Goal: Download file/media

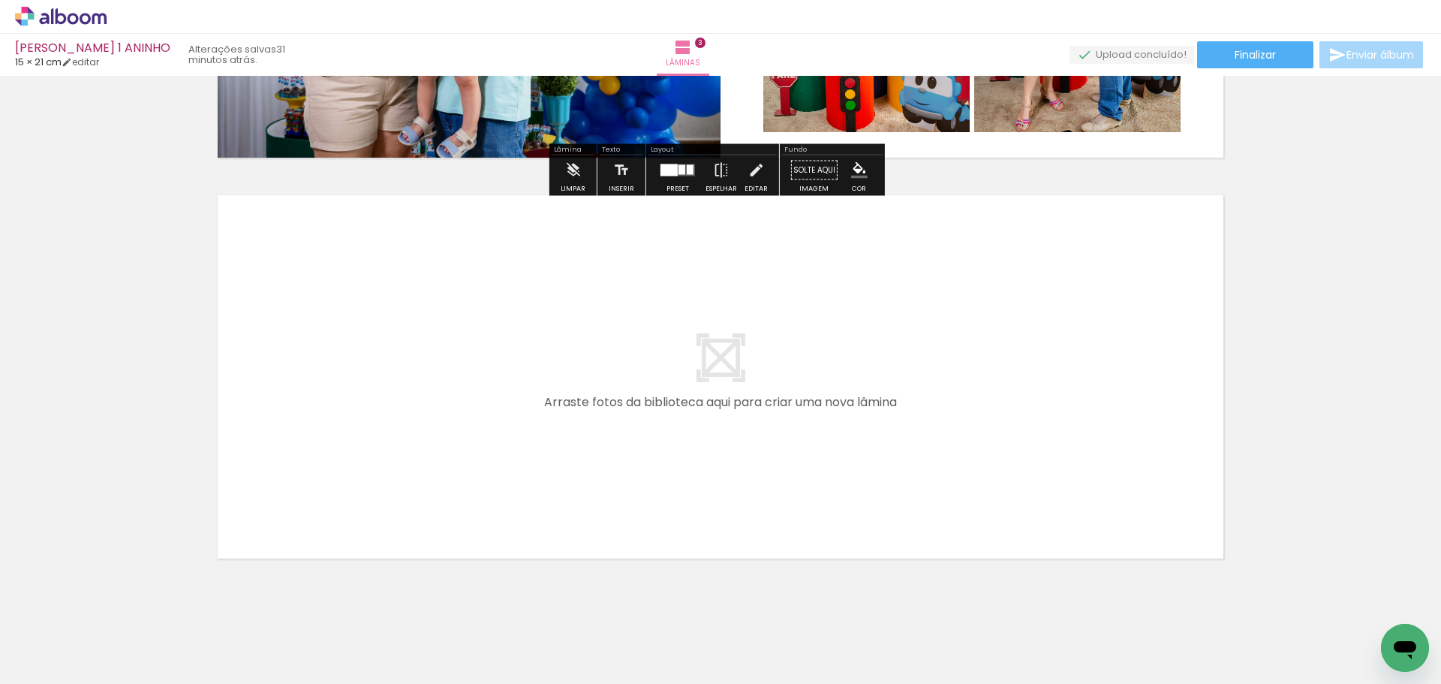
scroll to position [1147, 0]
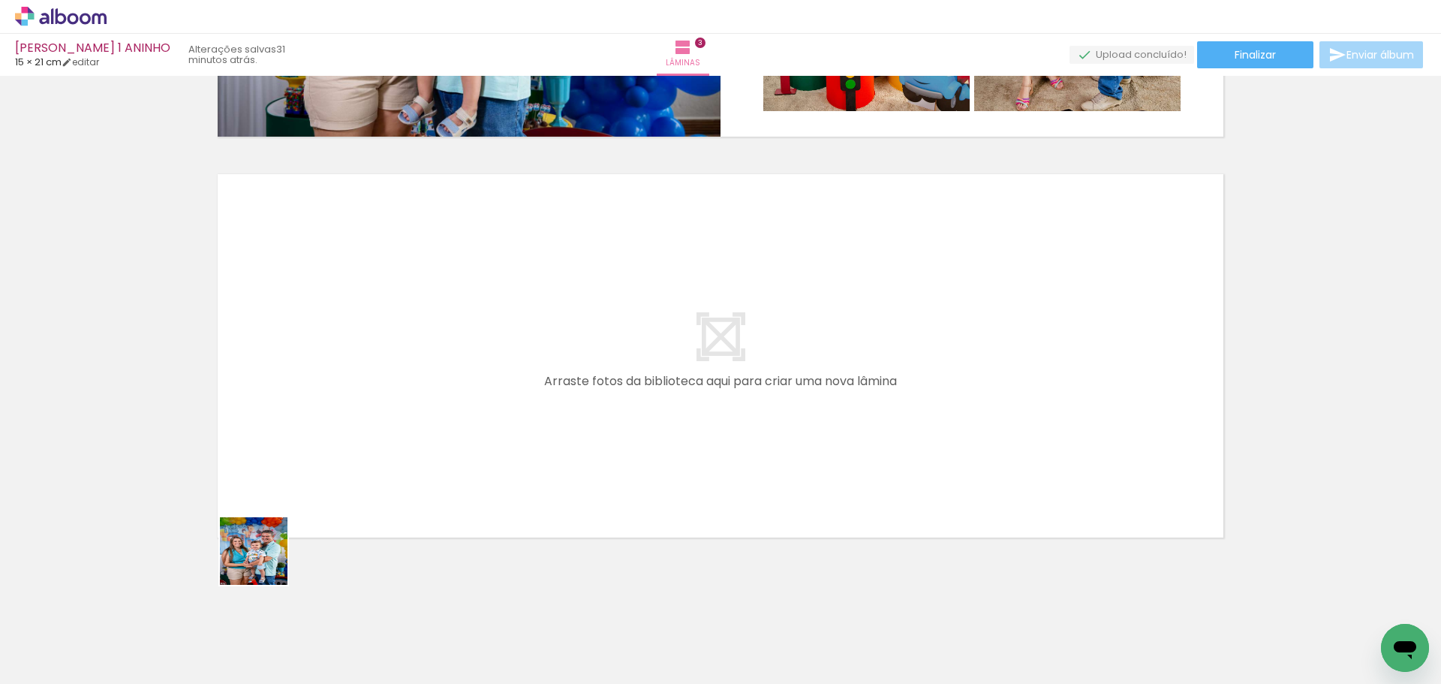
drag, startPoint x: 244, startPoint y: 649, endPoint x: 294, endPoint y: 433, distance: 221.9
click at [294, 433] on quentale-workspace at bounding box center [720, 342] width 1441 height 684
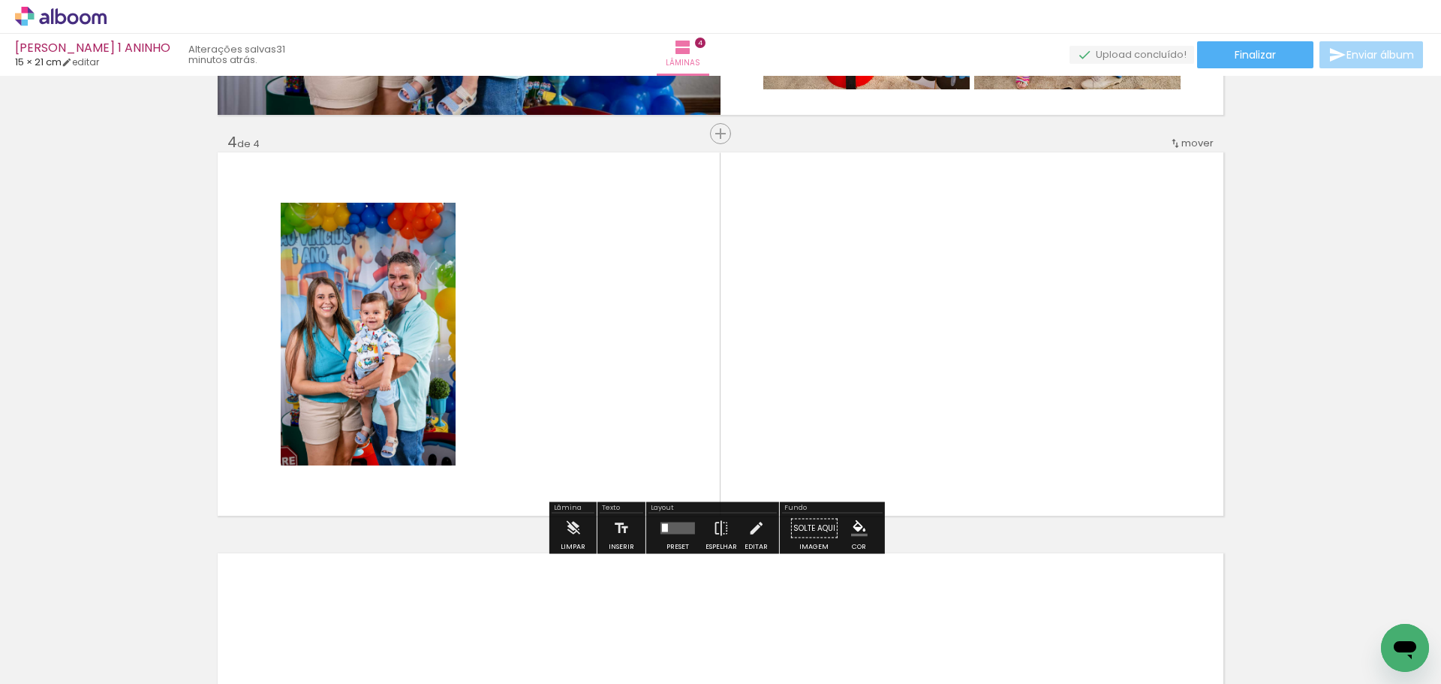
scroll to position [1171, 0]
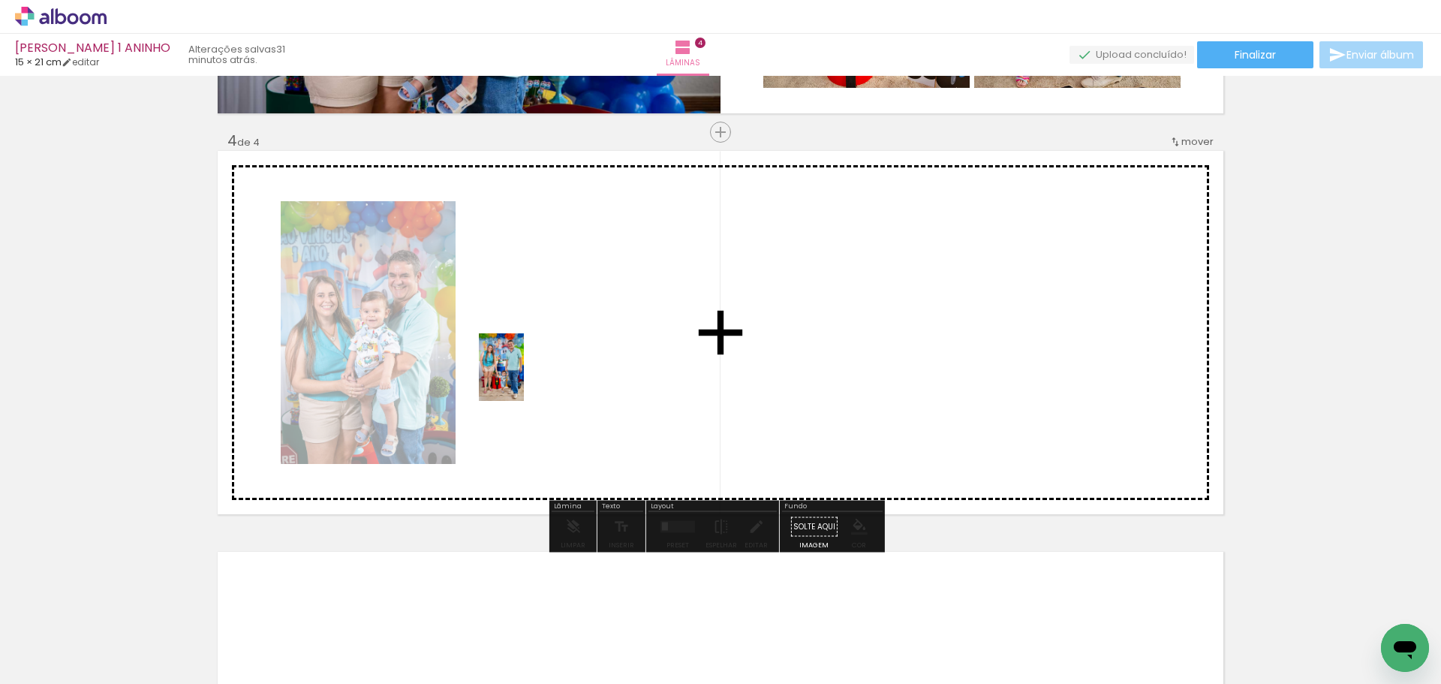
drag, startPoint x: 245, startPoint y: 633, endPoint x: 524, endPoint y: 377, distance: 378.1
click at [524, 377] on quentale-workspace at bounding box center [720, 342] width 1441 height 684
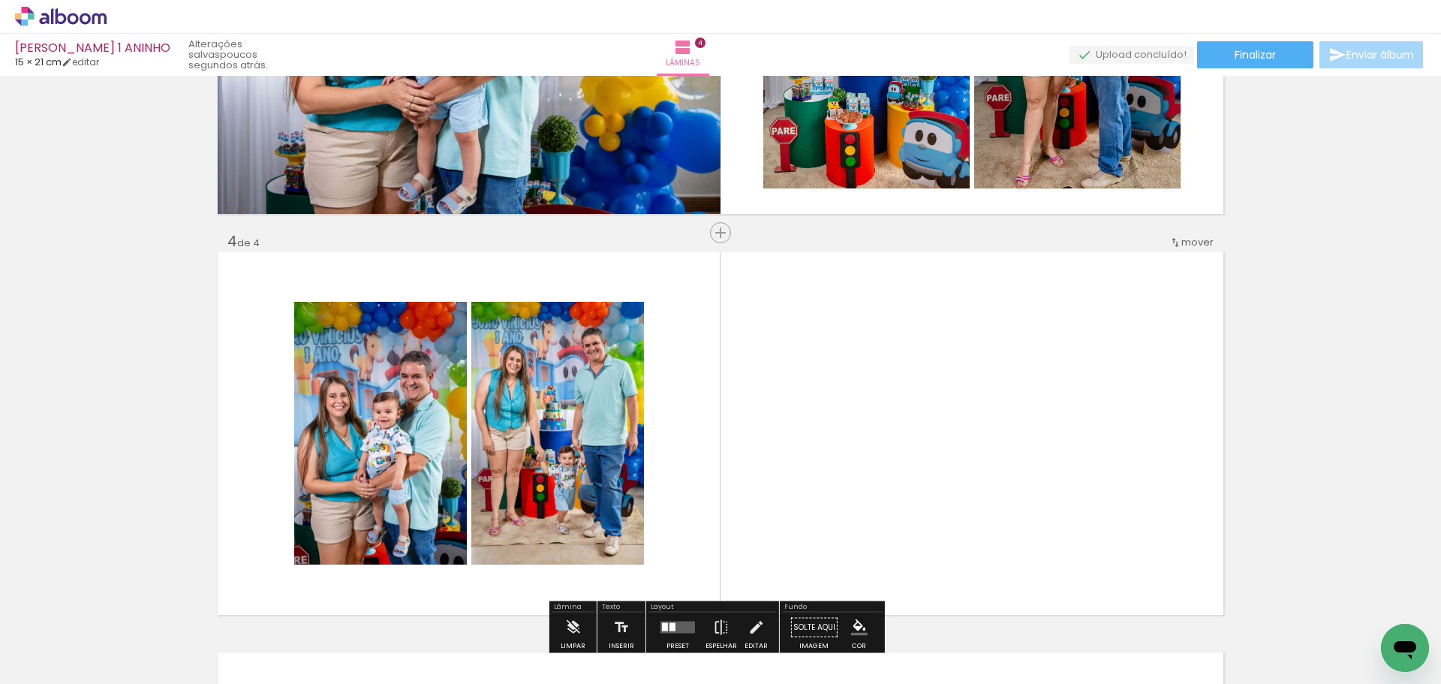
scroll to position [1095, 0]
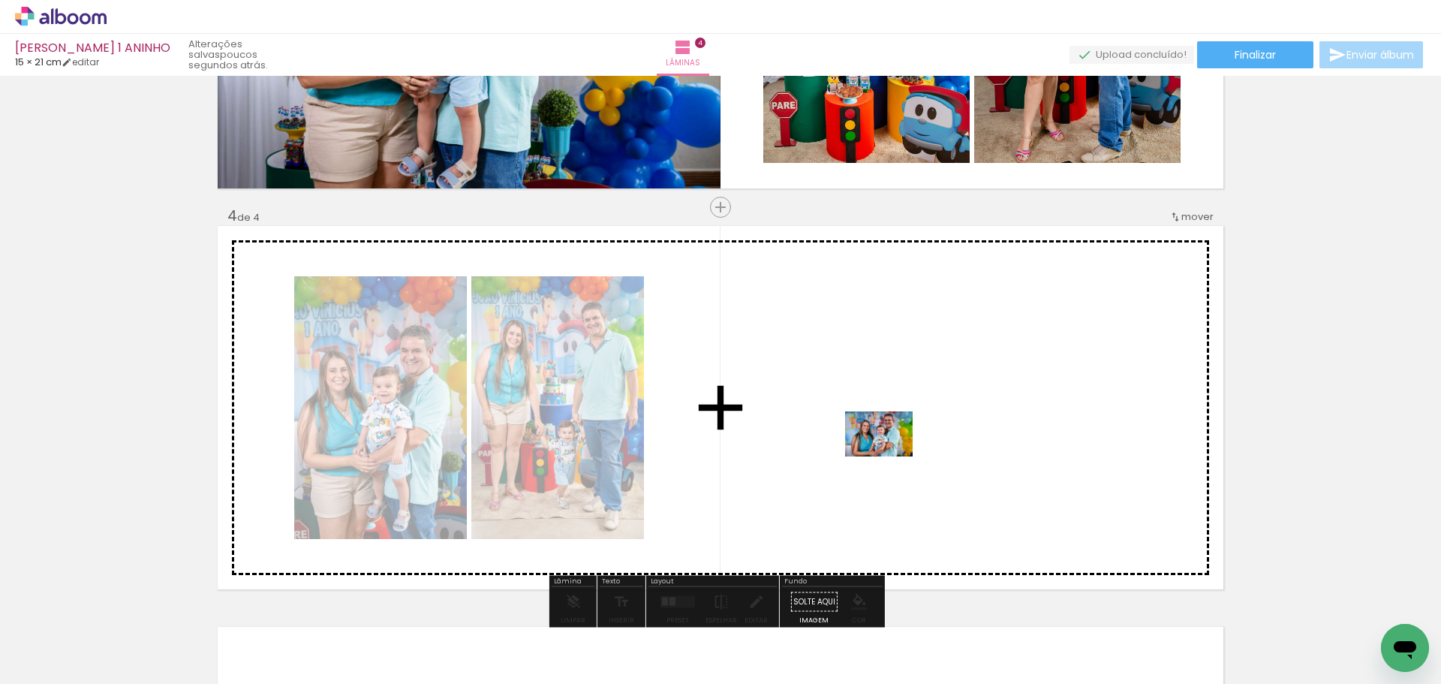
drag, startPoint x: 146, startPoint y: 630, endPoint x: 890, endPoint y: 456, distance: 764.4
click at [890, 456] on quentale-workspace at bounding box center [720, 342] width 1441 height 684
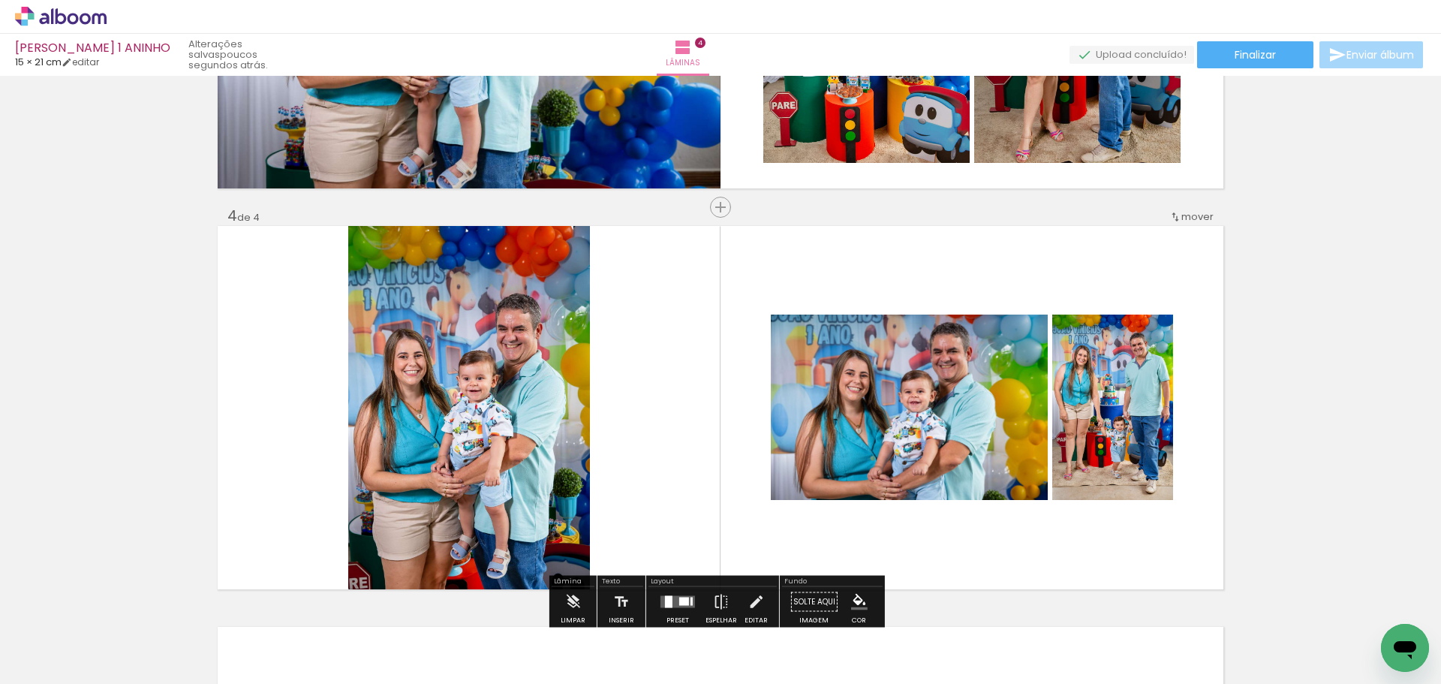
scroll to position [1171, 0]
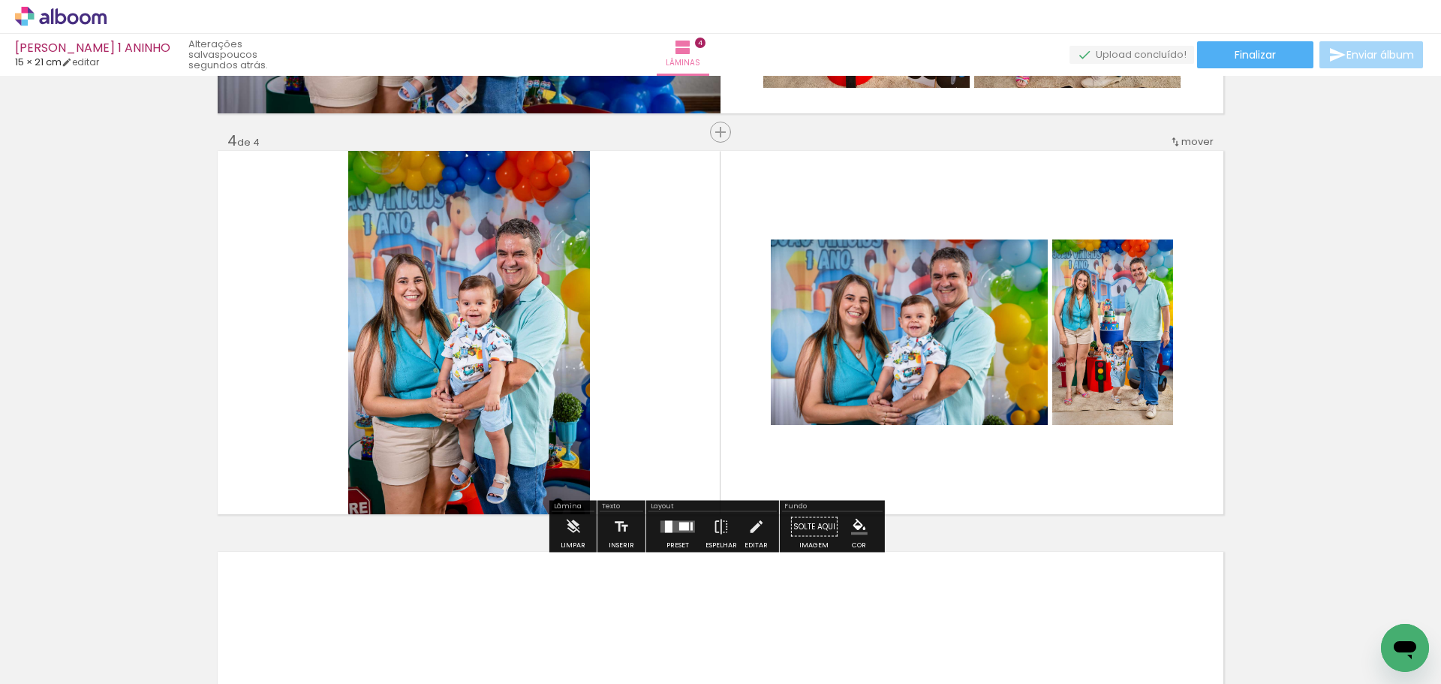
click at [690, 516] on div at bounding box center [677, 527] width 41 height 30
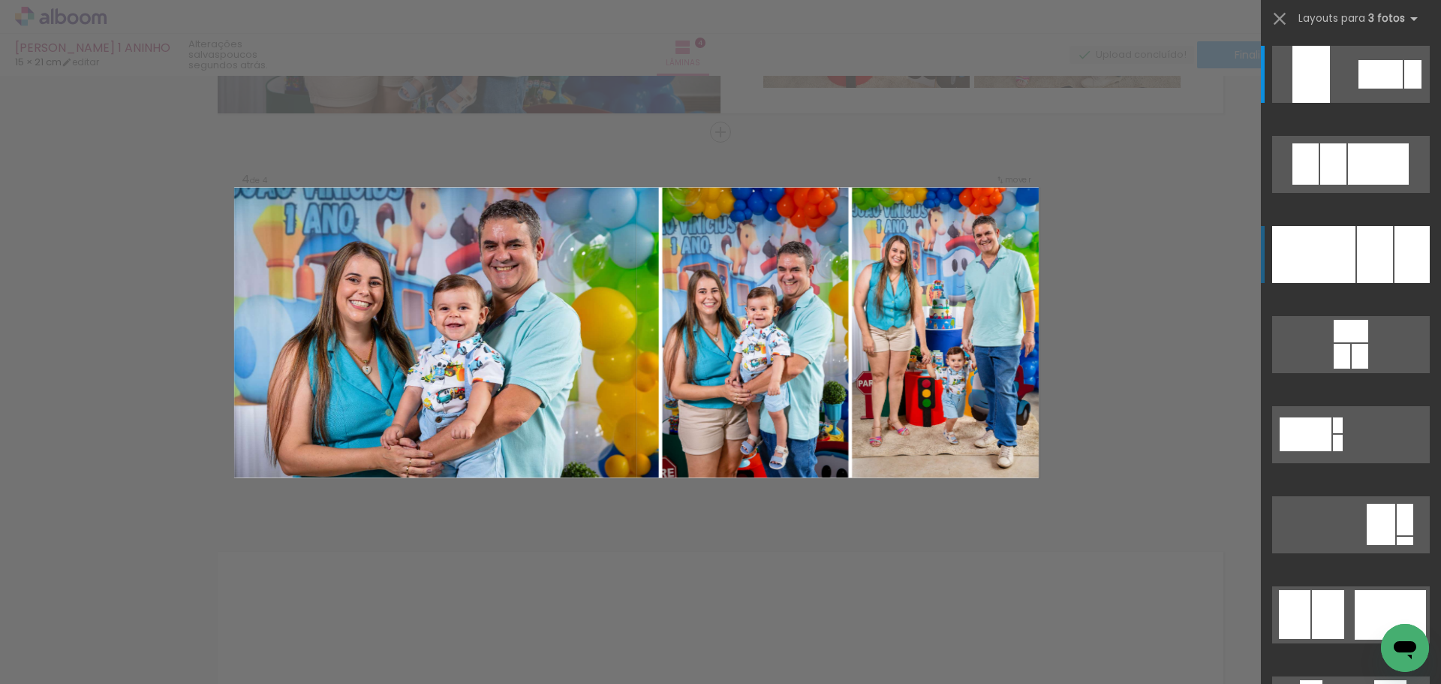
click at [1358, 89] on div at bounding box center [1380, 74] width 44 height 29
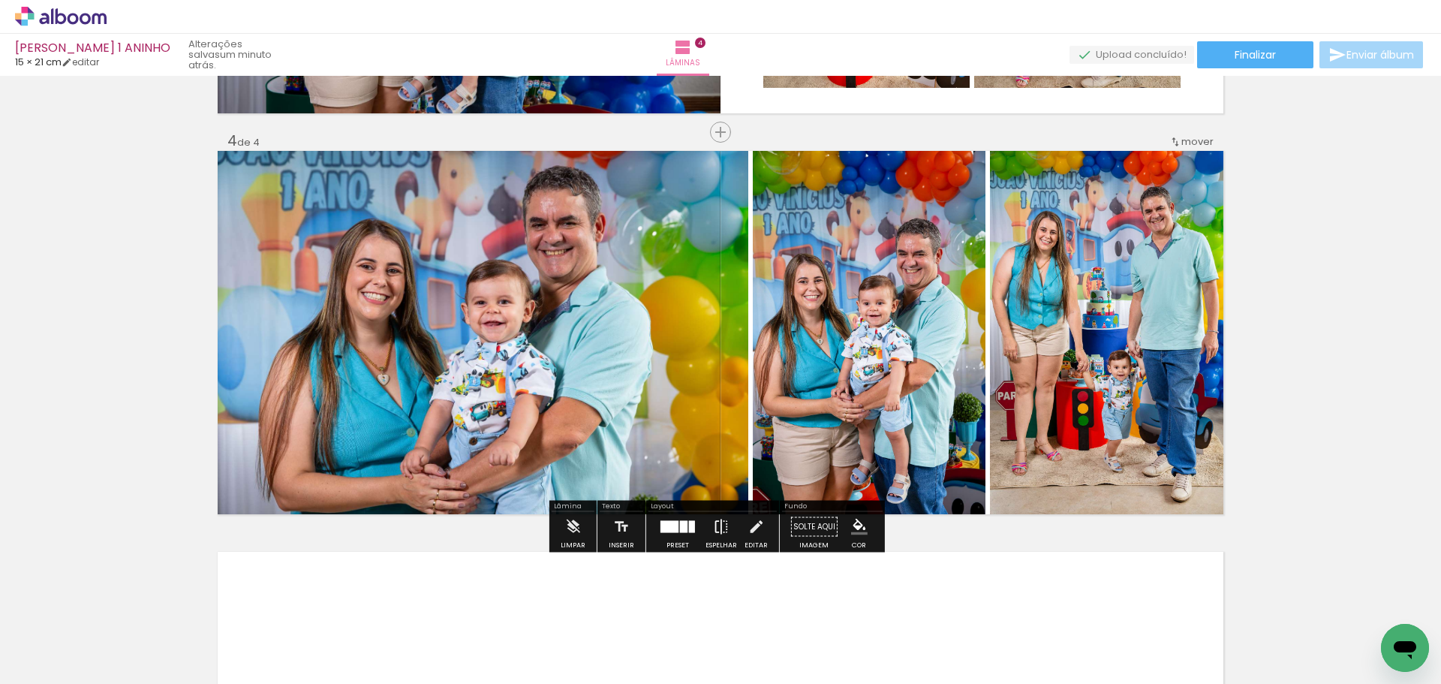
click at [713, 526] on iron-icon at bounding box center [721, 527] width 17 height 30
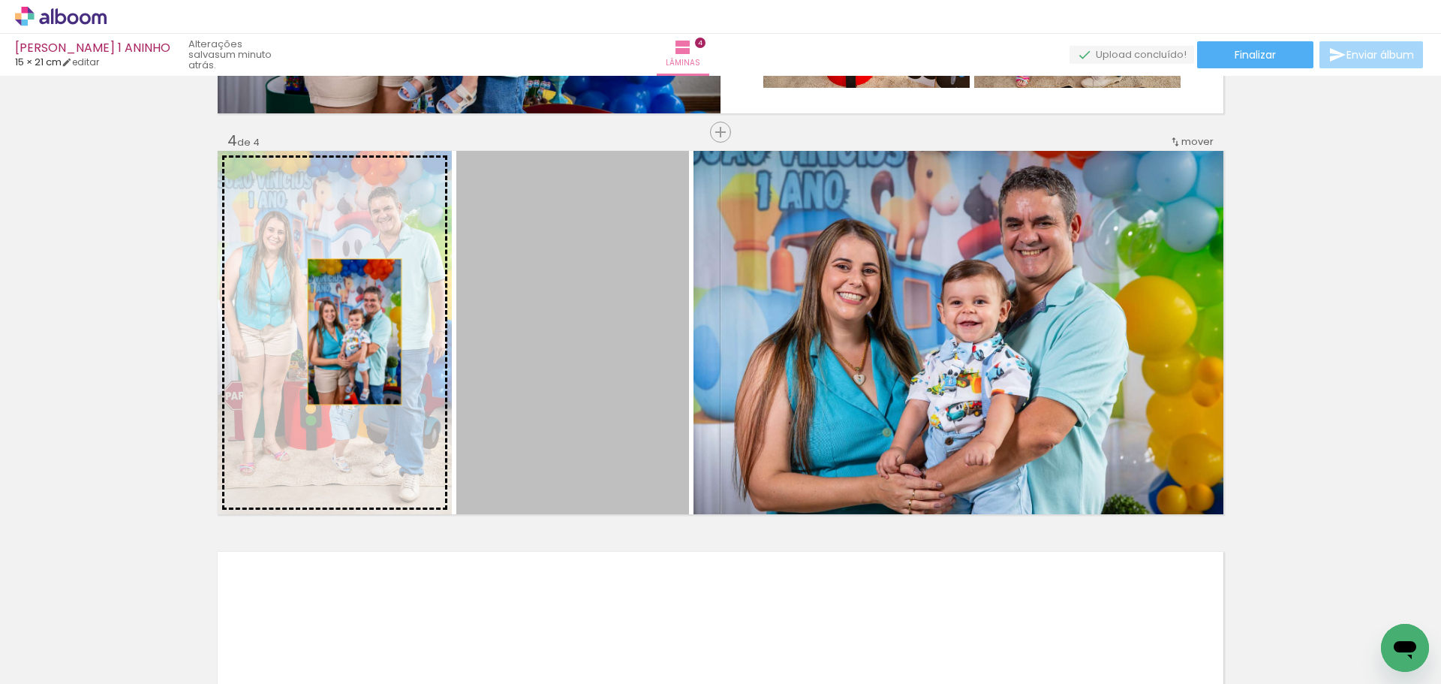
drag, startPoint x: 524, startPoint y: 340, endPoint x: 332, endPoint y: 329, distance: 192.4
click at [0, 0] on slot at bounding box center [0, 0] width 0 height 0
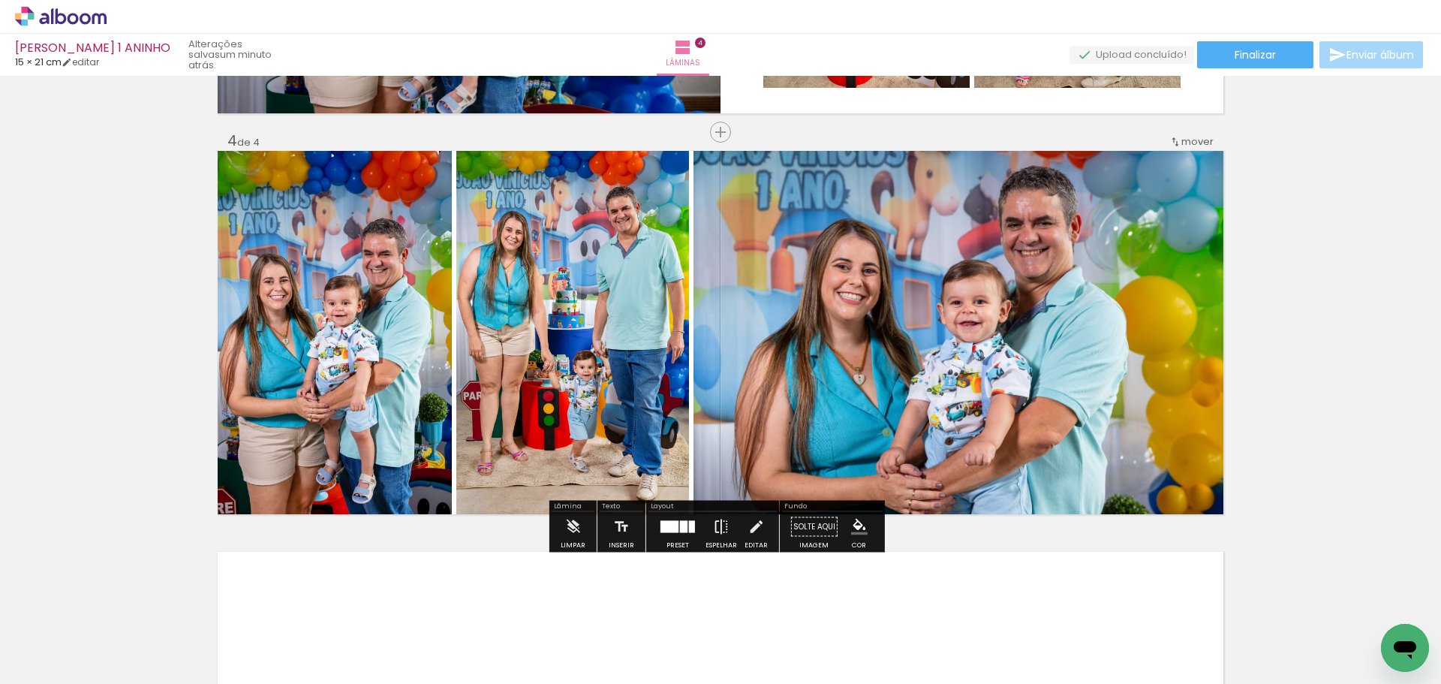
click at [722, 526] on iron-icon at bounding box center [721, 527] width 17 height 30
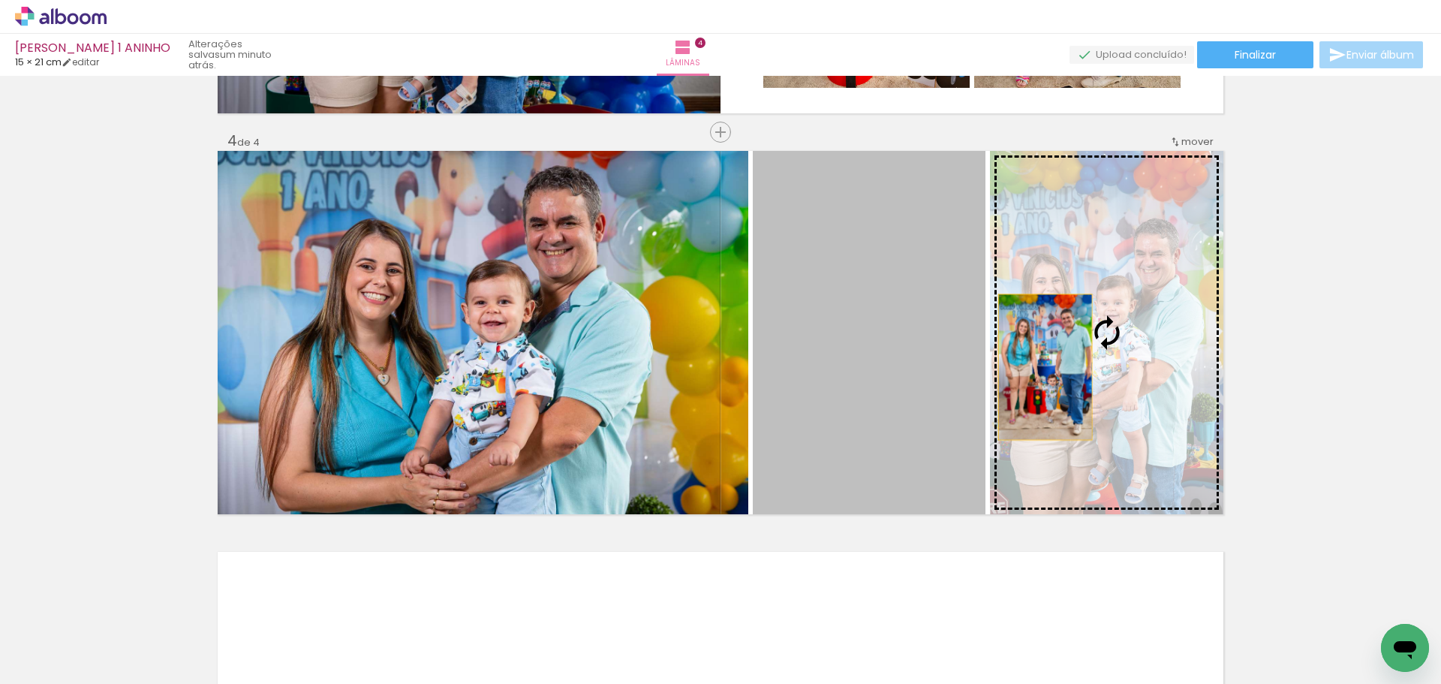
drag, startPoint x: 867, startPoint y: 368, endPoint x: 1070, endPoint y: 360, distance: 203.5
click at [0, 0] on slot at bounding box center [0, 0] width 0 height 0
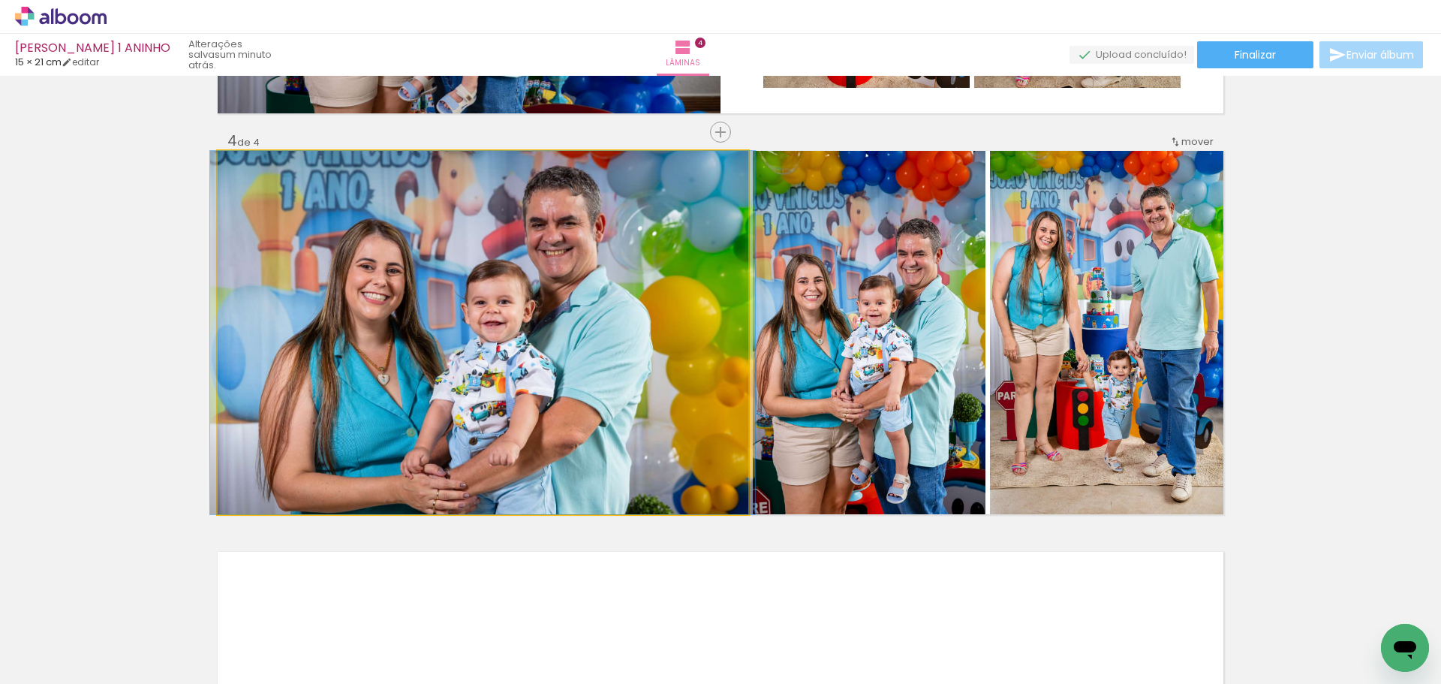
click at [506, 304] on quentale-photo at bounding box center [483, 332] width 530 height 363
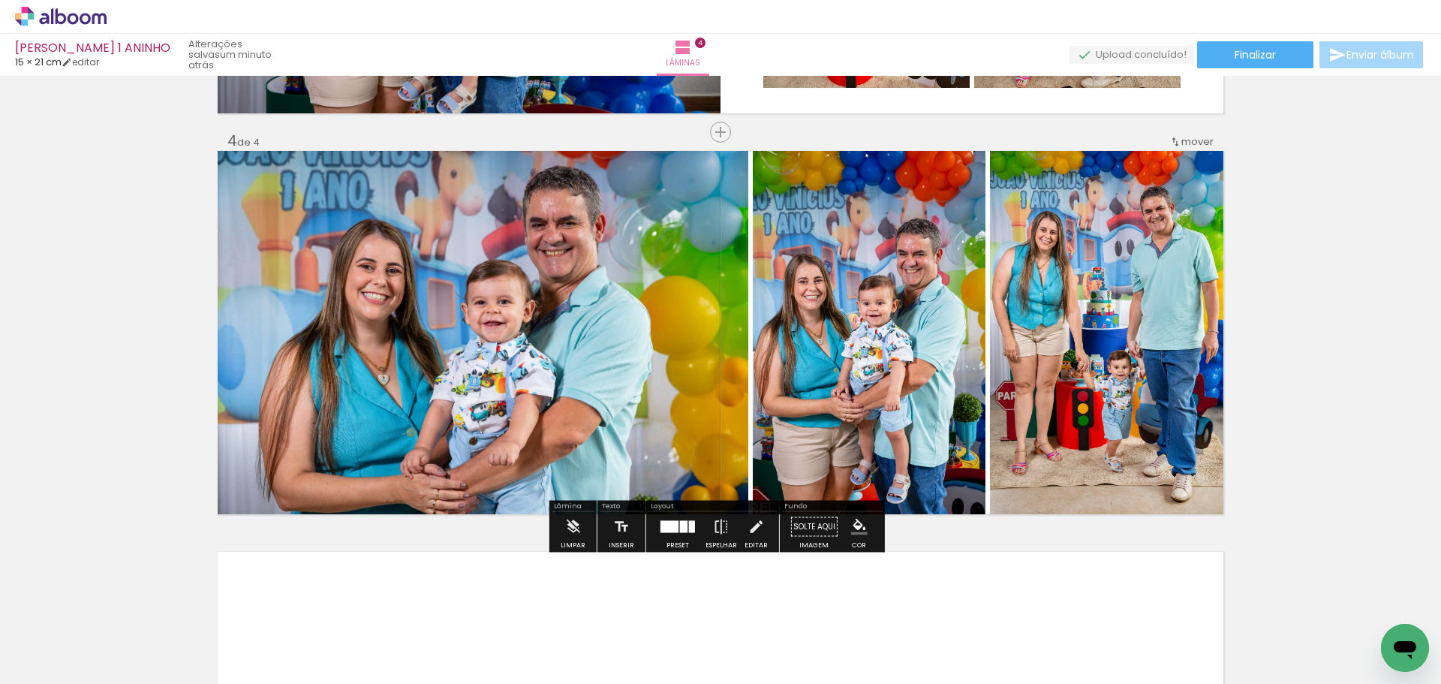
click at [624, 308] on quentale-photo at bounding box center [483, 332] width 530 height 363
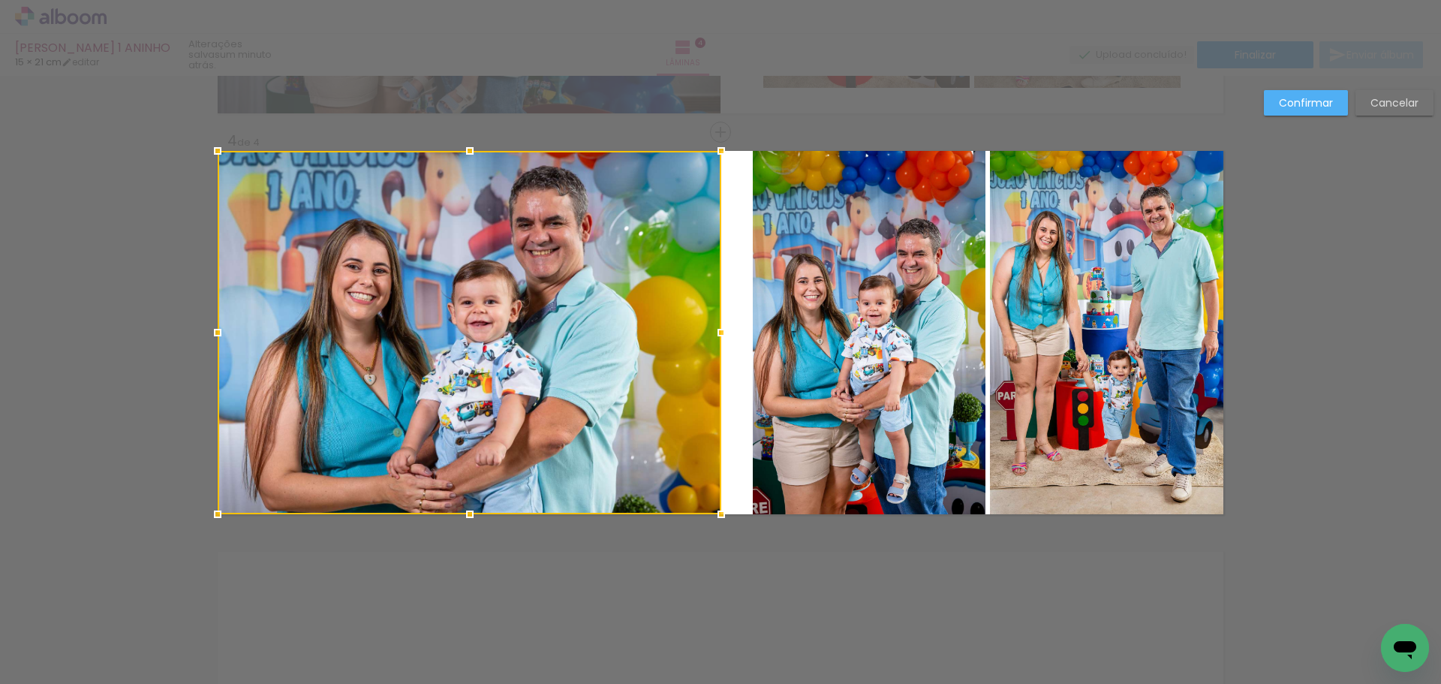
drag, startPoint x: 743, startPoint y: 334, endPoint x: 716, endPoint y: 332, distance: 27.1
click at [716, 332] on div at bounding box center [721, 332] width 30 height 30
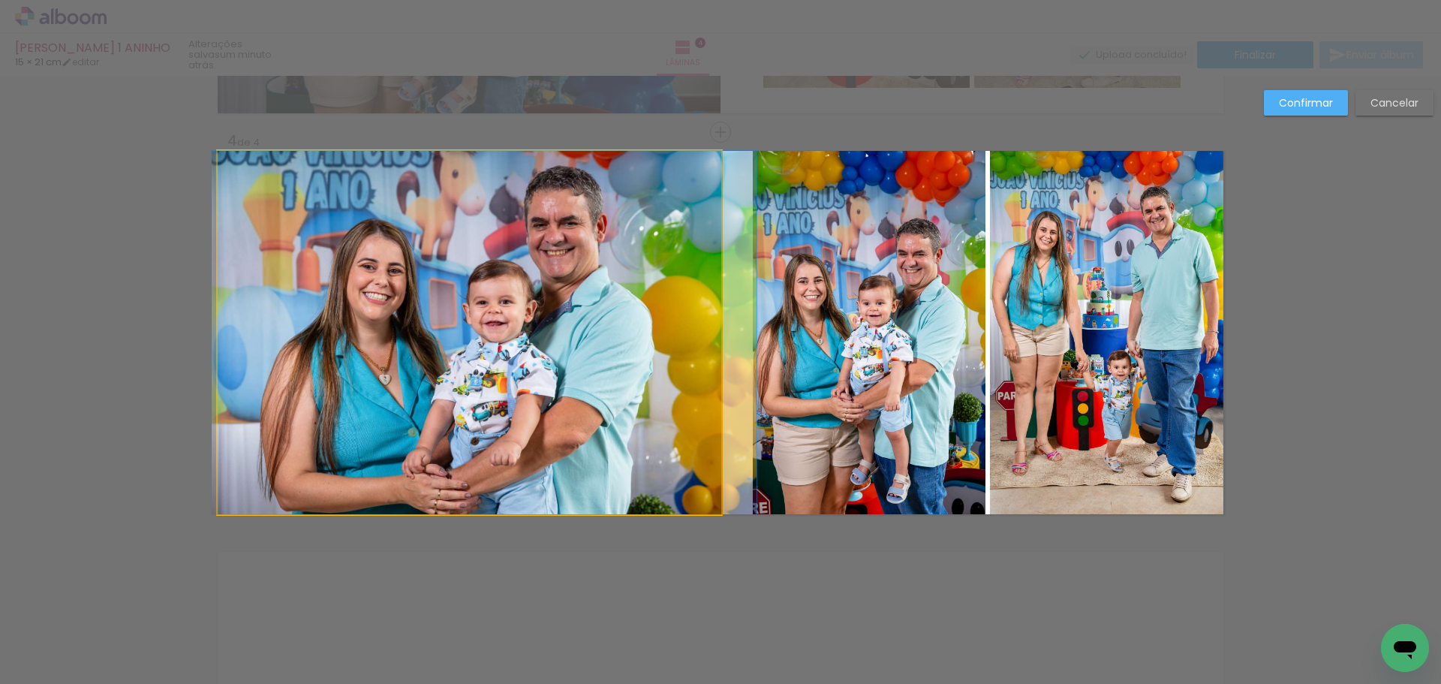
drag, startPoint x: 513, startPoint y: 336, endPoint x: 528, endPoint y: 336, distance: 15.0
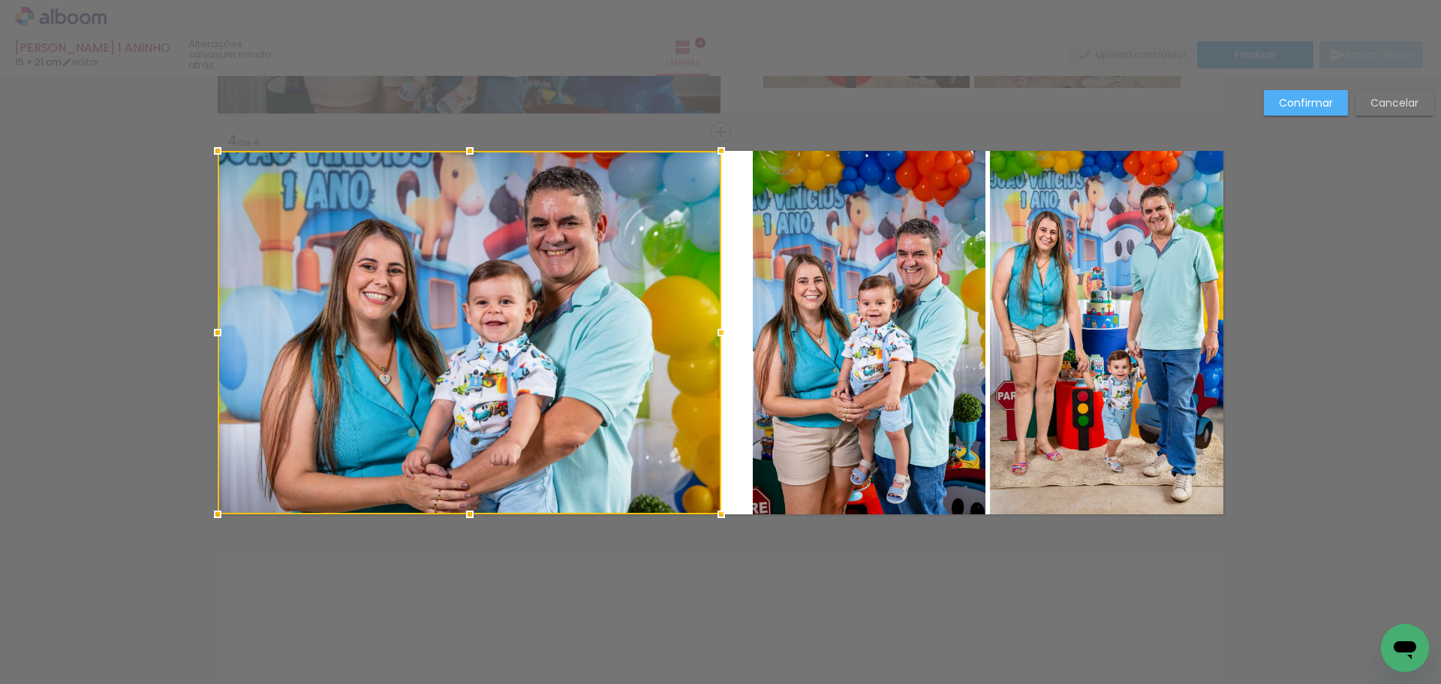
click at [0, 0] on slot "Confirmar" at bounding box center [0, 0] width 0 height 0
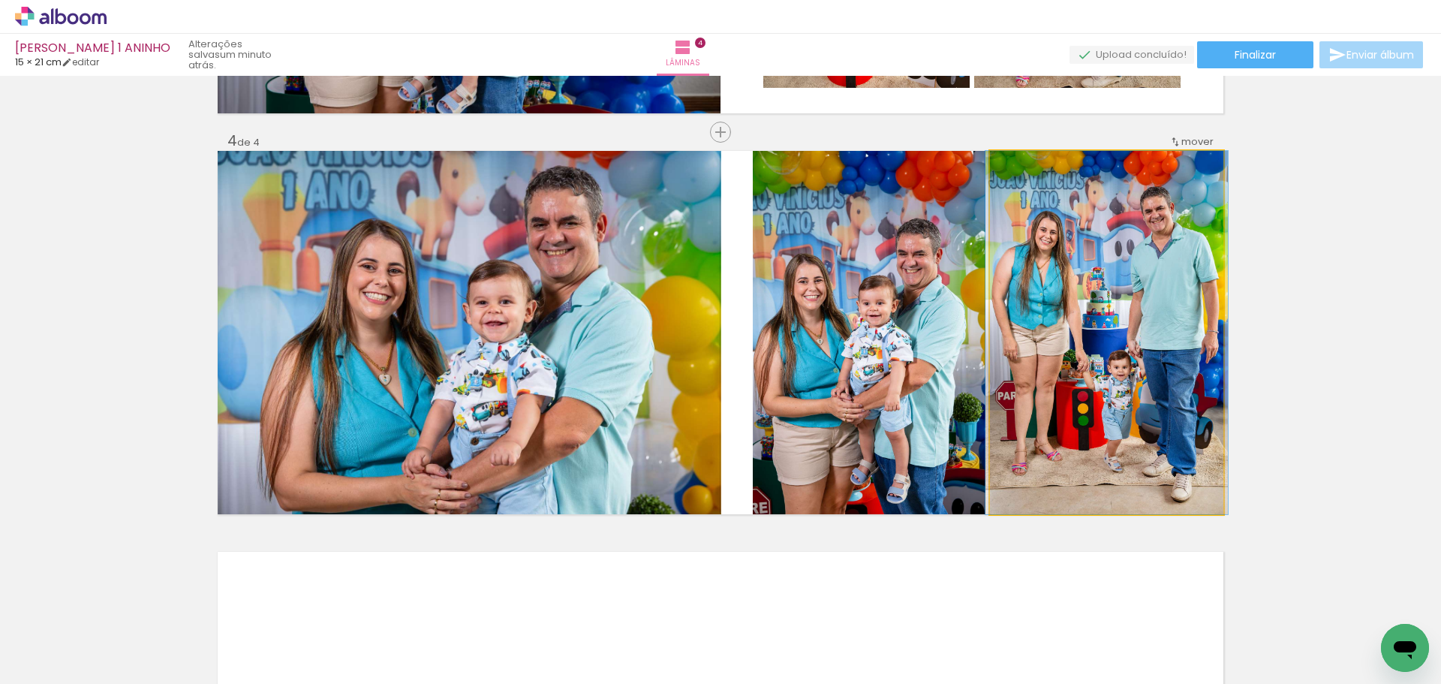
click at [1091, 338] on quentale-photo at bounding box center [1106, 332] width 233 height 363
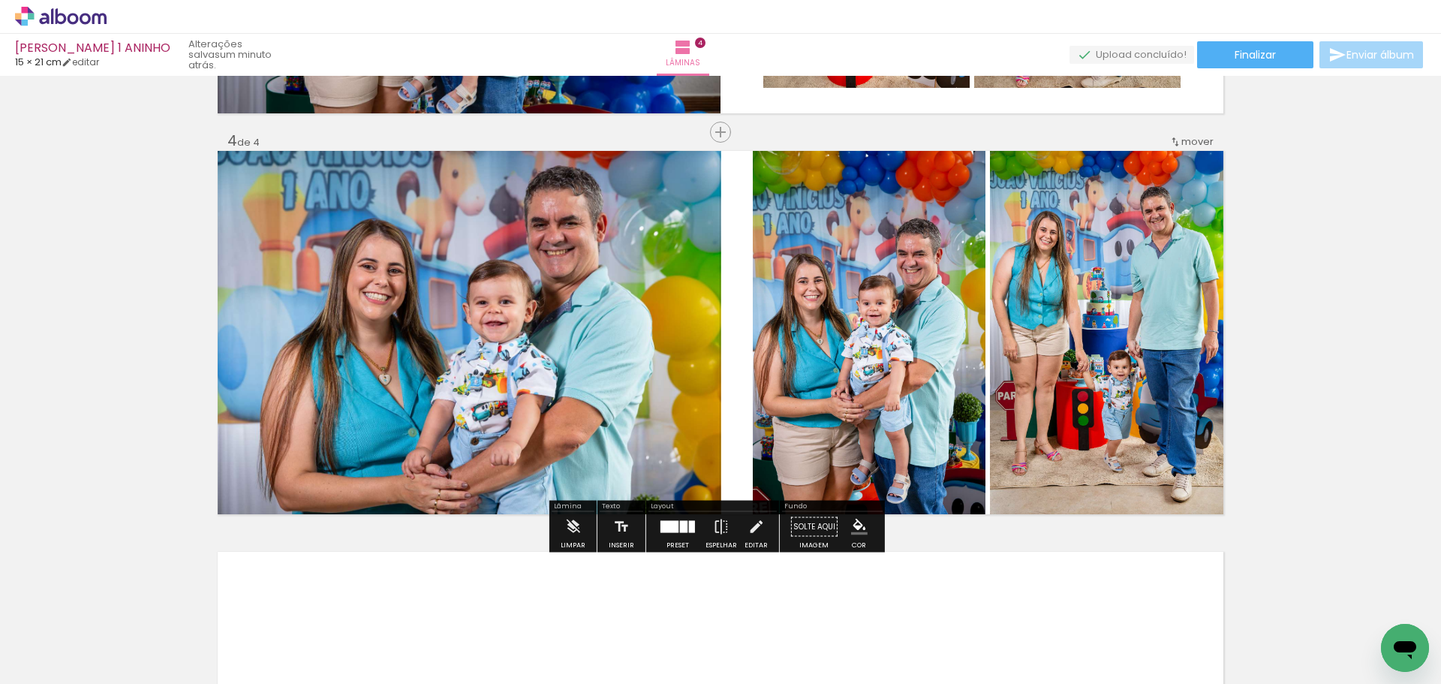
click at [897, 322] on quentale-photo at bounding box center [869, 332] width 233 height 363
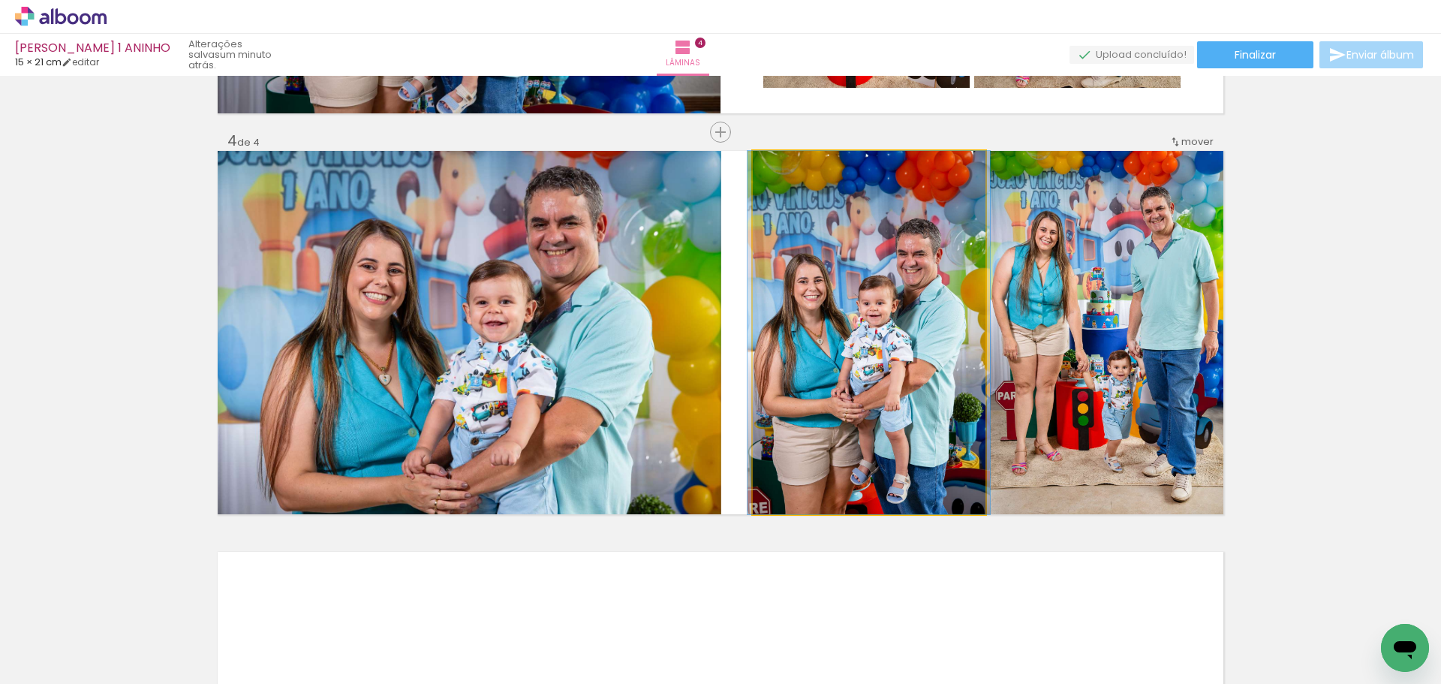
click at [897, 322] on quentale-photo at bounding box center [869, 332] width 233 height 363
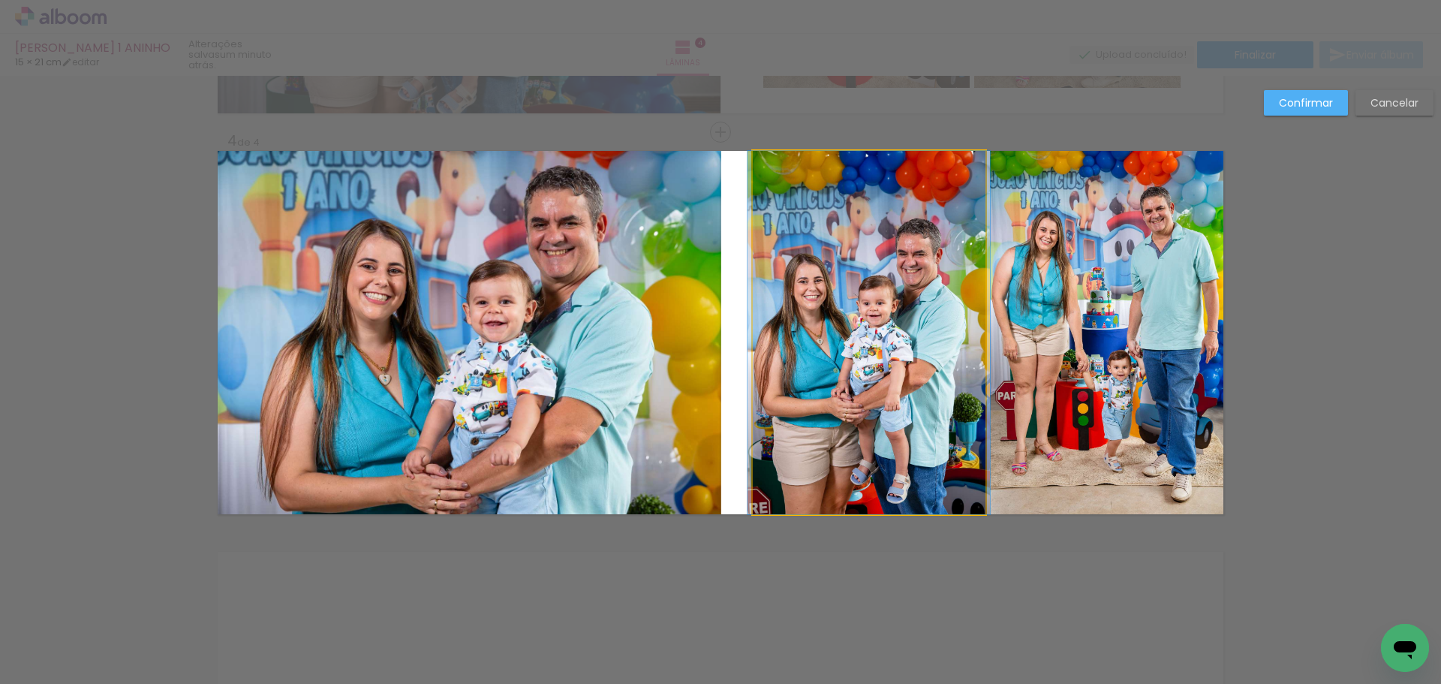
click at [897, 322] on quentale-photo at bounding box center [869, 332] width 233 height 363
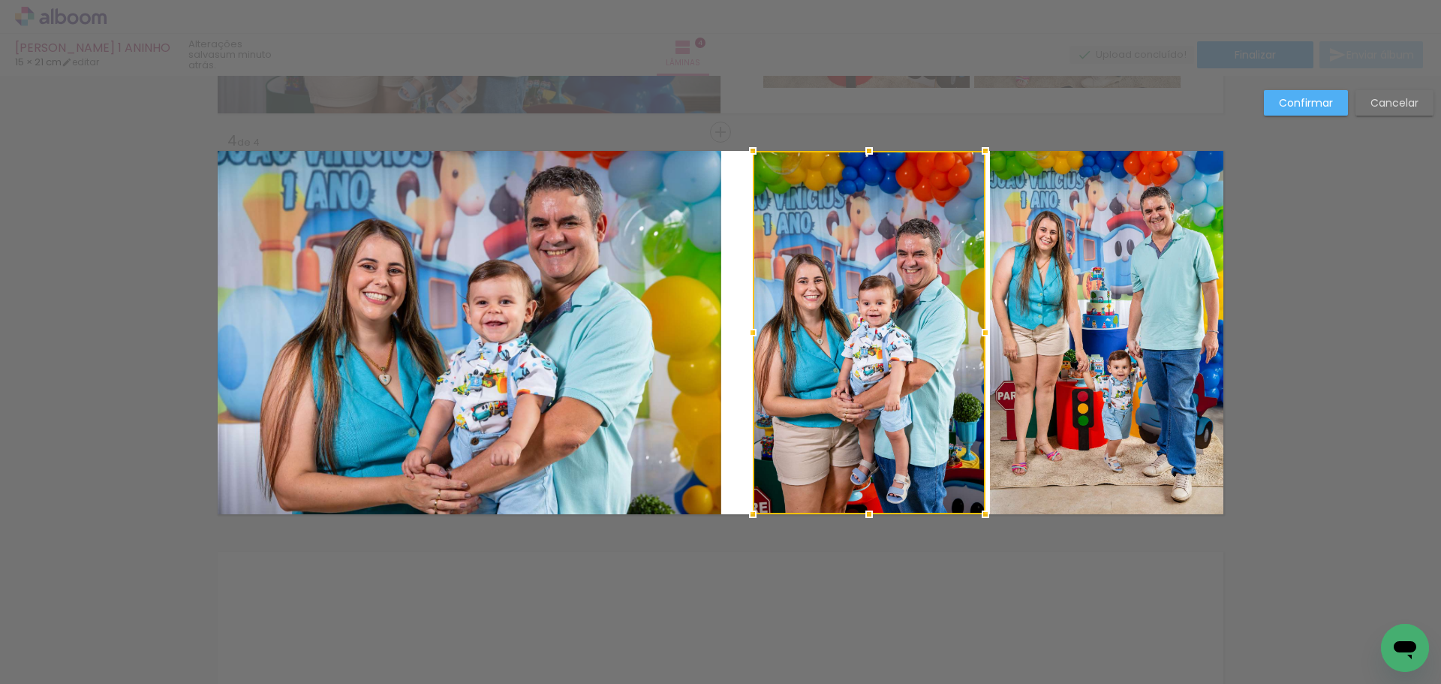
click at [1126, 335] on quentale-photo at bounding box center [1106, 332] width 233 height 363
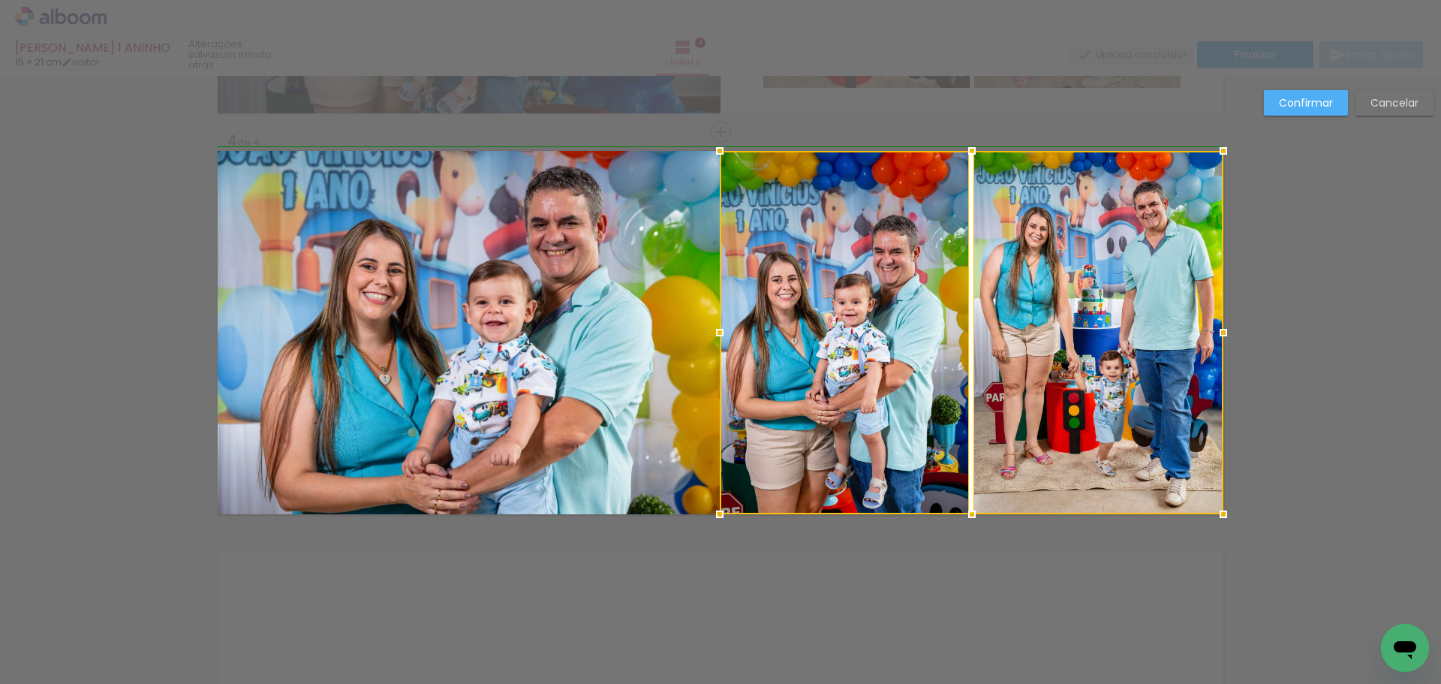
drag, startPoint x: 749, startPoint y: 337, endPoint x: 723, endPoint y: 337, distance: 26.3
click at [723, 337] on div at bounding box center [720, 332] width 30 height 30
click at [0, 0] on slot "Confirmar" at bounding box center [0, 0] width 0 height 0
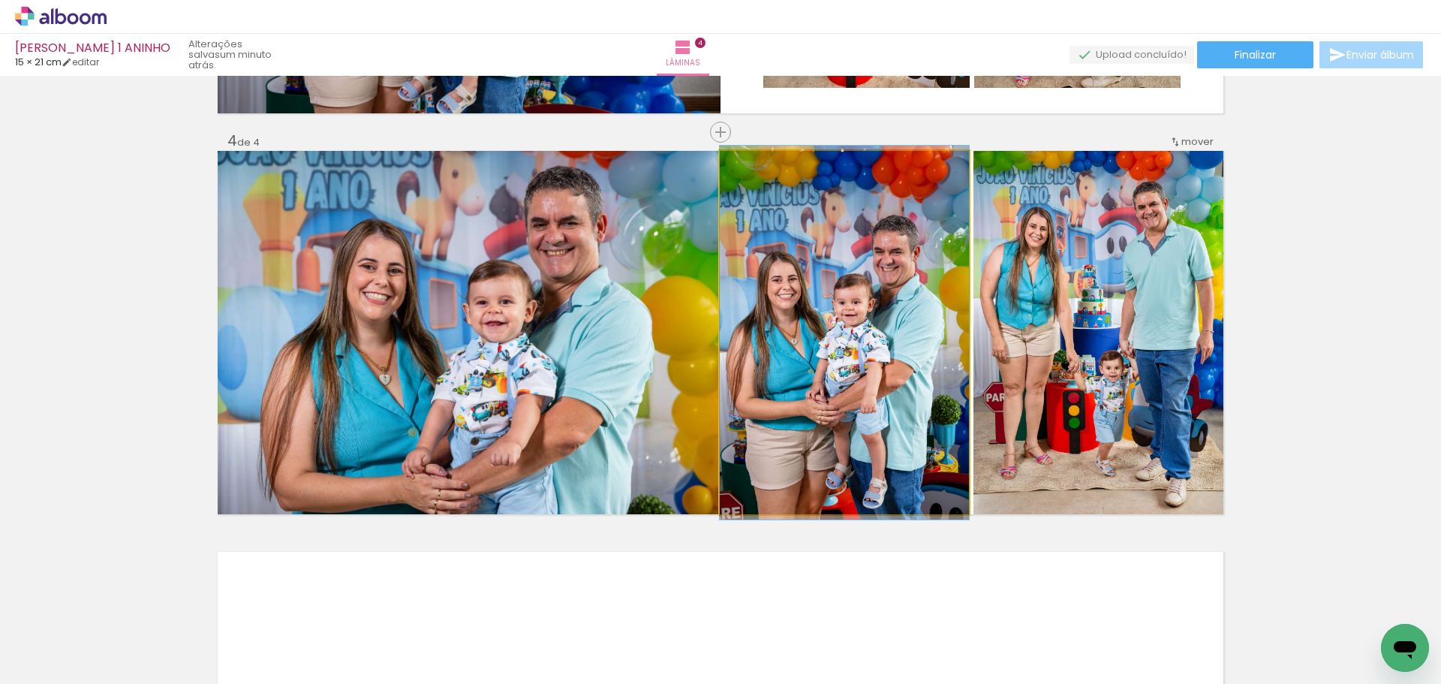
click at [882, 329] on quentale-photo at bounding box center [844, 332] width 249 height 363
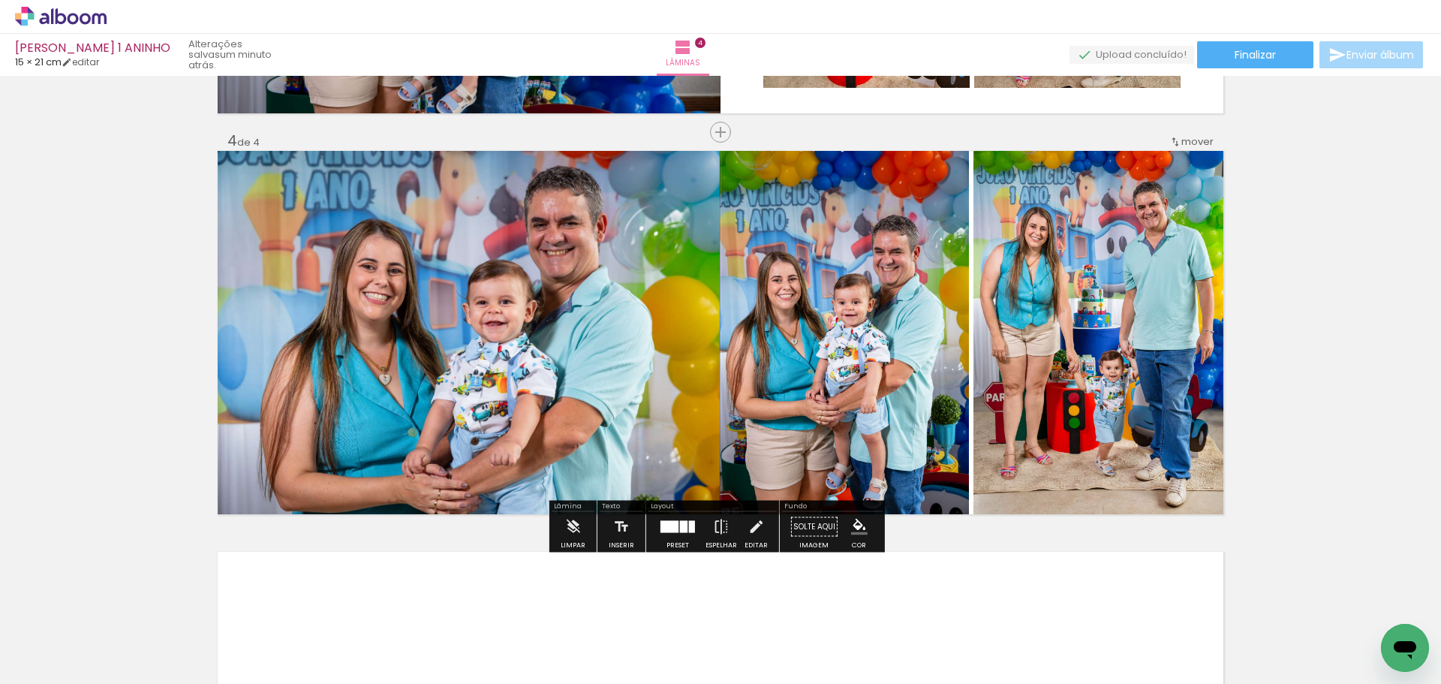
click at [882, 329] on quentale-photo at bounding box center [844, 332] width 249 height 363
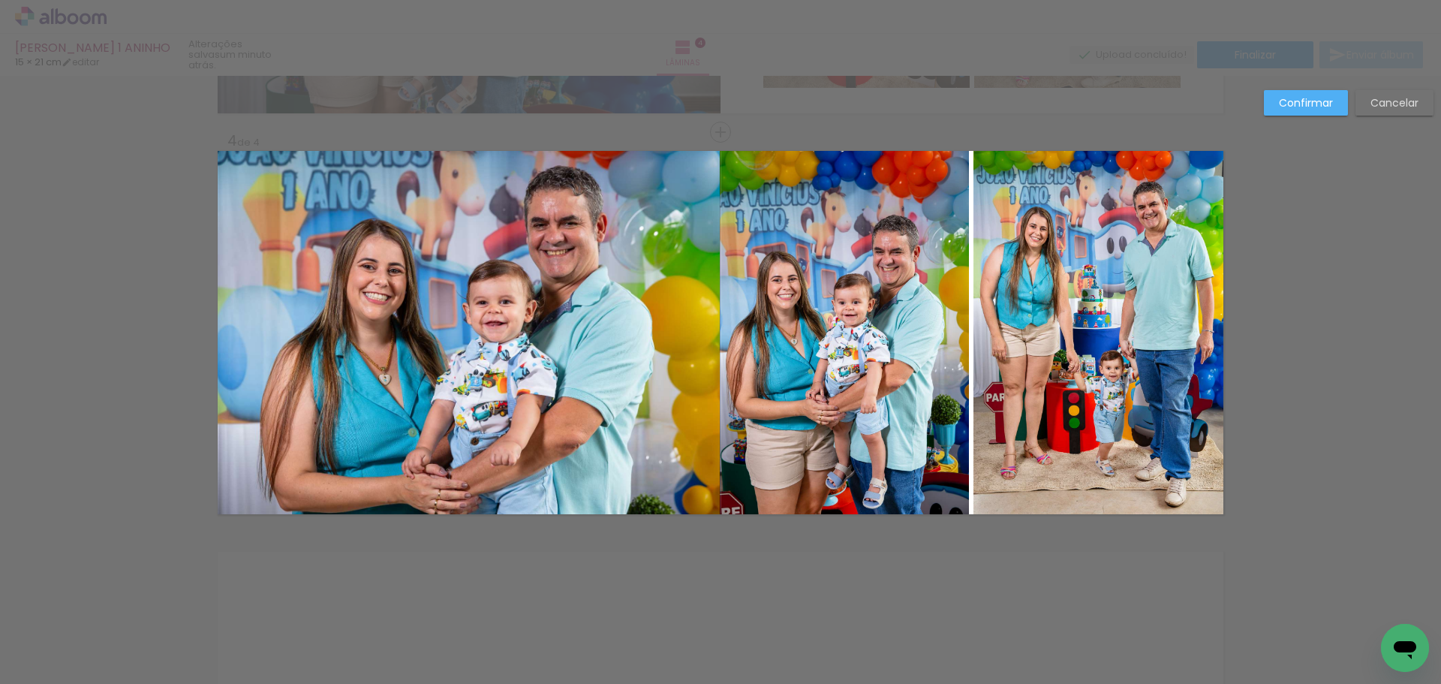
click at [882, 329] on quentale-photo at bounding box center [844, 332] width 249 height 363
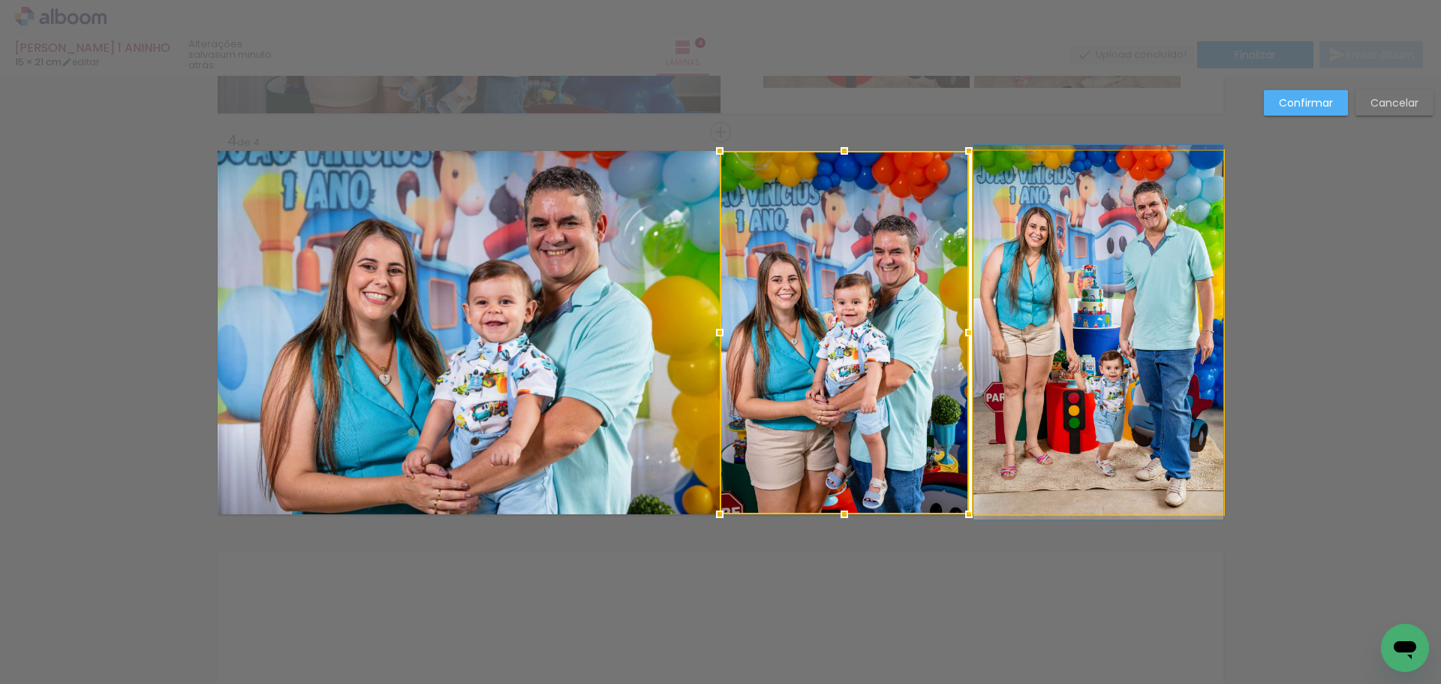
click at [1056, 329] on quentale-photo at bounding box center [1098, 332] width 250 height 363
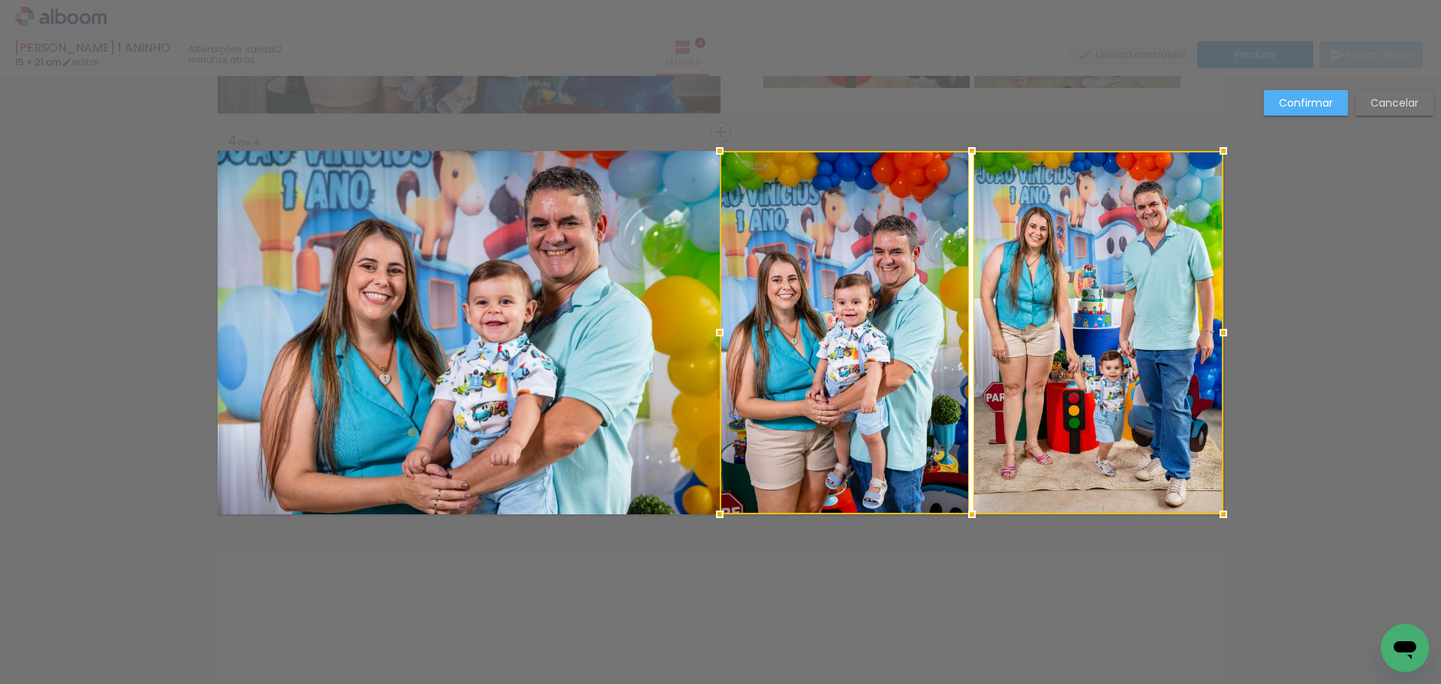
click at [0, 0] on slot "Confirmar" at bounding box center [0, 0] width 0 height 0
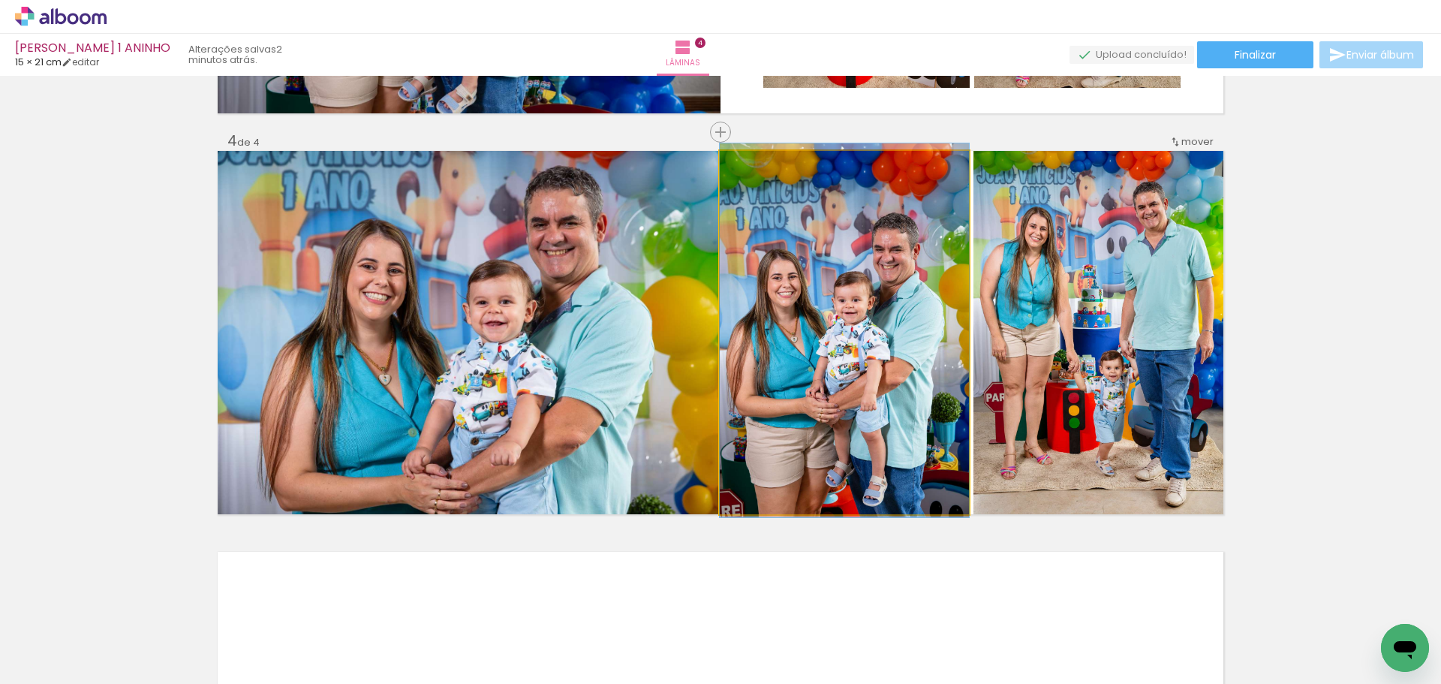
drag, startPoint x: 908, startPoint y: 338, endPoint x: 916, endPoint y: 336, distance: 8.6
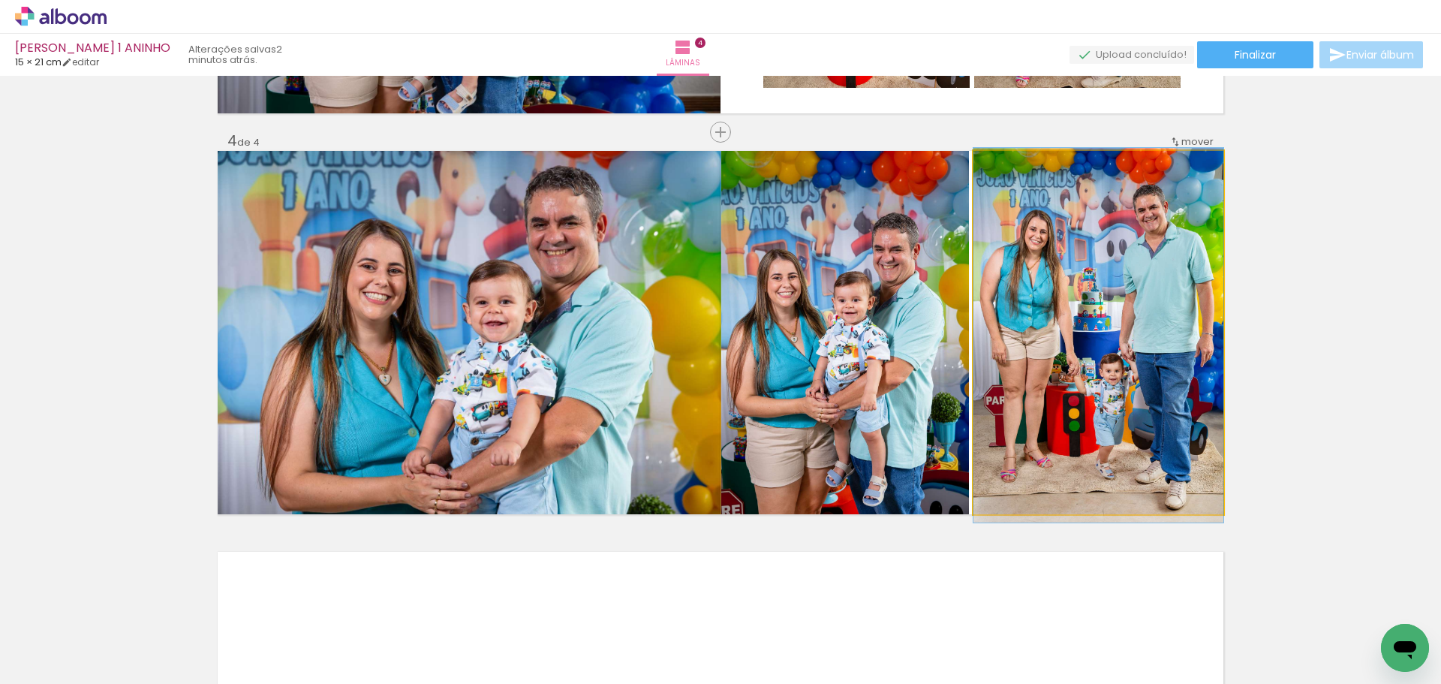
drag, startPoint x: 1133, startPoint y: 327, endPoint x: 1144, endPoint y: 330, distance: 10.9
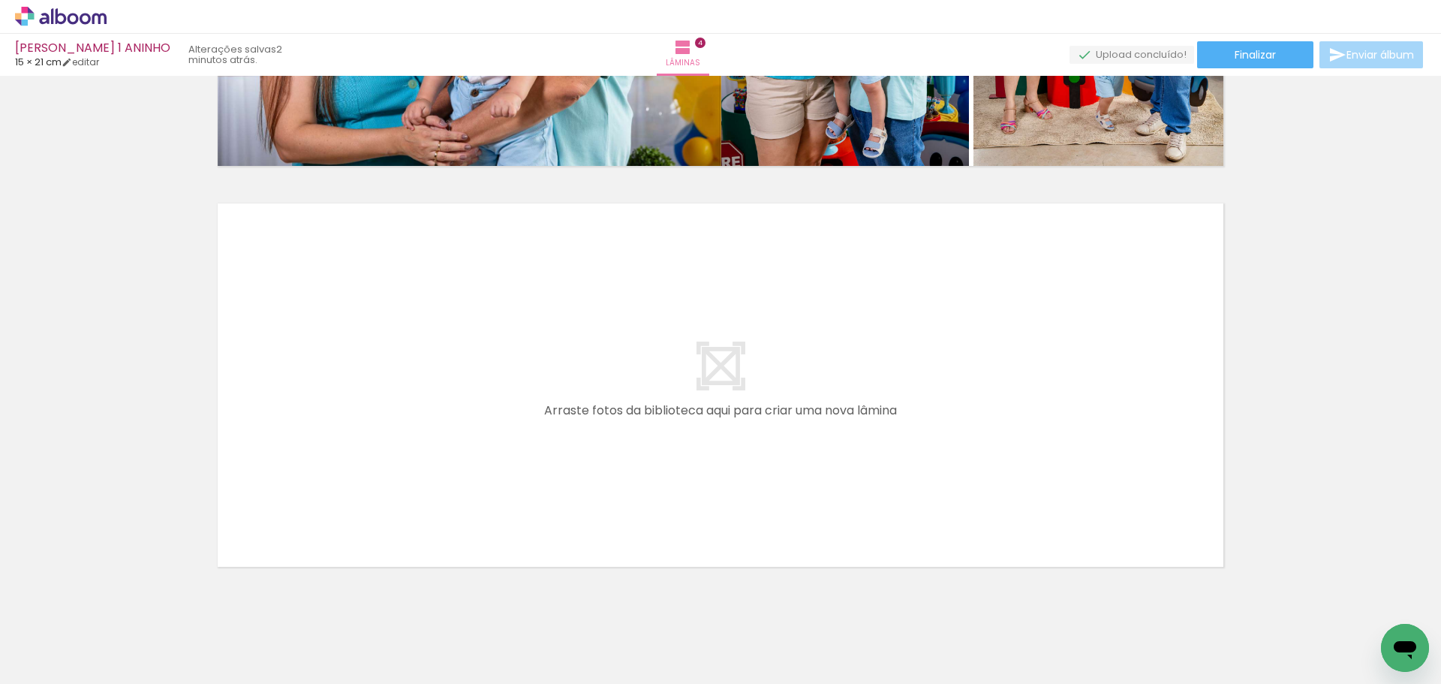
scroll to position [1546, 0]
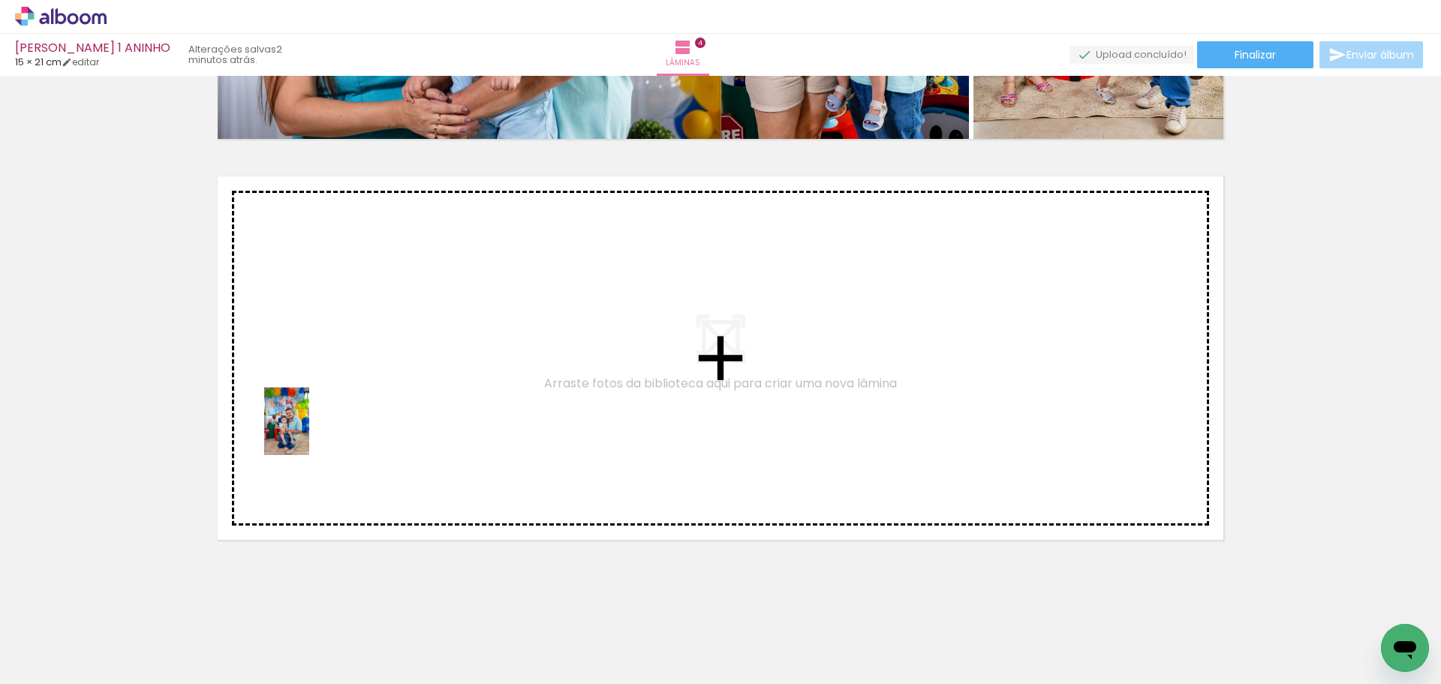
drag, startPoint x: 156, startPoint y: 636, endPoint x: 313, endPoint y: 431, distance: 258.0
click at [313, 431] on quentale-workspace at bounding box center [720, 342] width 1441 height 684
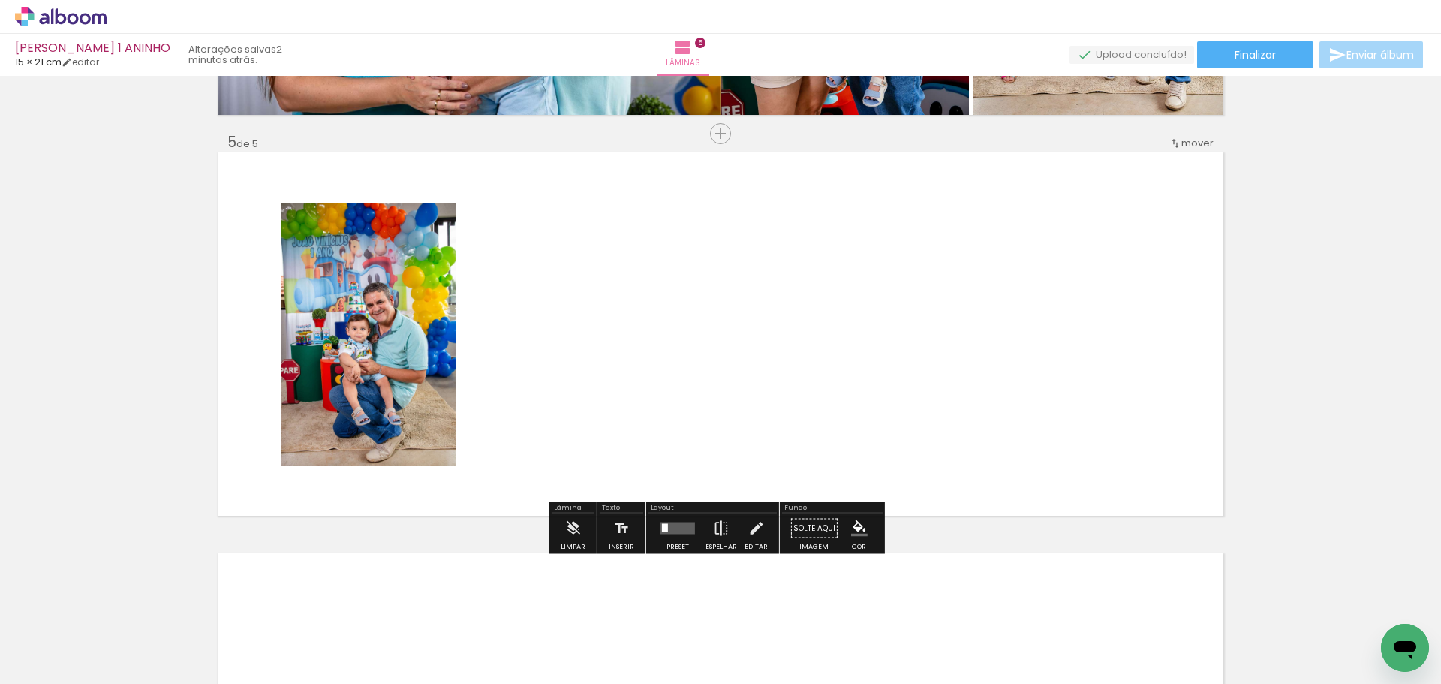
scroll to position [1571, 0]
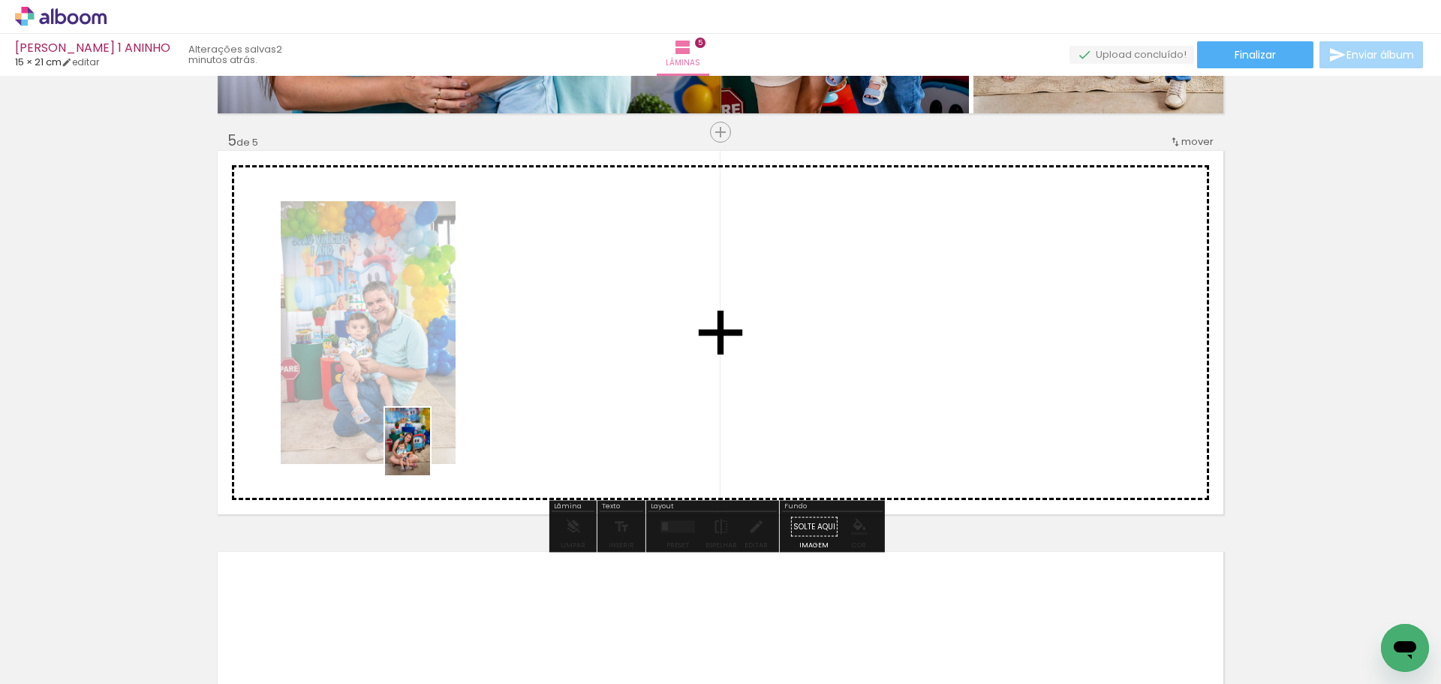
drag, startPoint x: 157, startPoint y: 647, endPoint x: 495, endPoint y: 392, distance: 423.3
click at [495, 392] on quentale-workspace at bounding box center [720, 342] width 1441 height 684
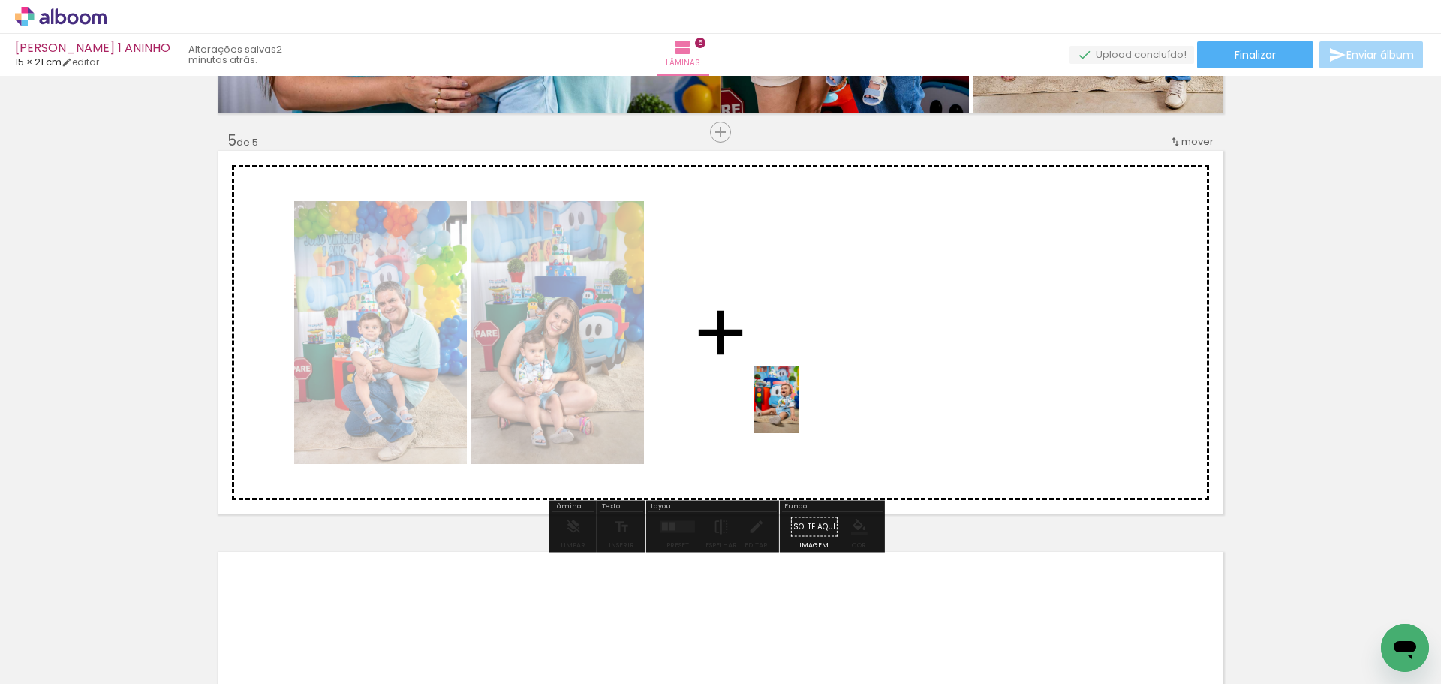
drag, startPoint x: 412, startPoint y: 658, endPoint x: 799, endPoint y: 410, distance: 459.6
click at [799, 410] on quentale-workspace at bounding box center [720, 342] width 1441 height 684
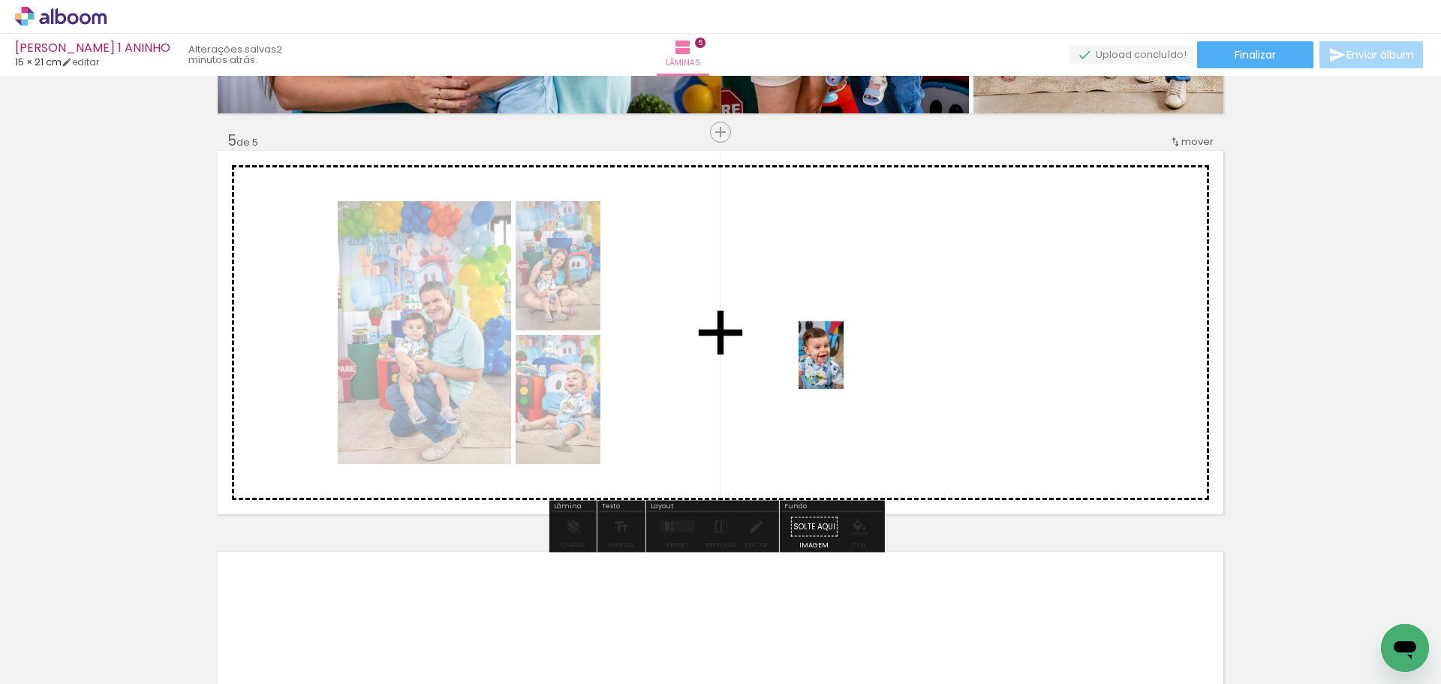
drag, startPoint x: 395, startPoint y: 649, endPoint x: 843, endPoint y: 366, distance: 529.8
click at [843, 366] on quentale-workspace at bounding box center [720, 342] width 1441 height 684
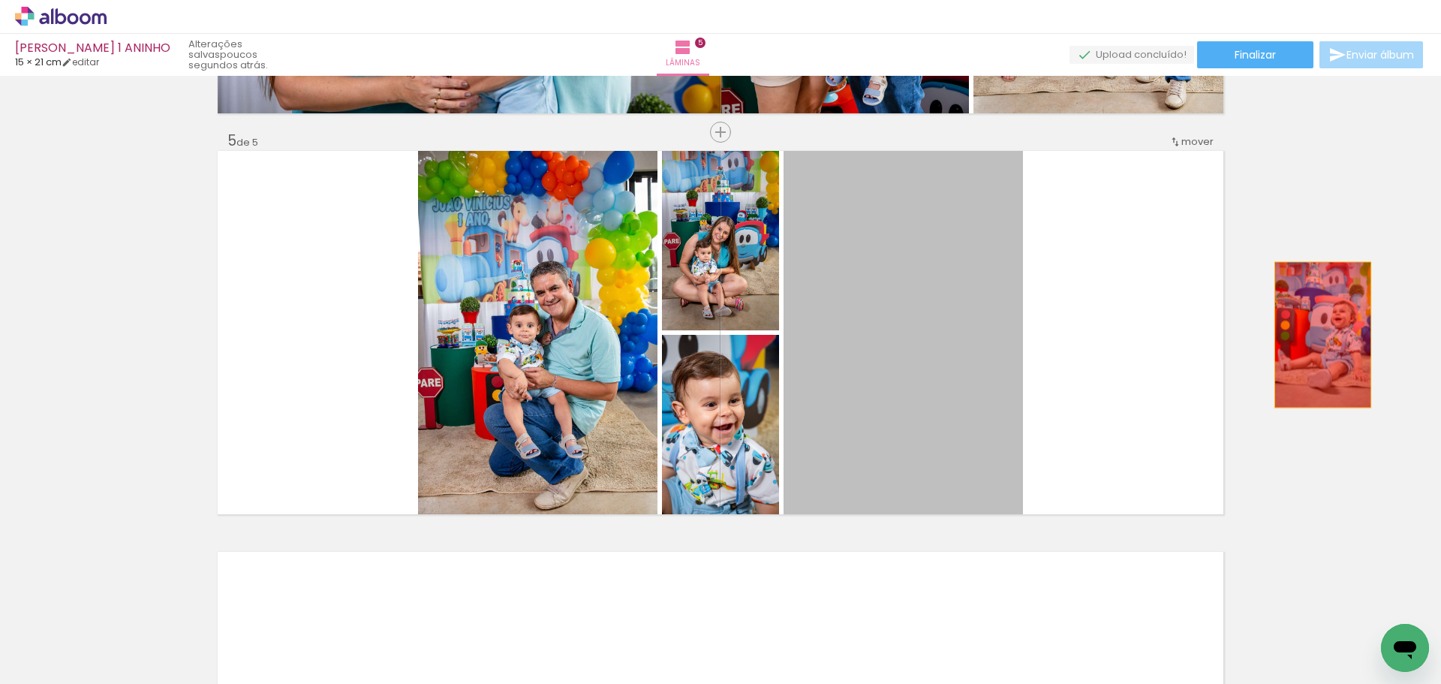
drag, startPoint x: 928, startPoint y: 324, endPoint x: 1317, endPoint y: 335, distance: 388.8
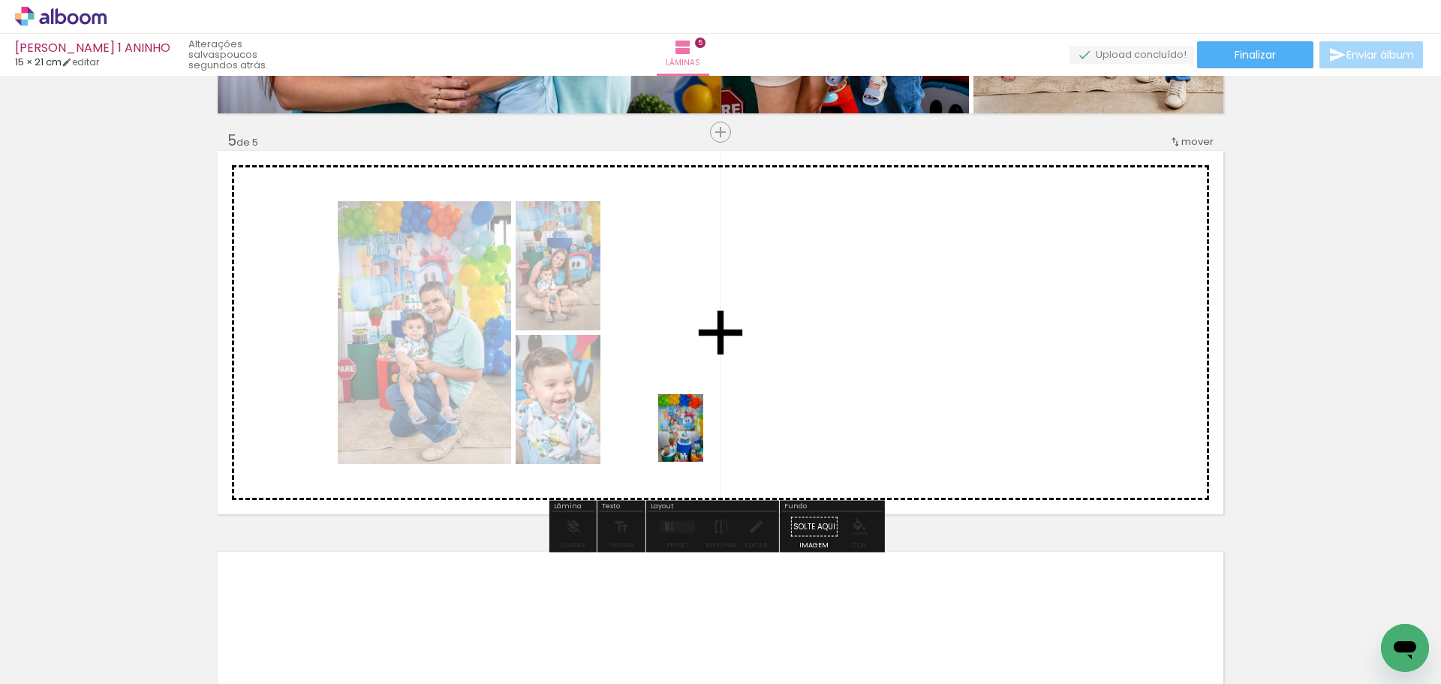
drag, startPoint x: 161, startPoint y: 641, endPoint x: 703, endPoint y: 439, distance: 578.8
click at [703, 439] on quentale-workspace at bounding box center [720, 342] width 1441 height 684
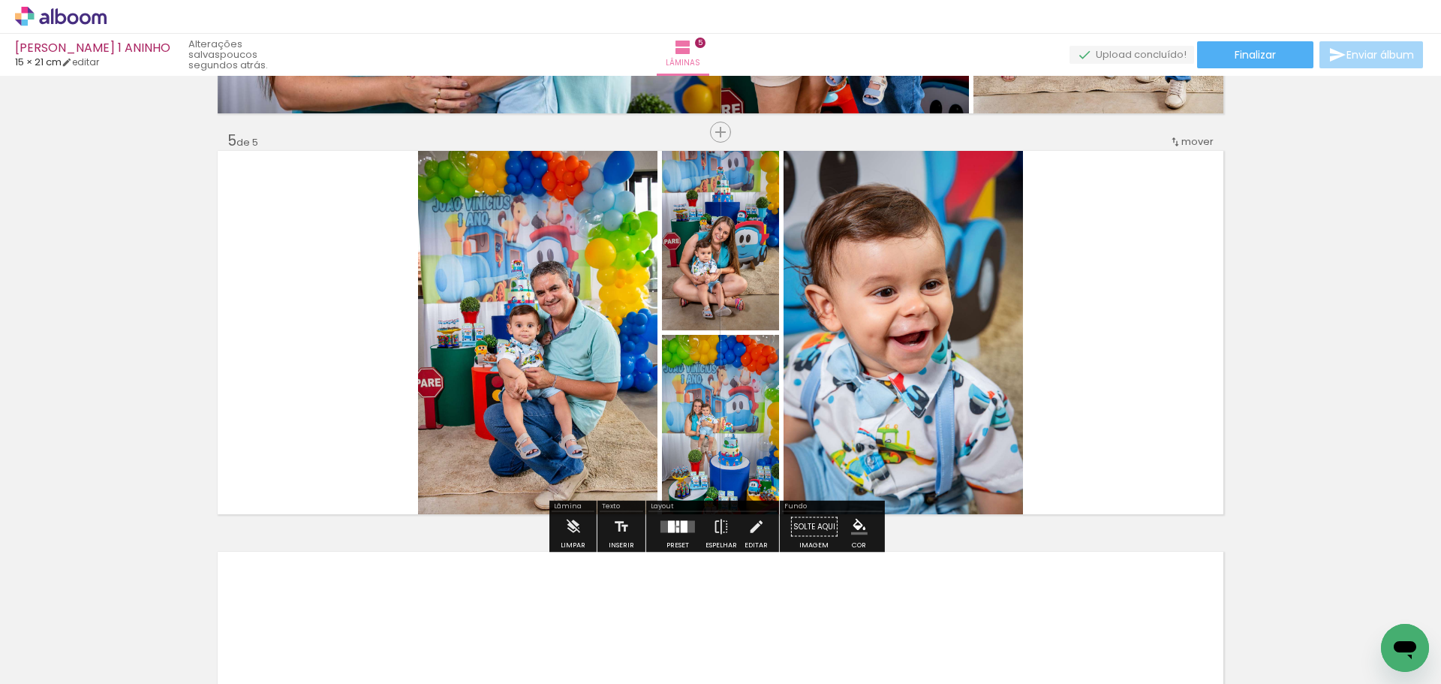
click at [669, 527] on div at bounding box center [671, 527] width 7 height 12
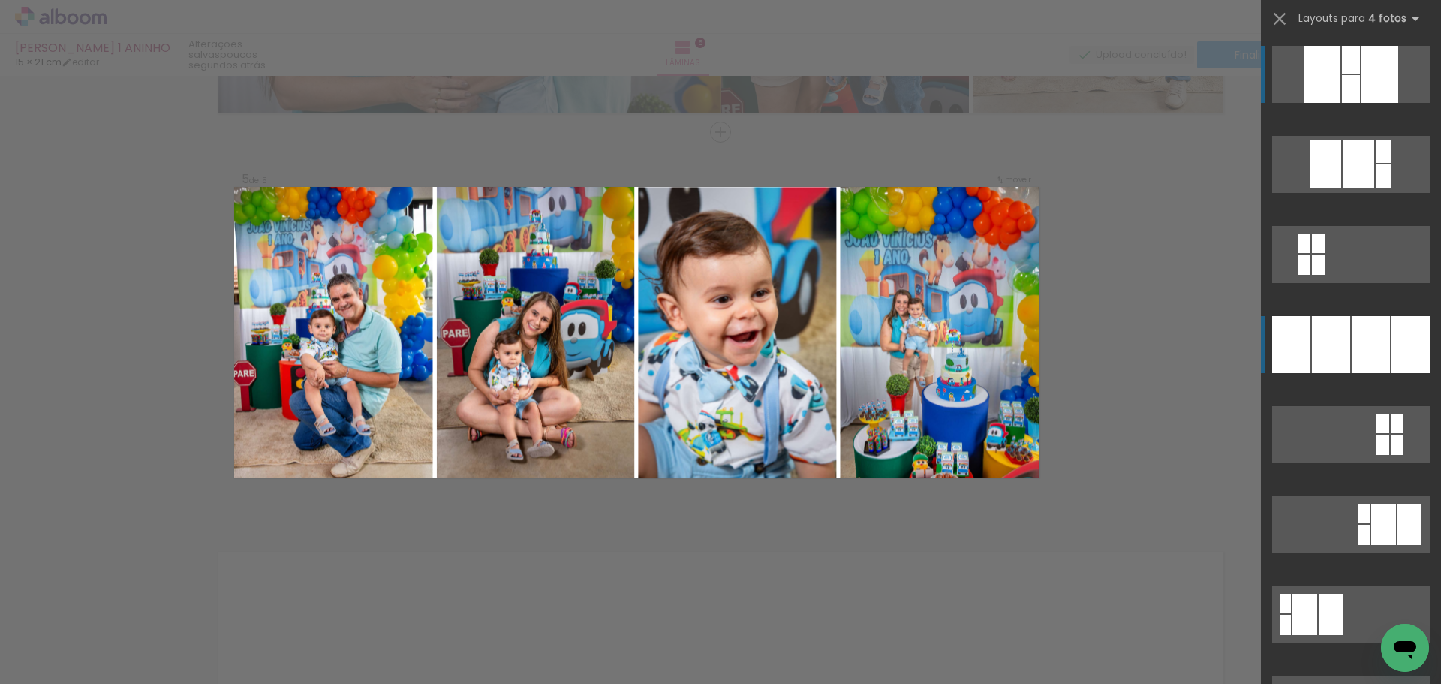
click at [1361, 103] on div at bounding box center [1379, 74] width 37 height 57
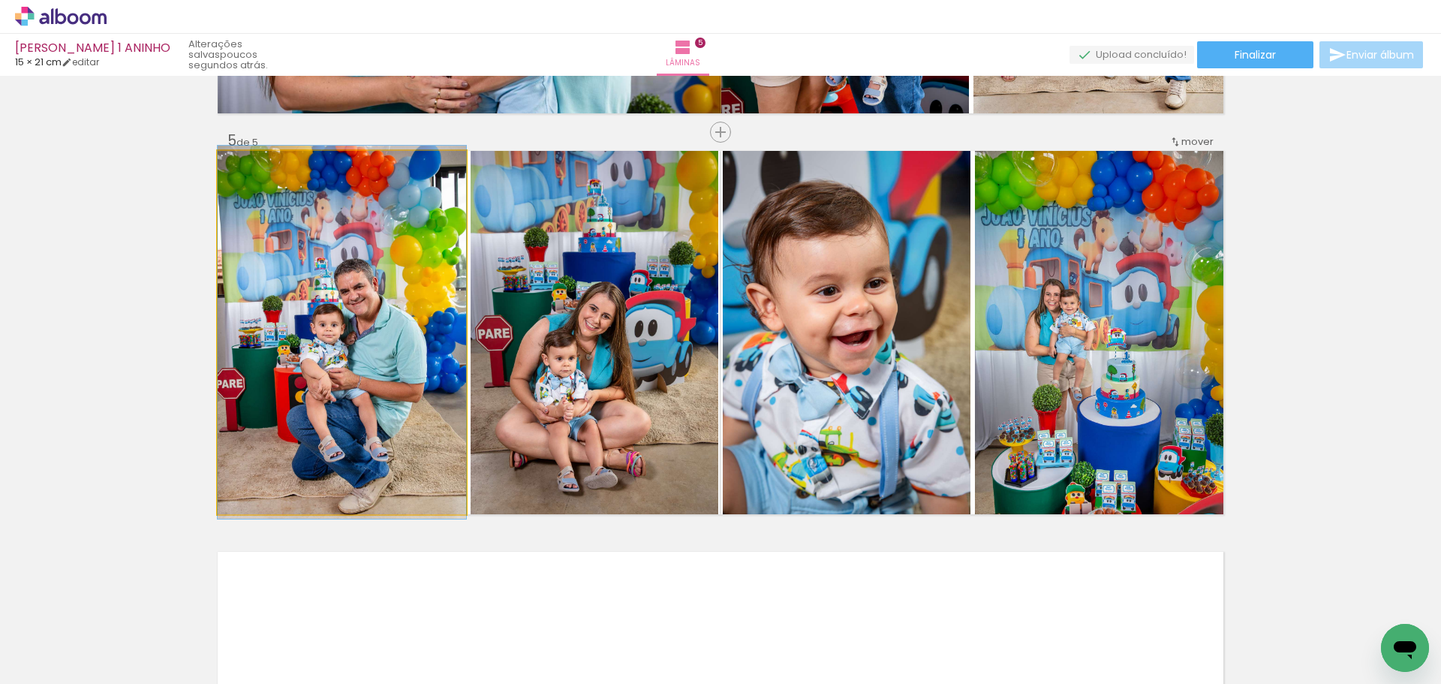
click at [388, 378] on quentale-photo at bounding box center [342, 332] width 248 height 363
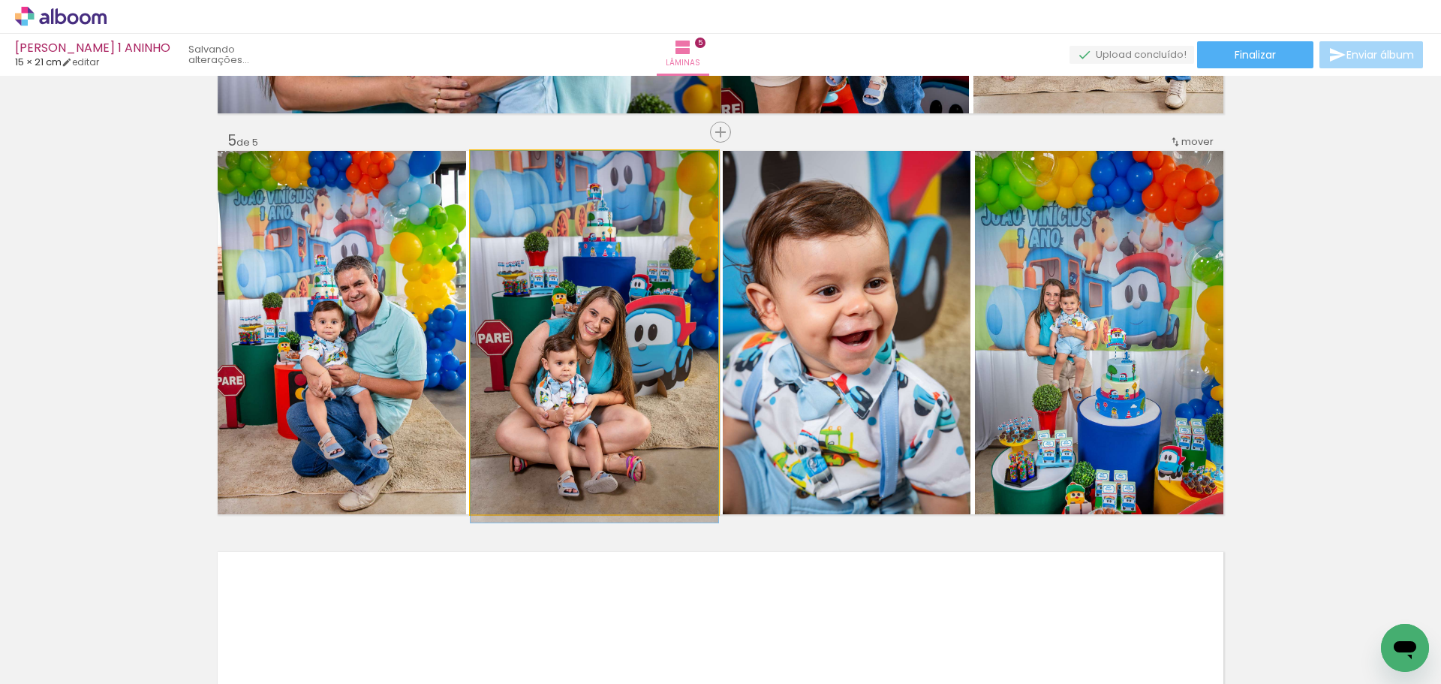
drag, startPoint x: 608, startPoint y: 375, endPoint x: 606, endPoint y: 398, distance: 23.3
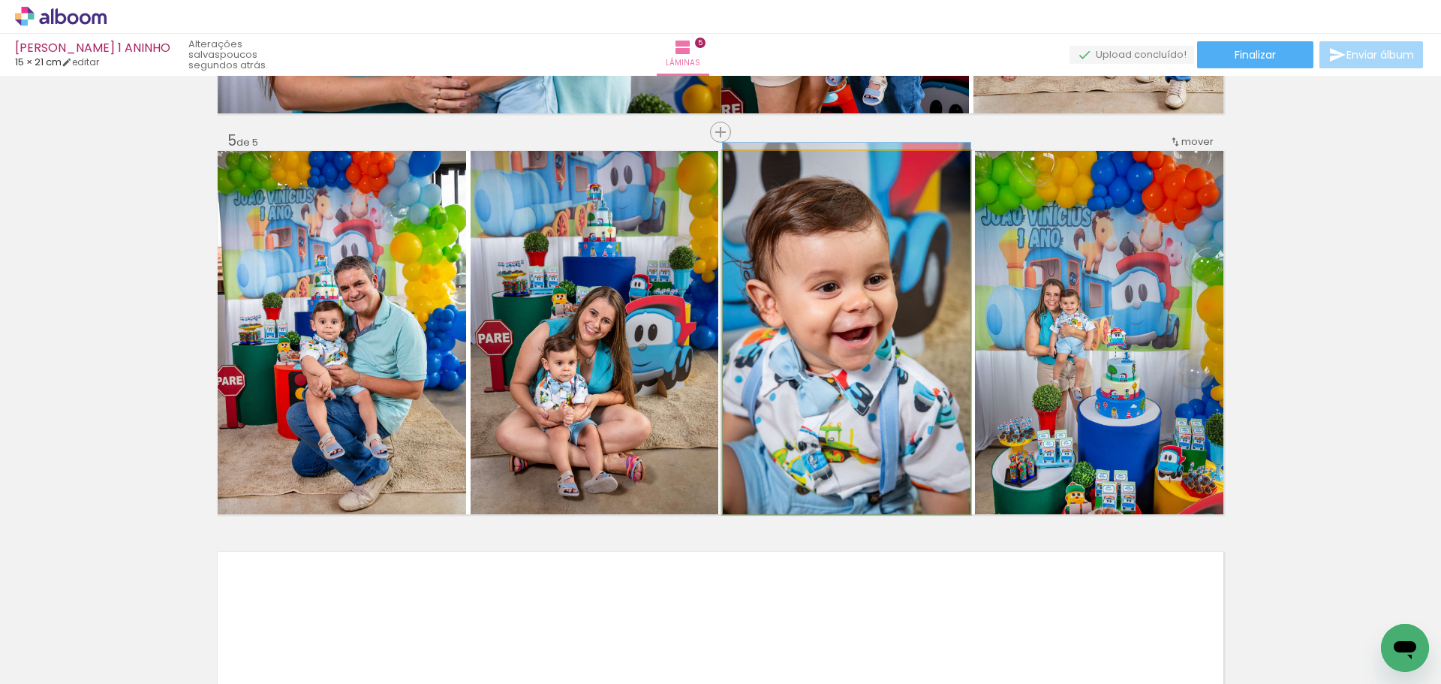
drag, startPoint x: 835, startPoint y: 344, endPoint x: 846, endPoint y: 334, distance: 15.4
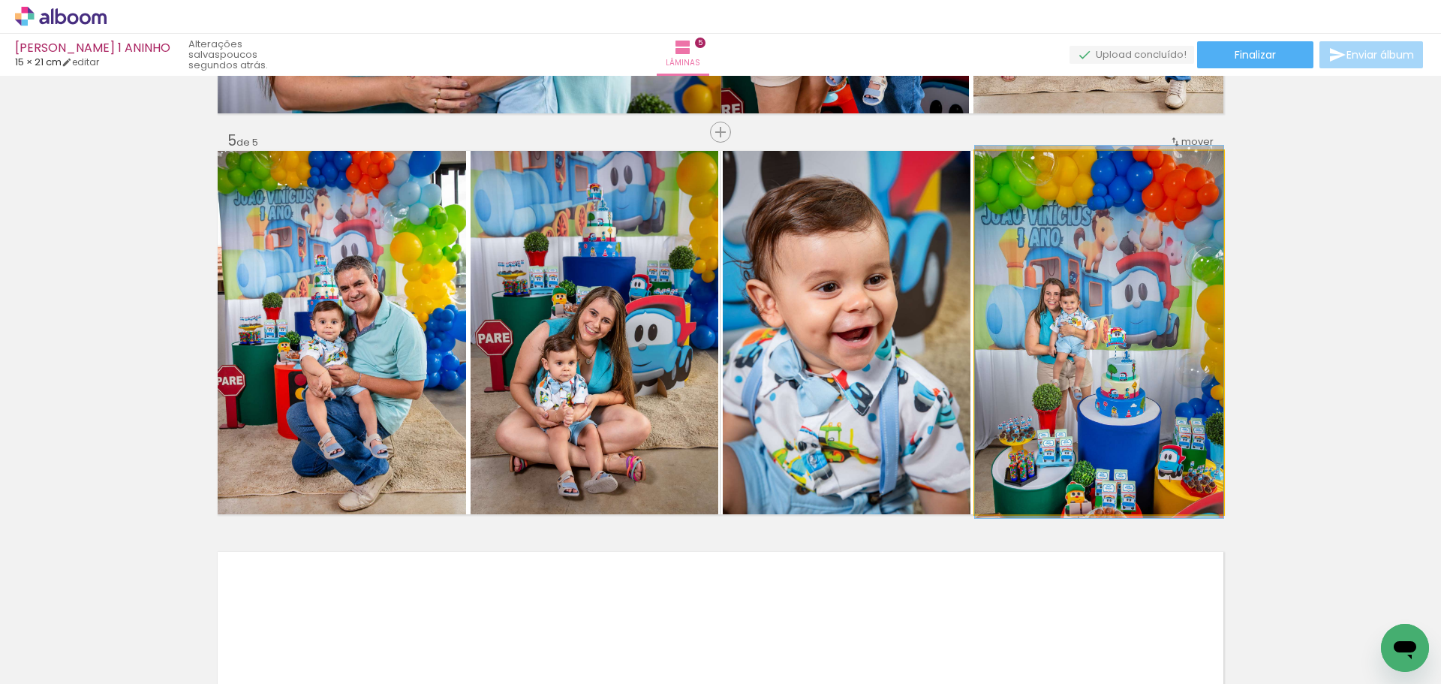
click at [1156, 321] on quentale-photo at bounding box center [1099, 332] width 248 height 363
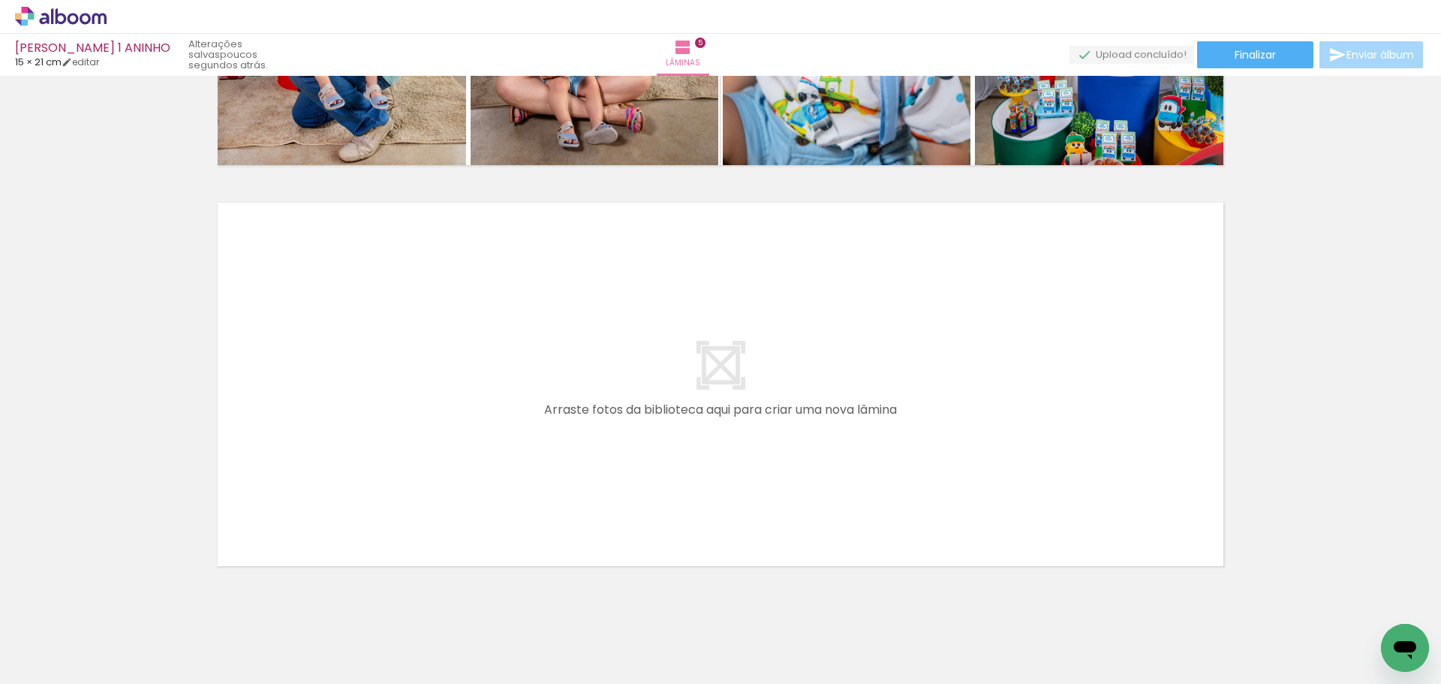
scroll to position [1946, 0]
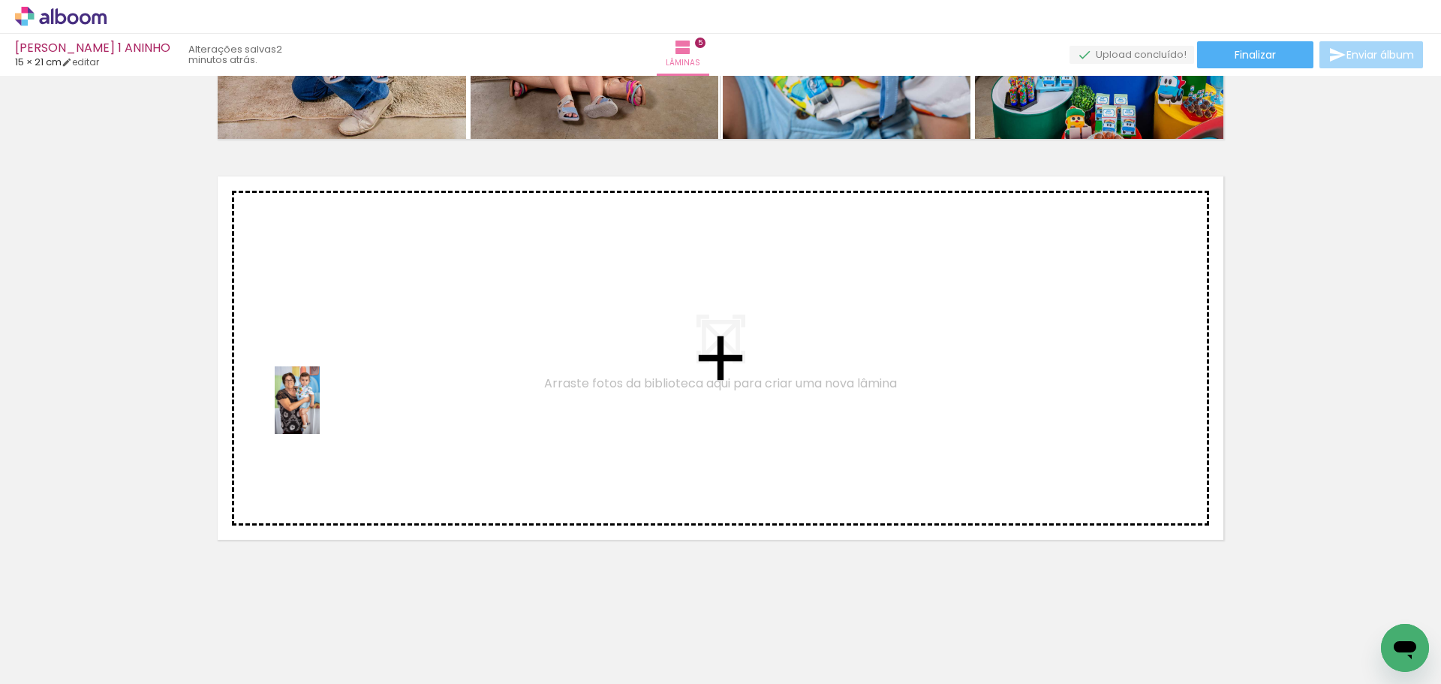
drag, startPoint x: 176, startPoint y: 600, endPoint x: 338, endPoint y: 392, distance: 263.6
click at [338, 392] on quentale-workspace at bounding box center [720, 342] width 1441 height 684
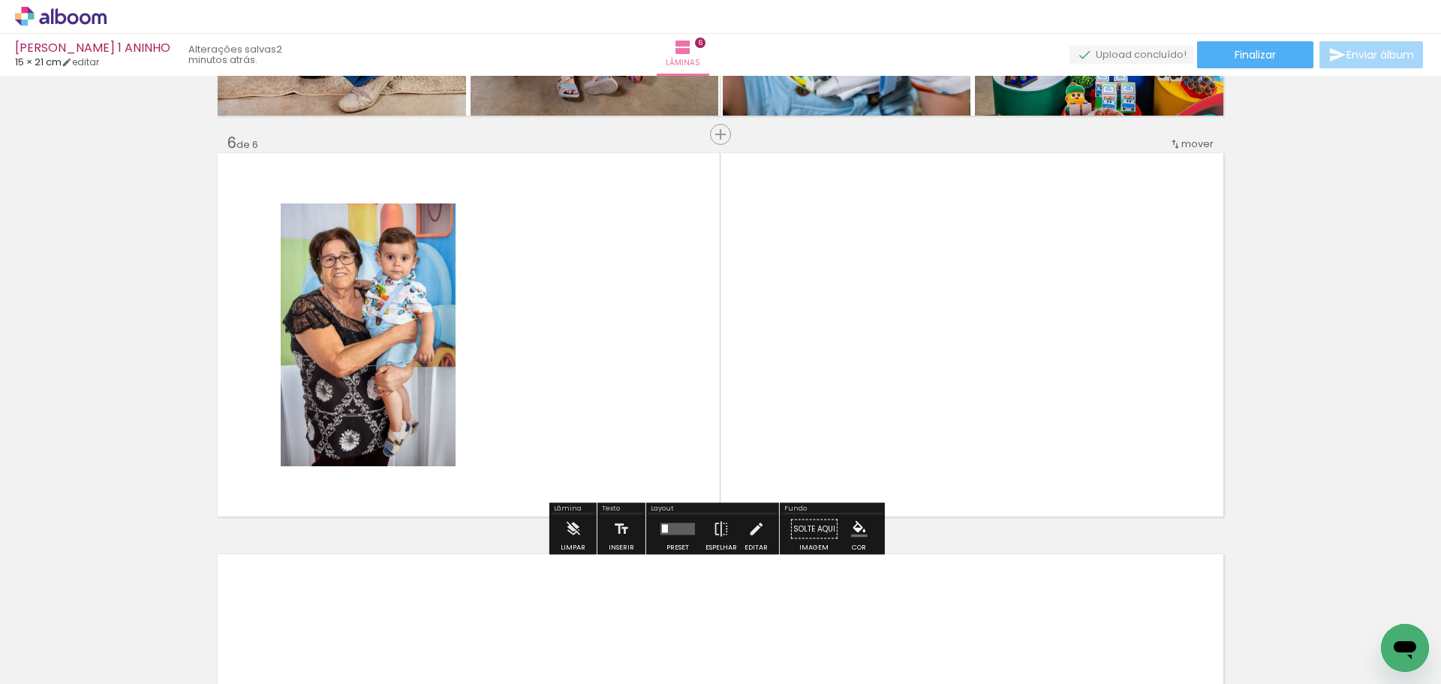
scroll to position [1972, 0]
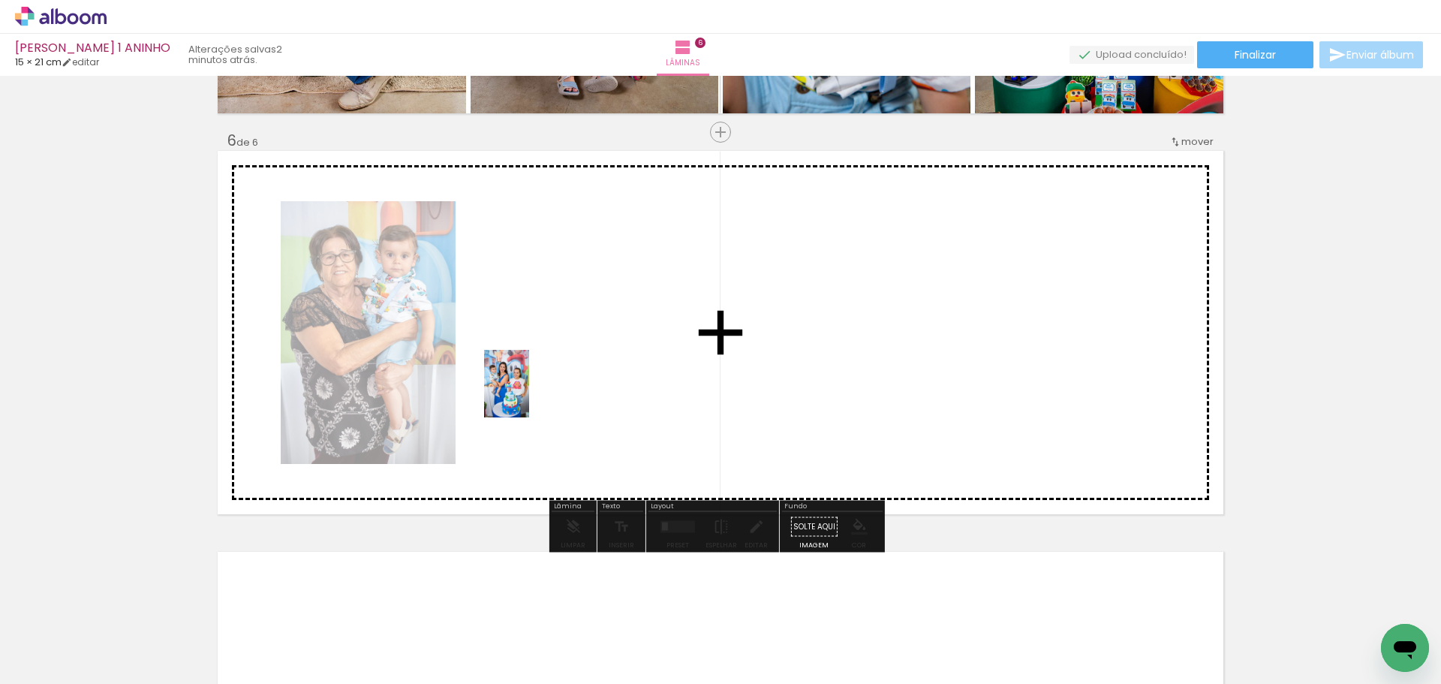
drag, startPoint x: 165, startPoint y: 645, endPoint x: 539, endPoint y: 370, distance: 464.2
click at [539, 370] on quentale-workspace at bounding box center [720, 342] width 1441 height 684
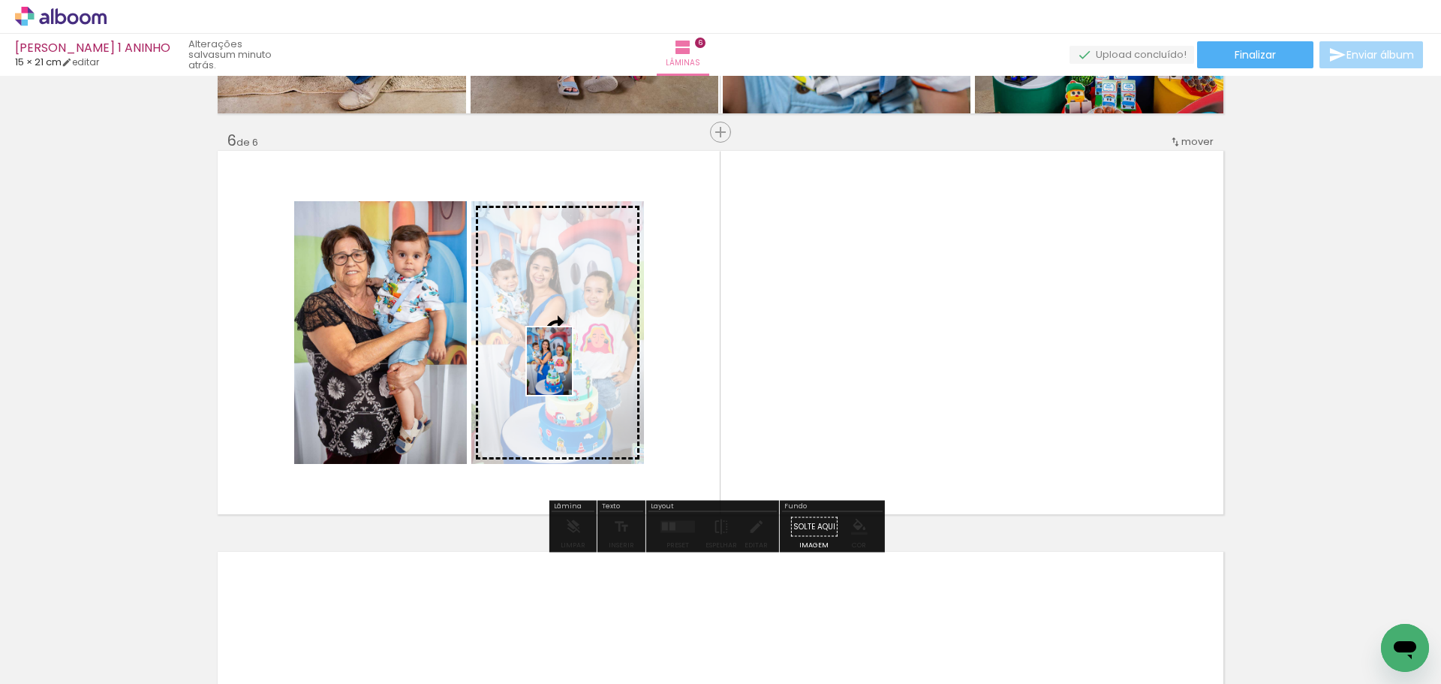
drag, startPoint x: 1257, startPoint y: 641, endPoint x: 572, endPoint y: 372, distance: 735.8
click at [572, 372] on quentale-workspace at bounding box center [720, 342] width 1441 height 684
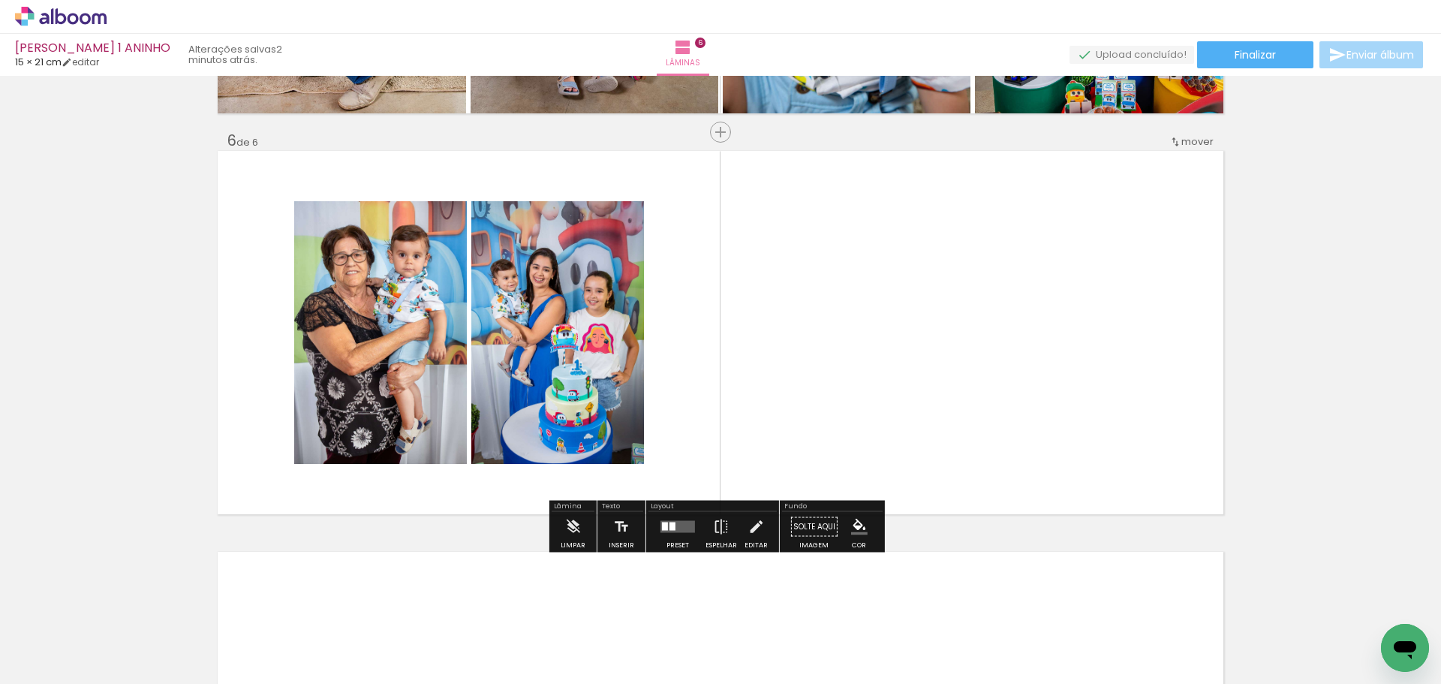
click at [120, 601] on iron-icon at bounding box center [118, 603] width 16 height 16
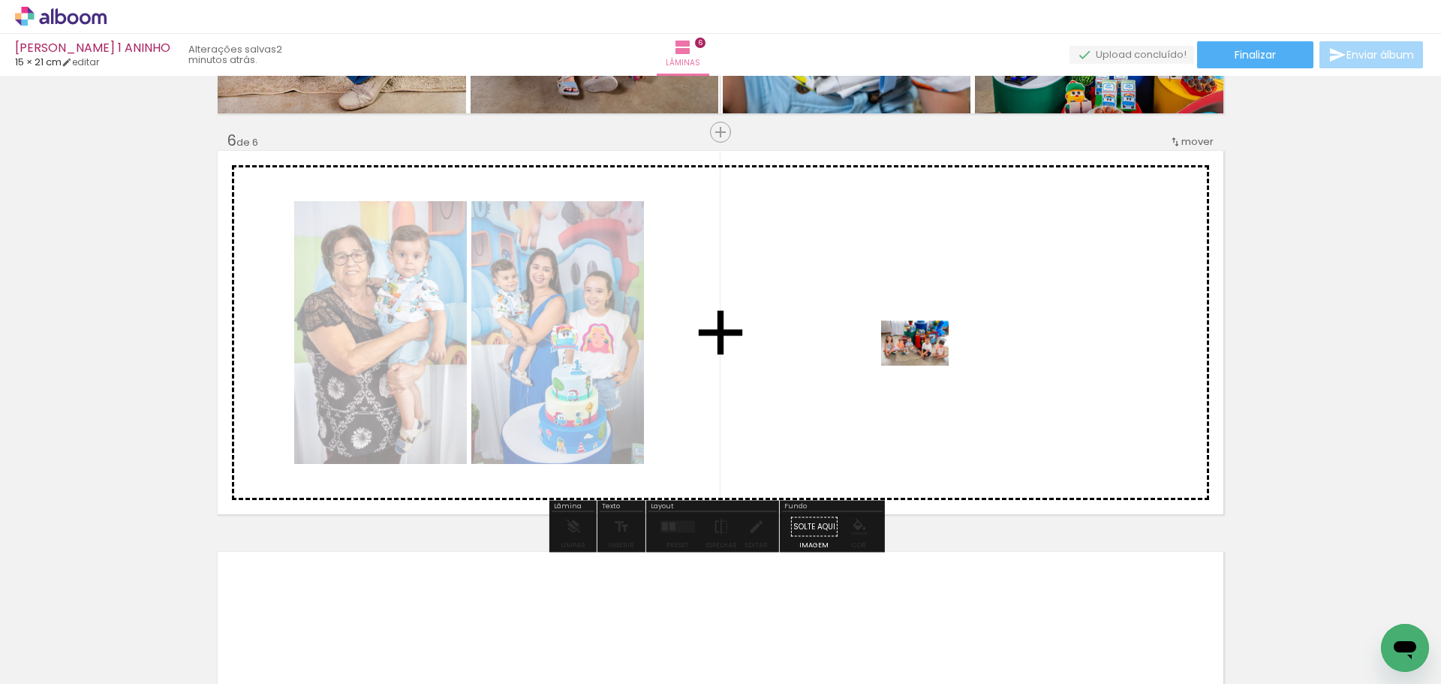
drag, startPoint x: 233, startPoint y: 642, endPoint x: 926, endPoint y: 365, distance: 745.6
click at [926, 365] on quentale-workspace at bounding box center [720, 342] width 1441 height 684
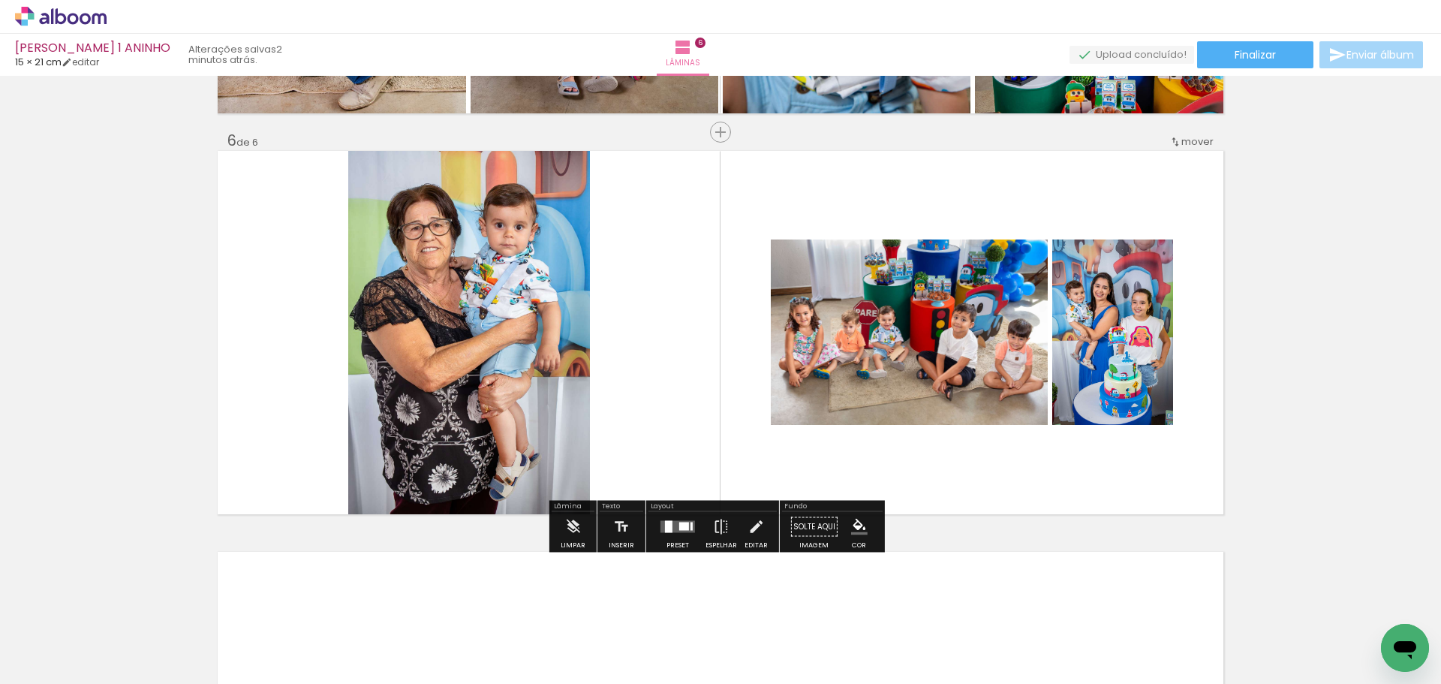
click at [667, 530] on div at bounding box center [669, 527] width 8 height 12
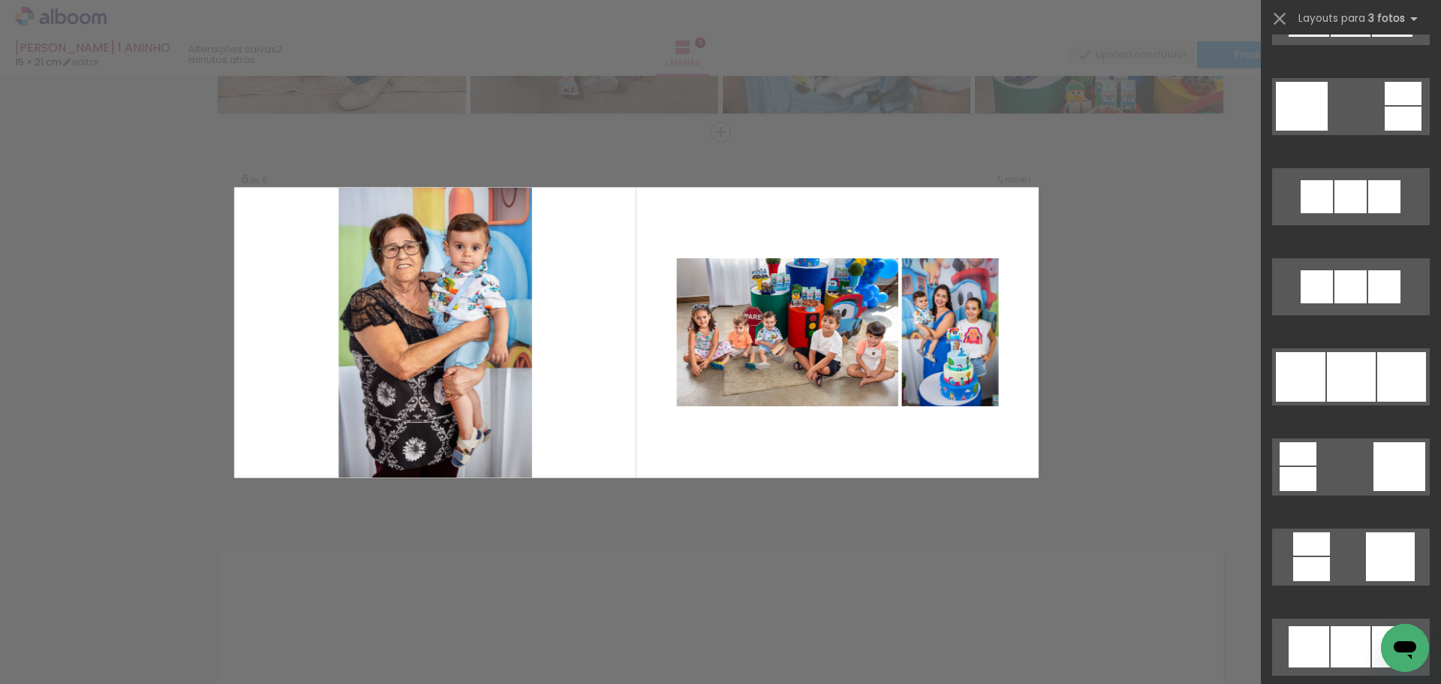
scroll to position [9667, 0]
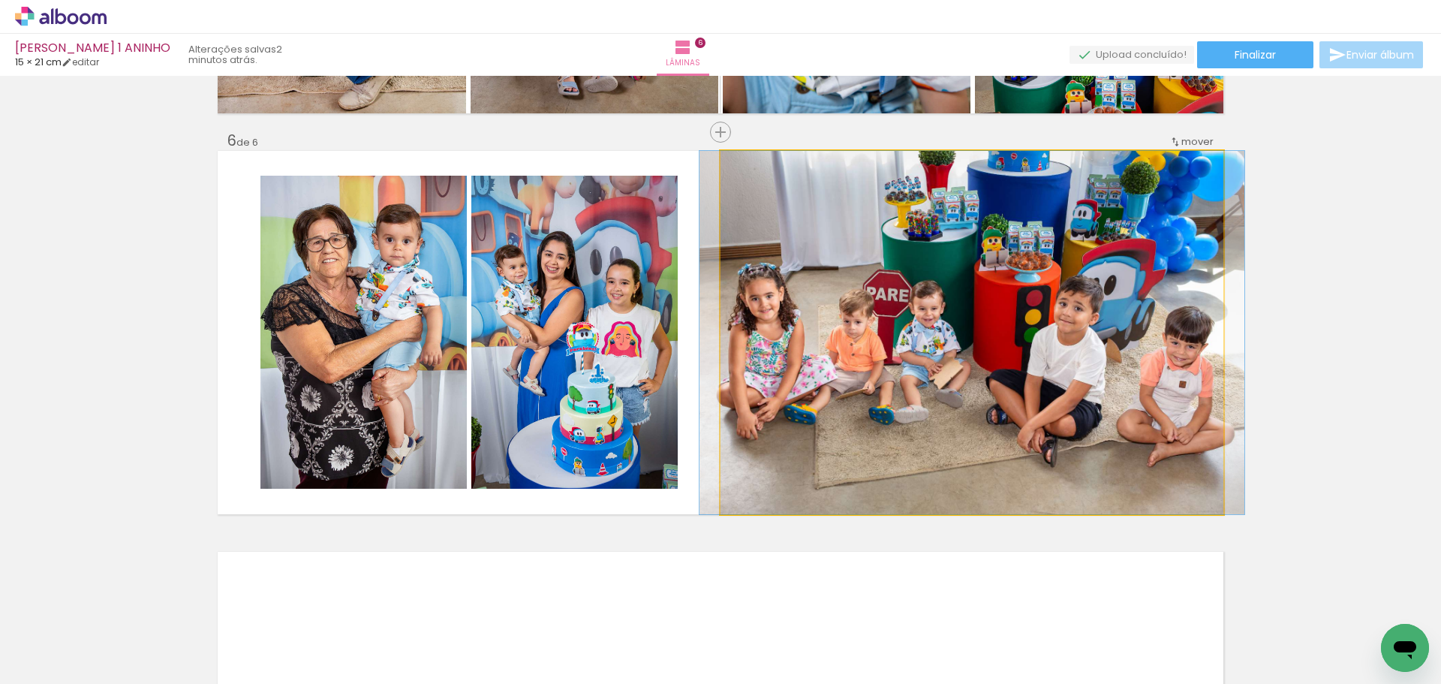
click at [1003, 375] on quentale-photo at bounding box center [971, 332] width 503 height 363
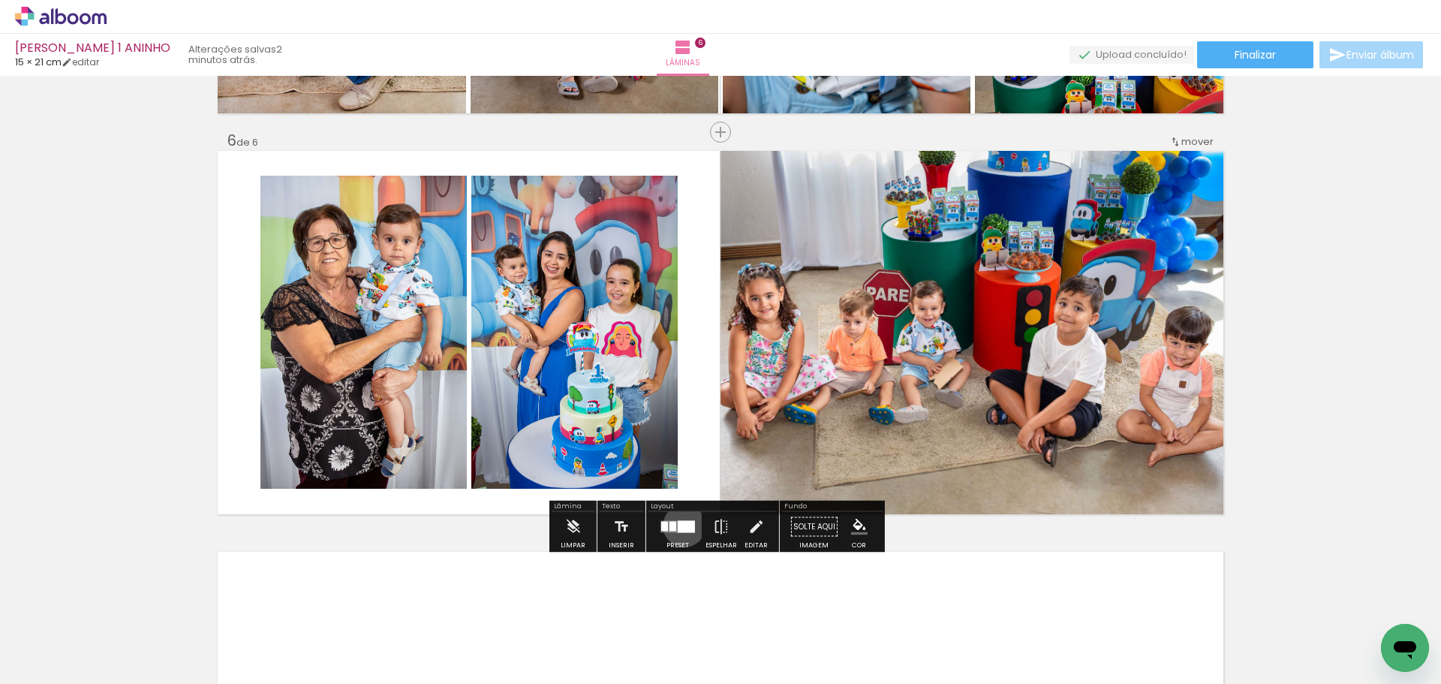
click at [681, 525] on div at bounding box center [686, 527] width 17 height 12
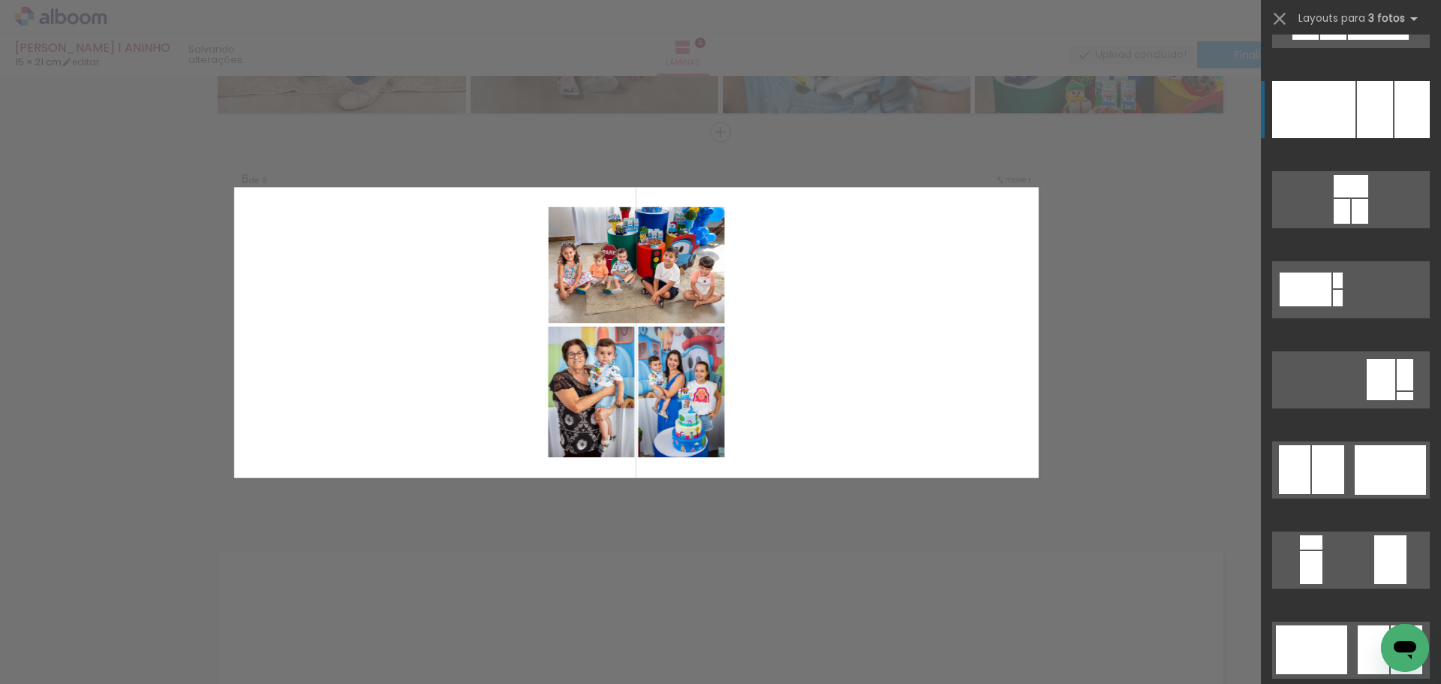
scroll to position [150, 0]
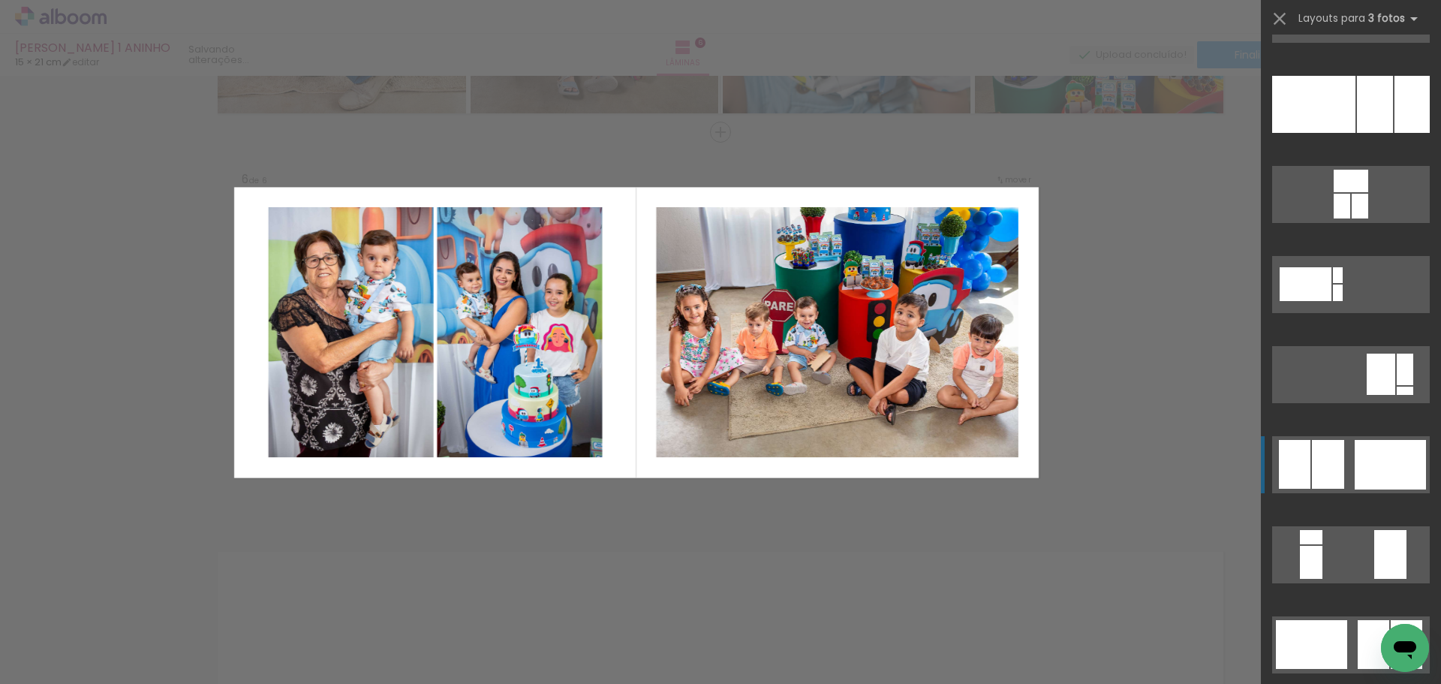
click at [1384, 35] on div at bounding box center [1378, 13] width 61 height 41
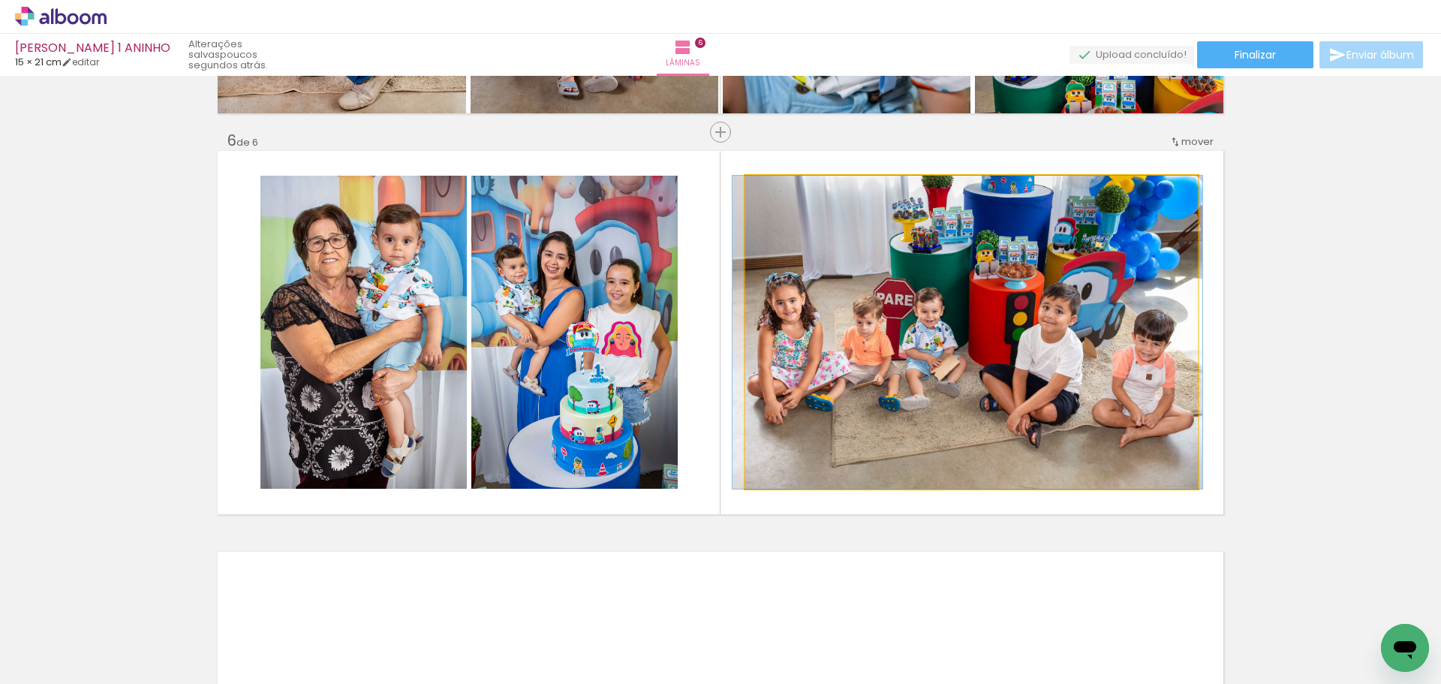
click at [948, 322] on quentale-photo at bounding box center [971, 332] width 452 height 313
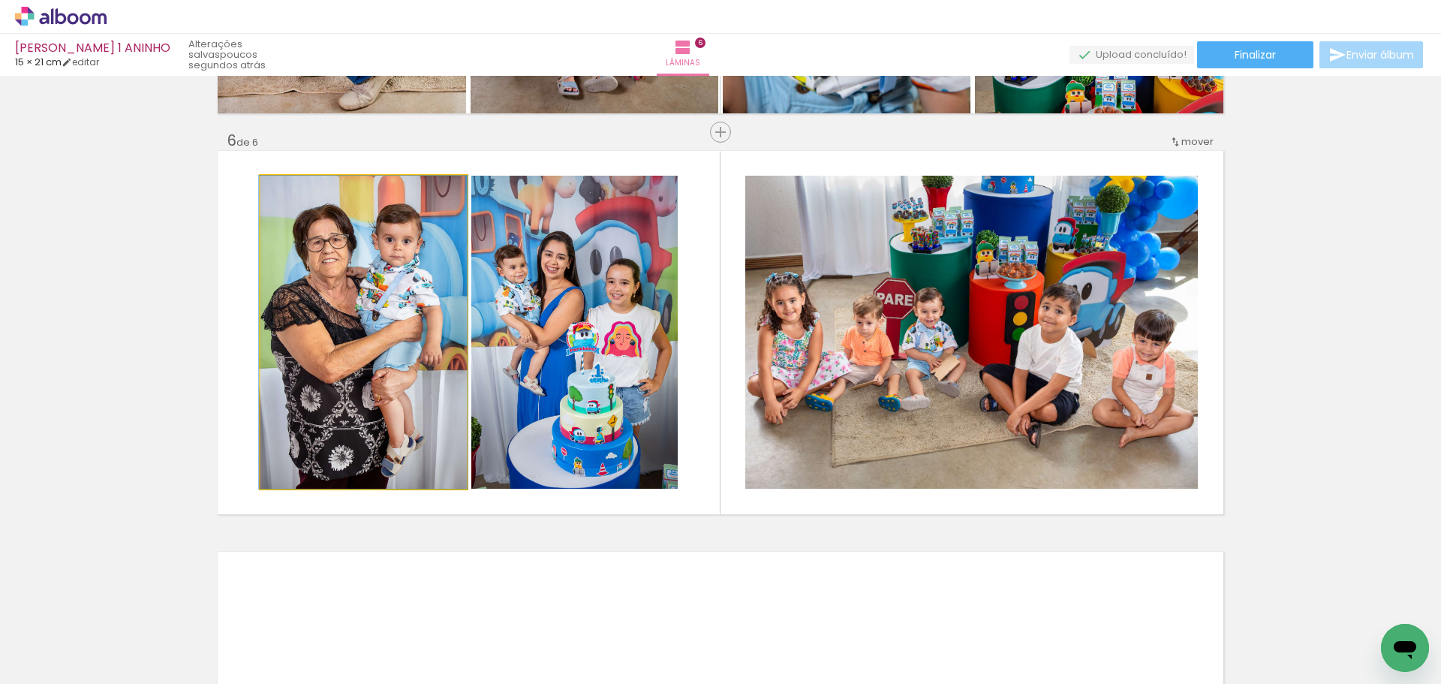
click at [360, 309] on quentale-photo at bounding box center [363, 332] width 206 height 313
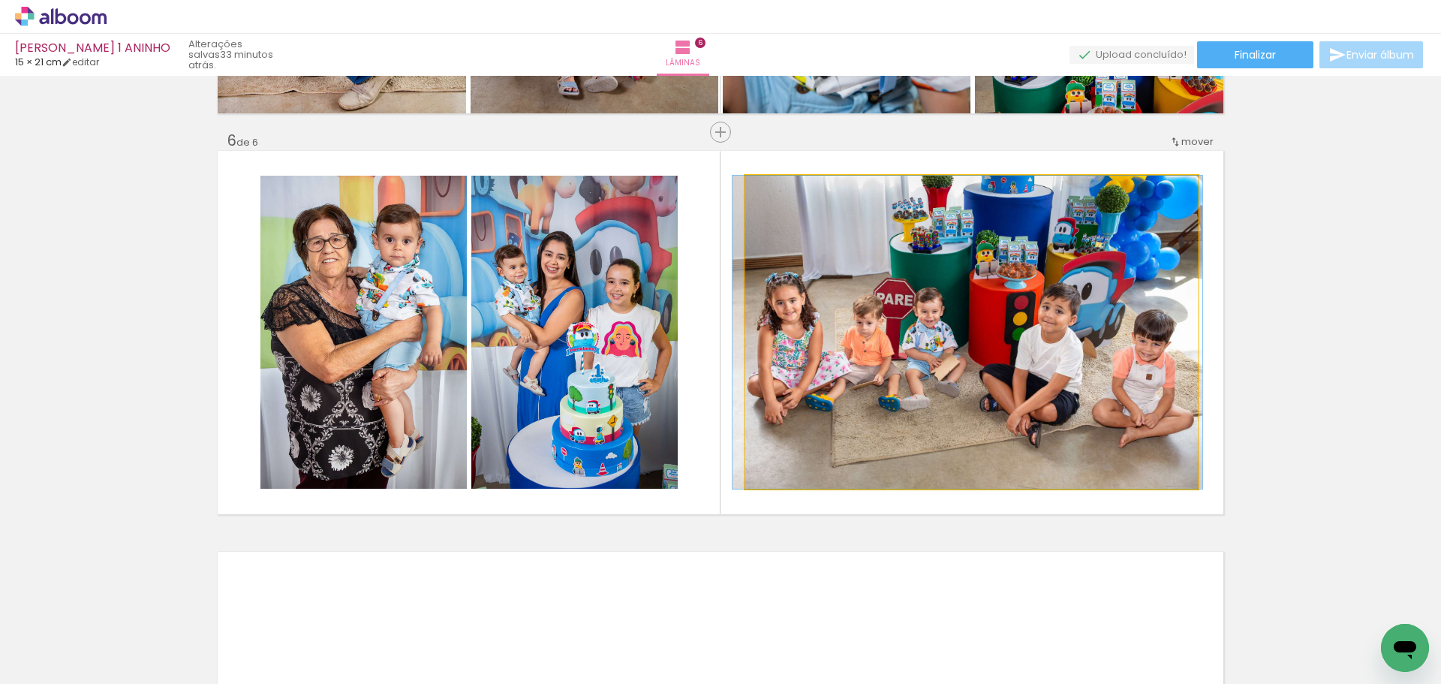
click at [1075, 368] on quentale-photo at bounding box center [971, 332] width 452 height 313
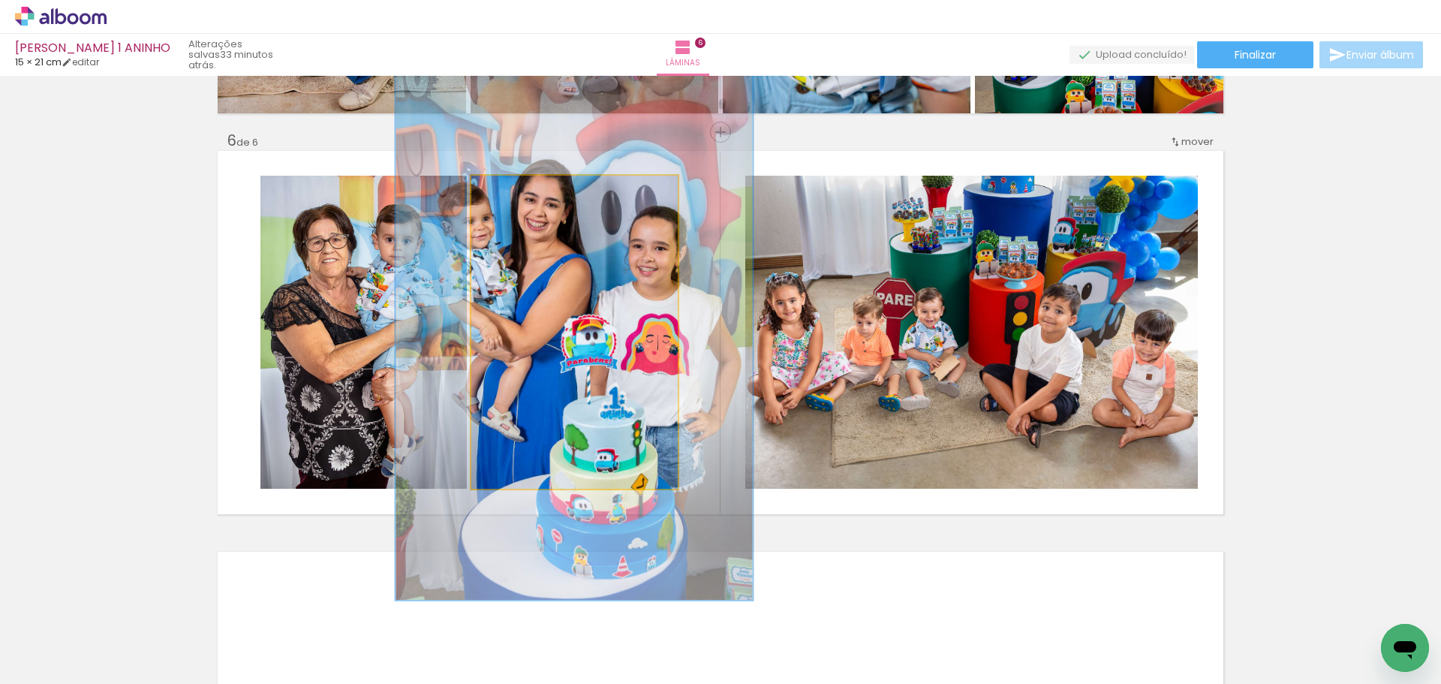
drag, startPoint x: 506, startPoint y: 189, endPoint x: 546, endPoint y: 208, distance: 44.6
click at [544, 207] on quentale-photo at bounding box center [574, 332] width 206 height 313
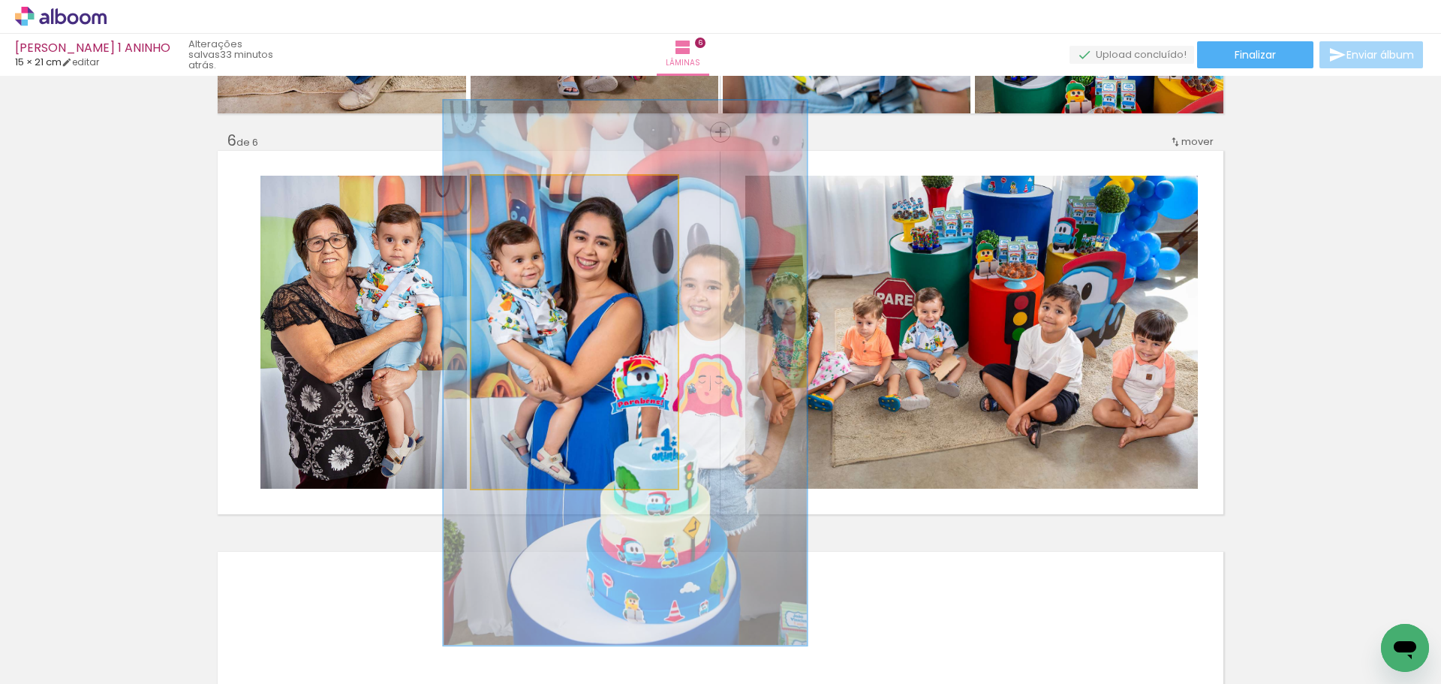
drag, startPoint x: 541, startPoint y: 299, endPoint x: 592, endPoint y: 339, distance: 65.2
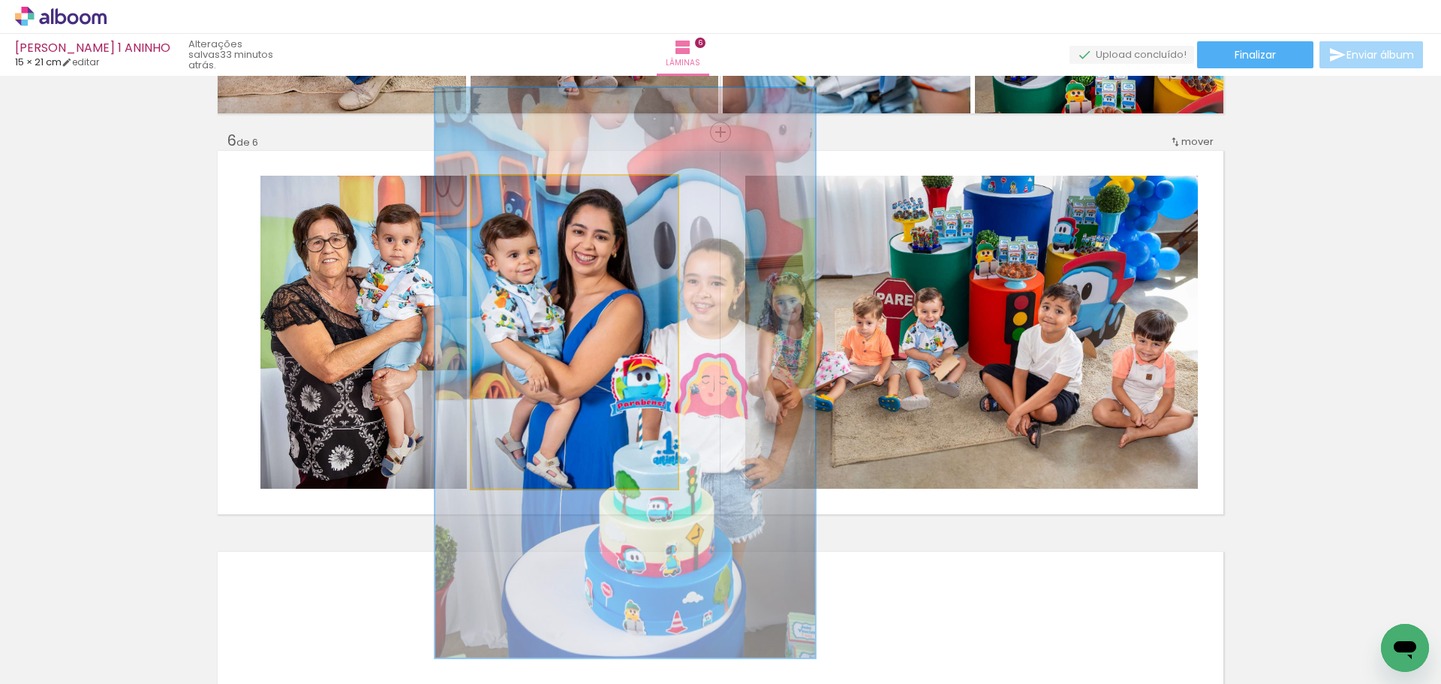
type paper-slider "182"
click at [554, 194] on div at bounding box center [554, 191] width 24 height 24
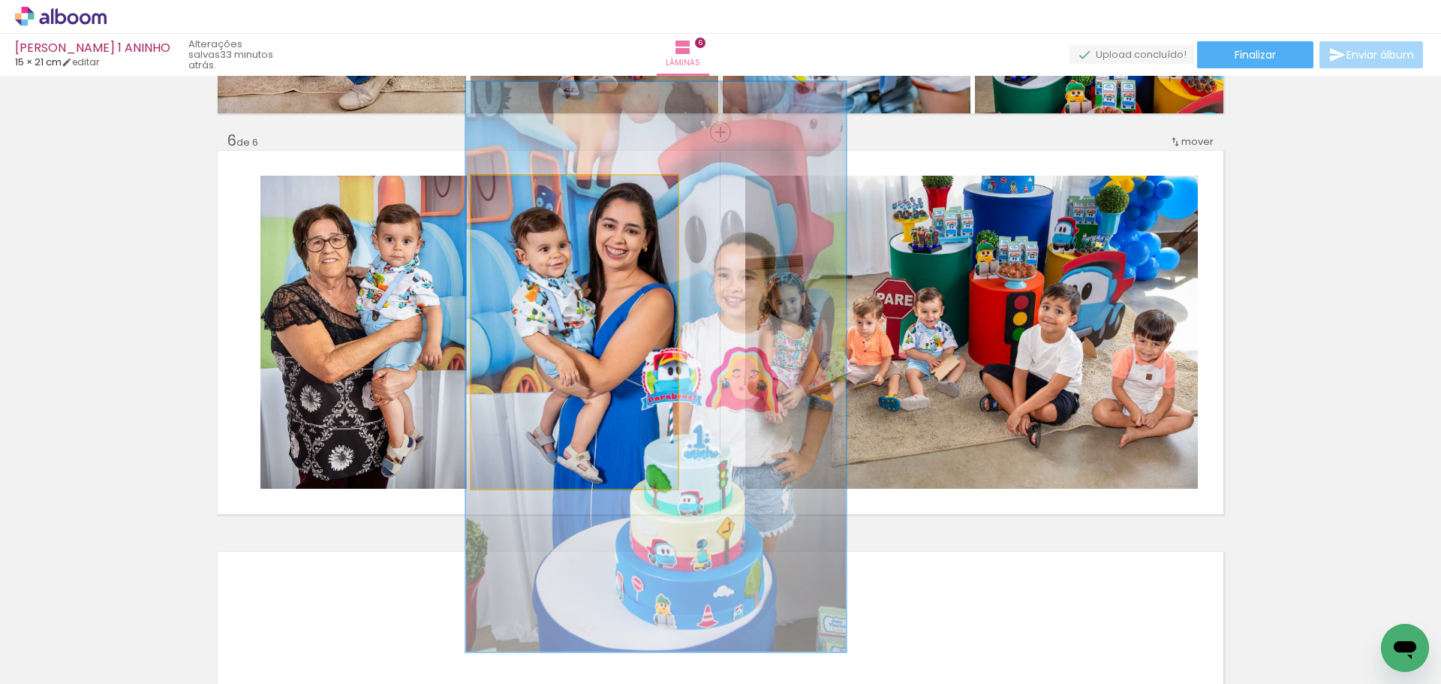
drag, startPoint x: 585, startPoint y: 302, endPoint x: 616, endPoint y: 296, distance: 31.3
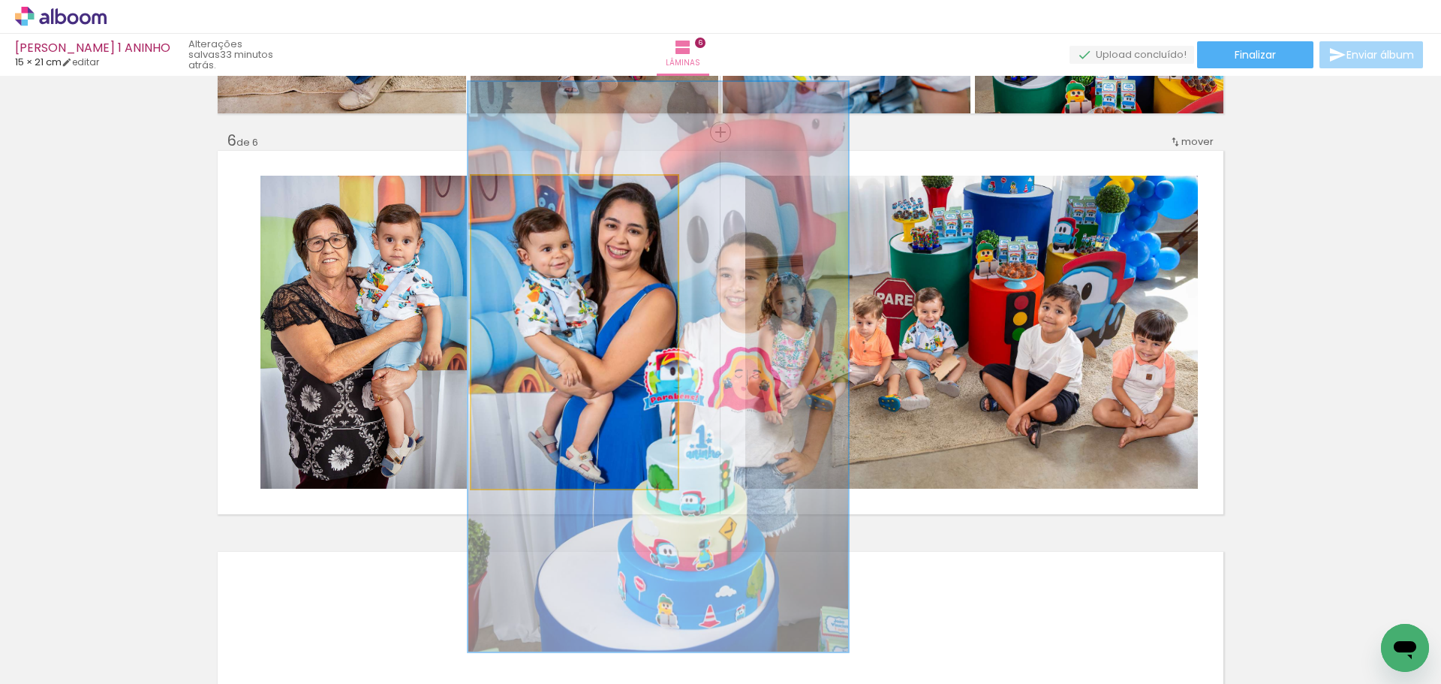
click at [613, 281] on quentale-photo at bounding box center [574, 332] width 206 height 313
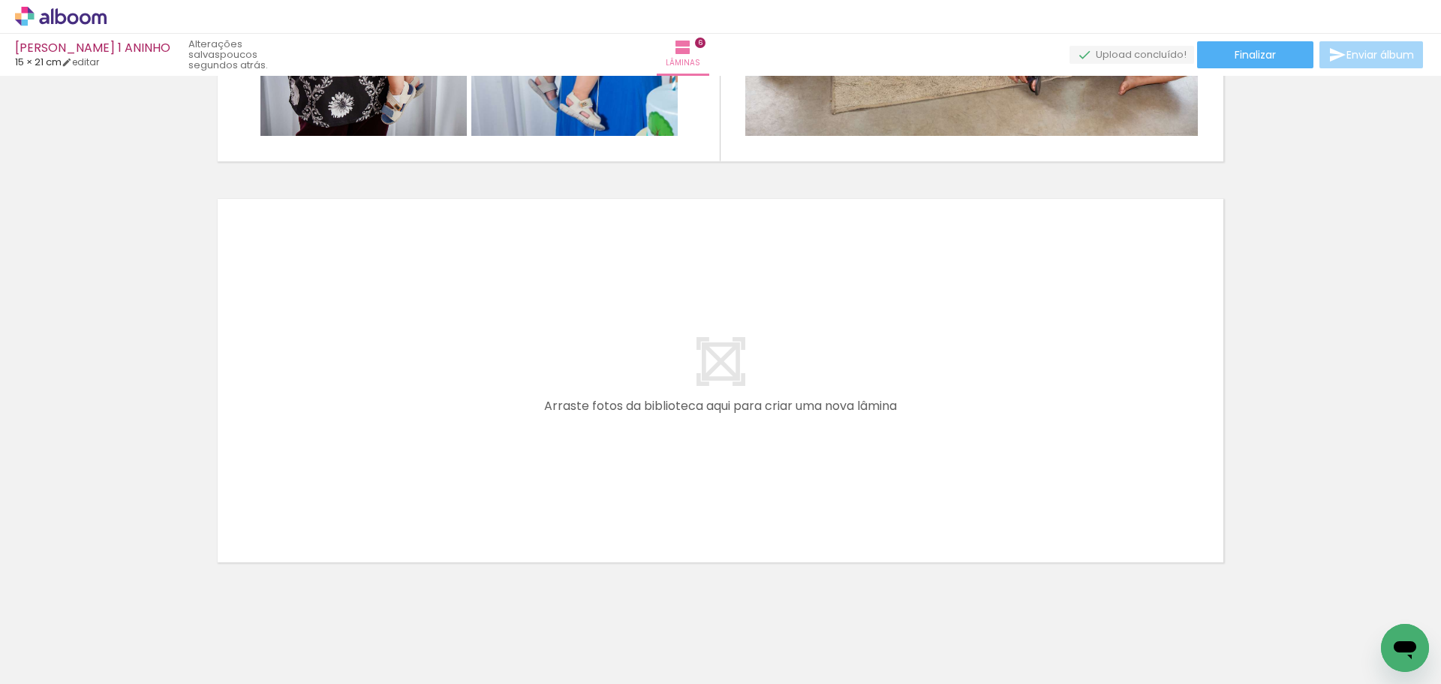
scroll to position [2347, 0]
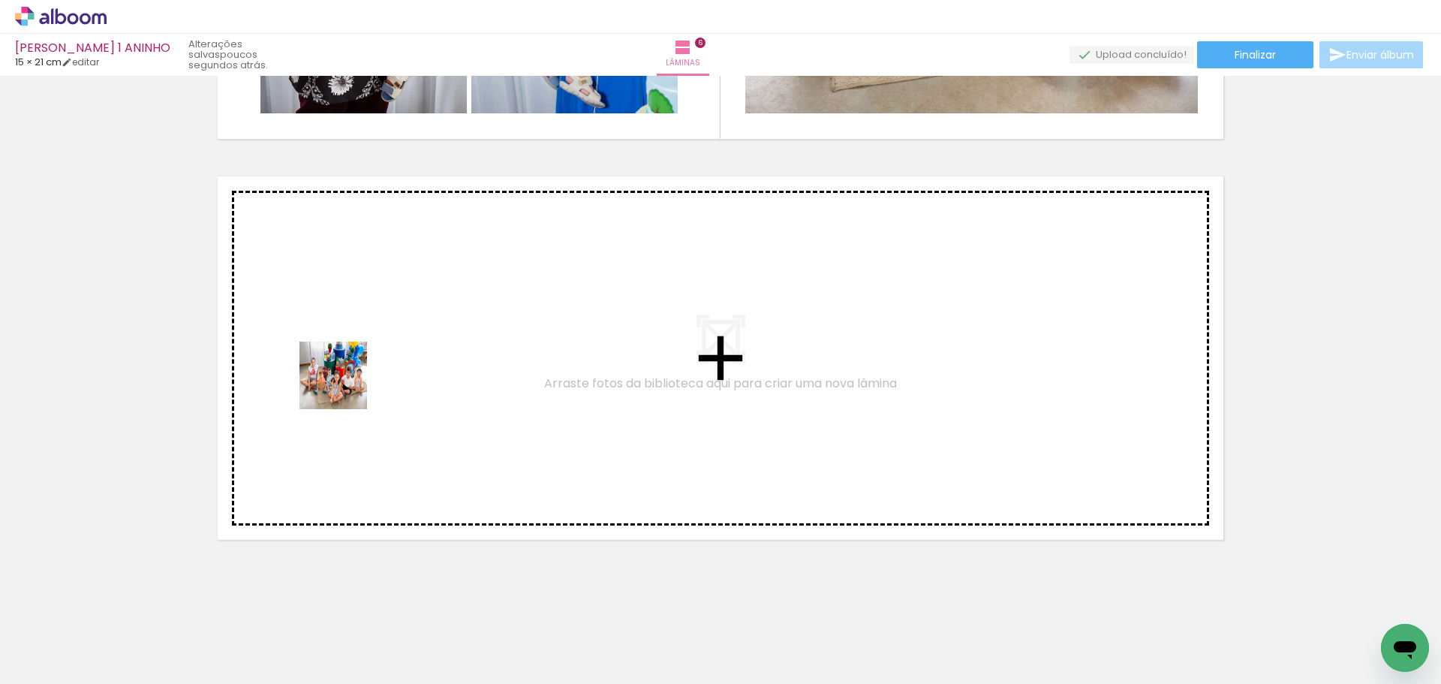
drag, startPoint x: 233, startPoint y: 643, endPoint x: 344, endPoint y: 385, distance: 281.3
click at [344, 385] on quentale-workspace at bounding box center [720, 342] width 1441 height 684
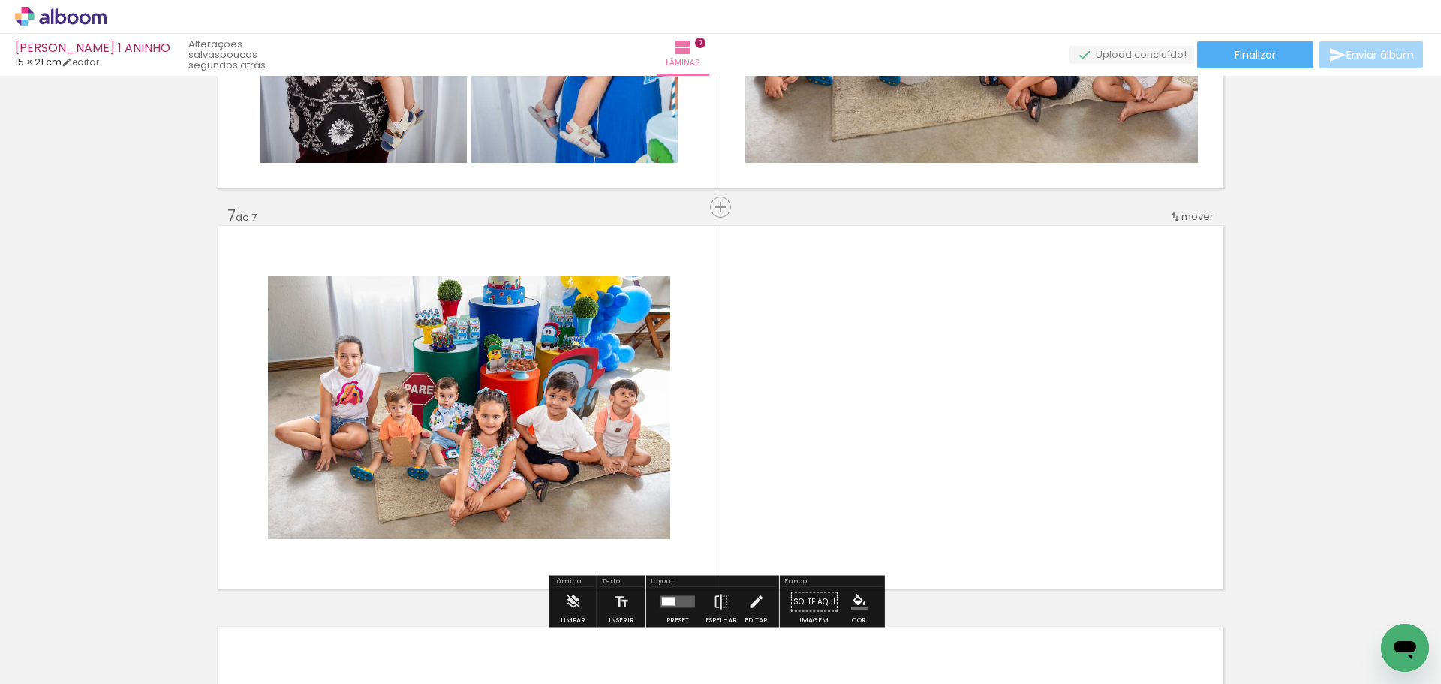
scroll to position [2373, 0]
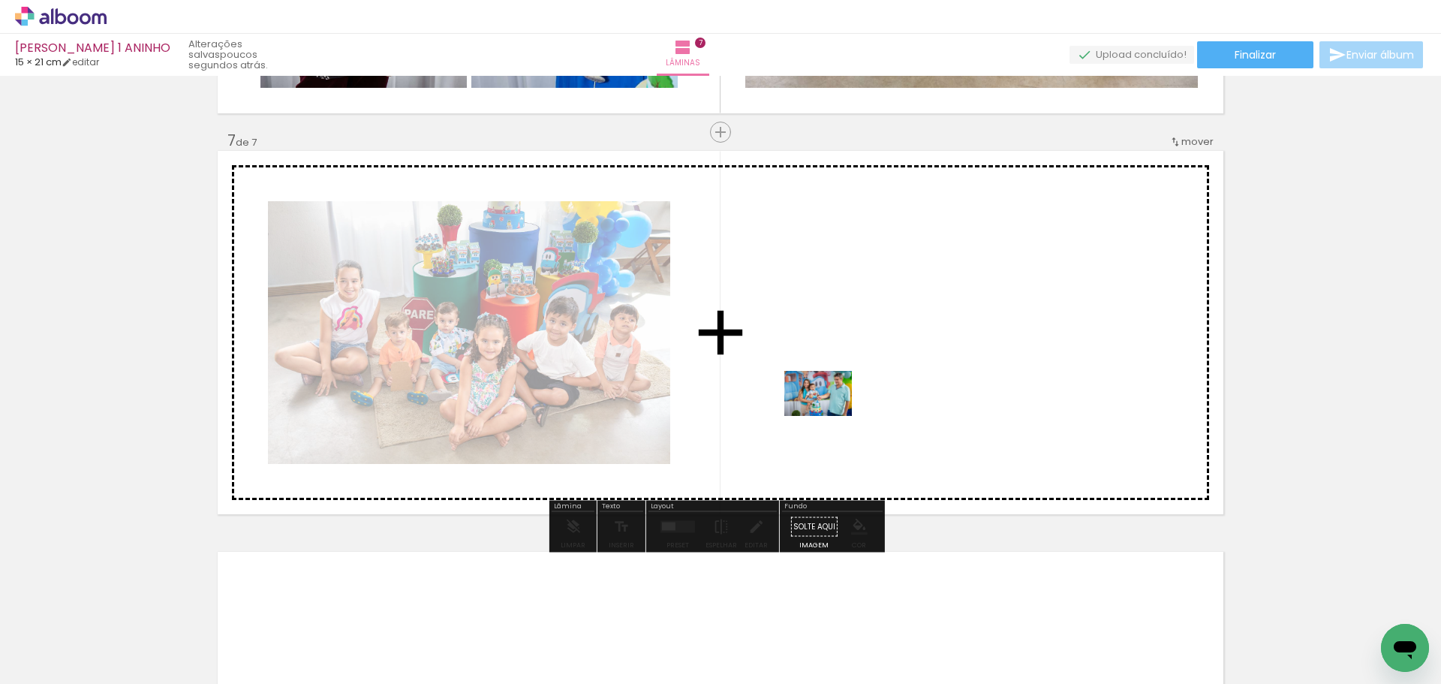
drag, startPoint x: 249, startPoint y: 634, endPoint x: 829, endPoint y: 416, distance: 619.7
click at [829, 416] on quentale-workspace at bounding box center [720, 342] width 1441 height 684
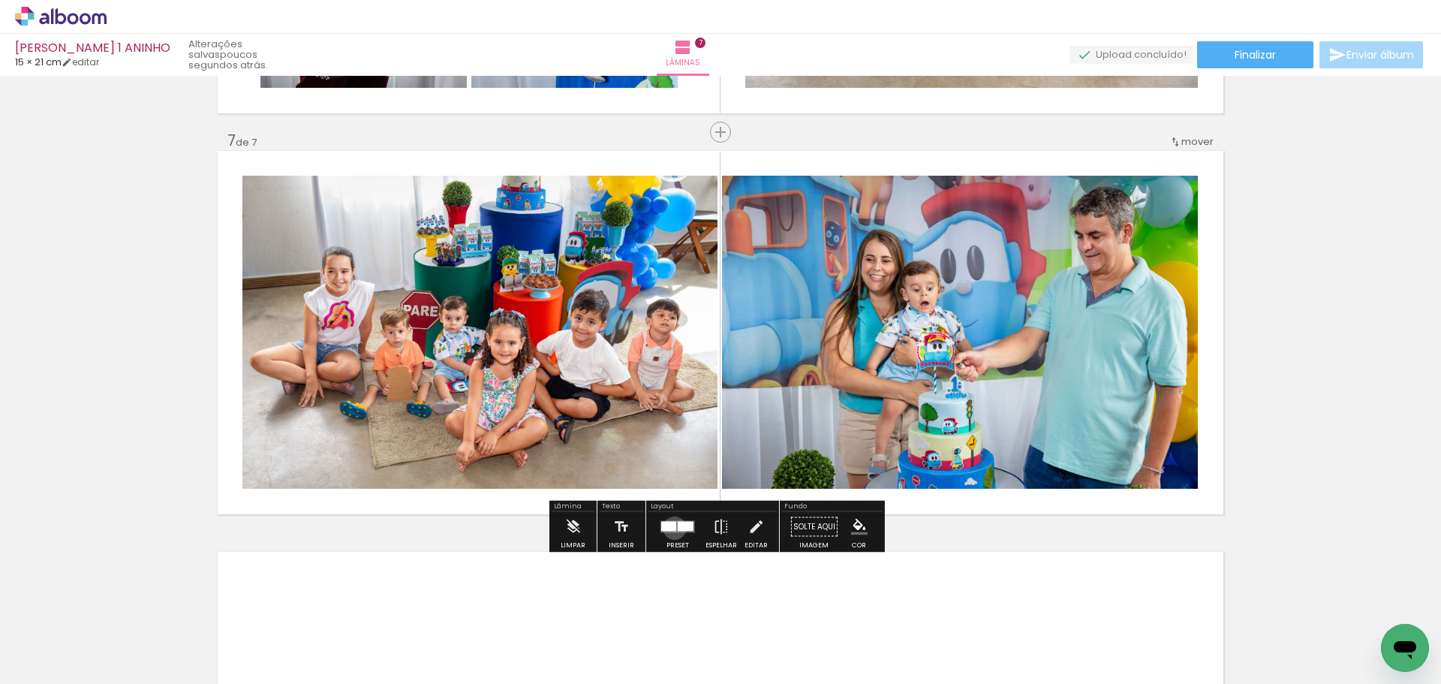
click at [671, 527] on div at bounding box center [668, 526] width 15 height 10
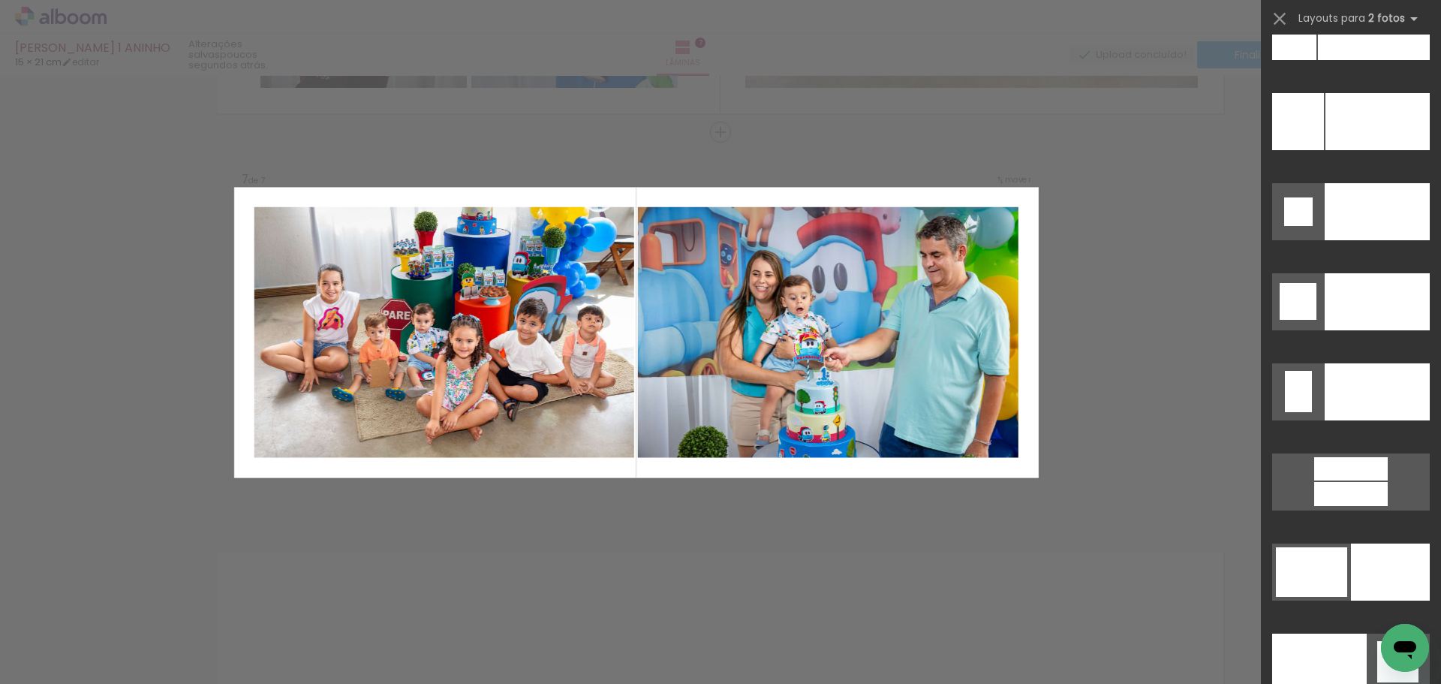
scroll to position [7090, 0]
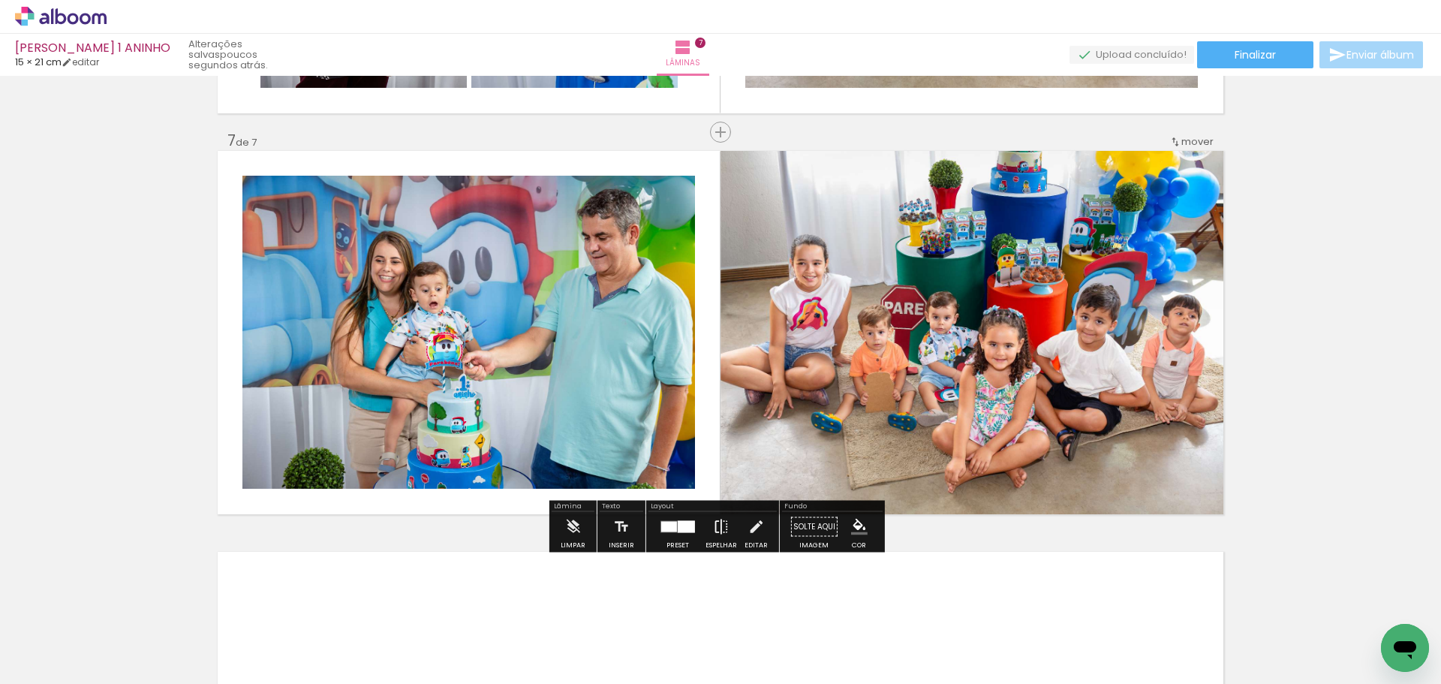
click at [720, 526] on iron-icon at bounding box center [721, 527] width 17 height 30
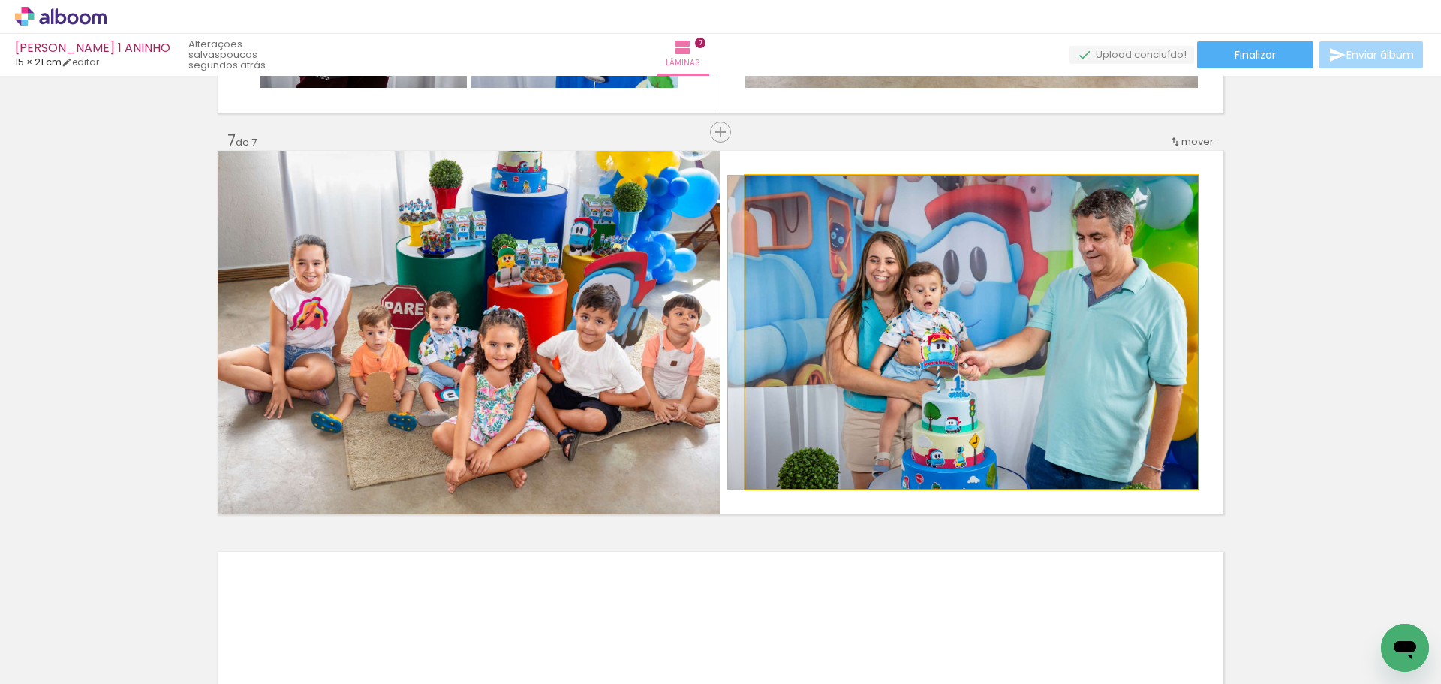
drag, startPoint x: 1068, startPoint y: 323, endPoint x: 1060, endPoint y: 320, distance: 8.6
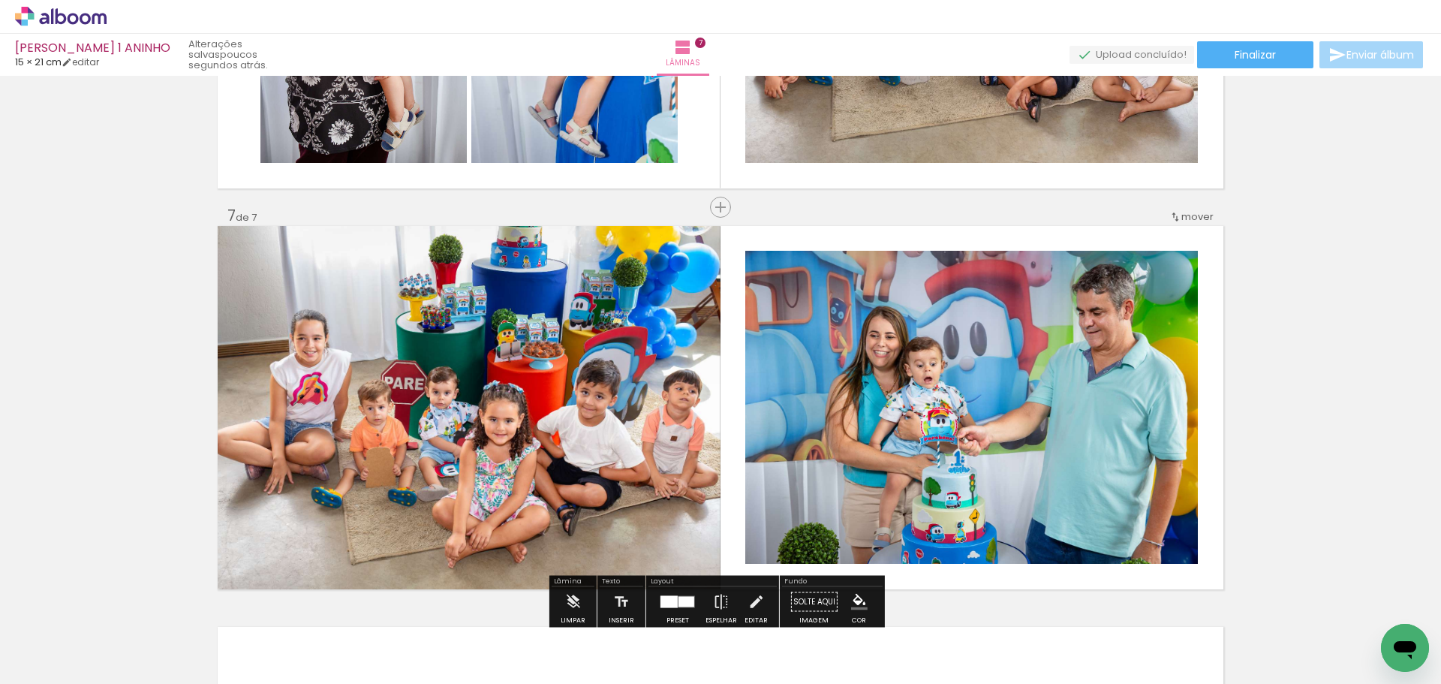
scroll to position [2373, 0]
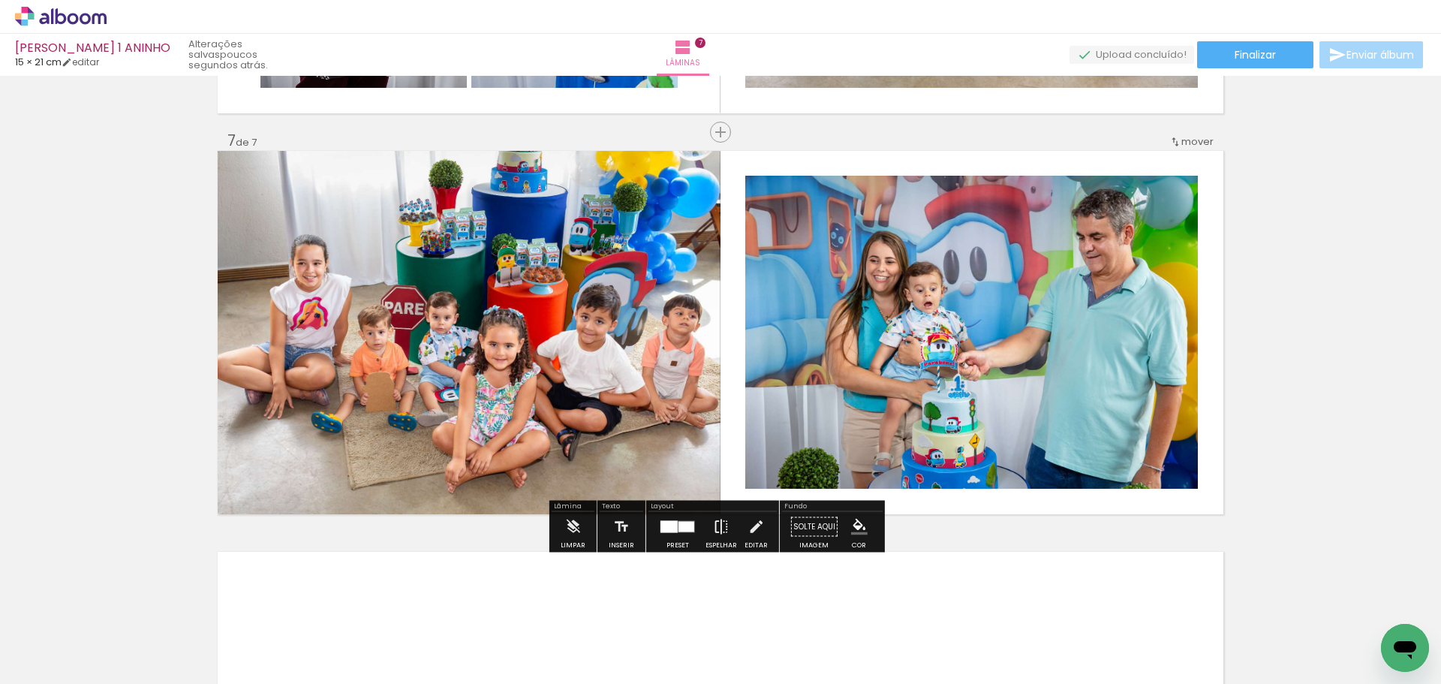
click at [714, 524] on iron-icon at bounding box center [721, 527] width 17 height 30
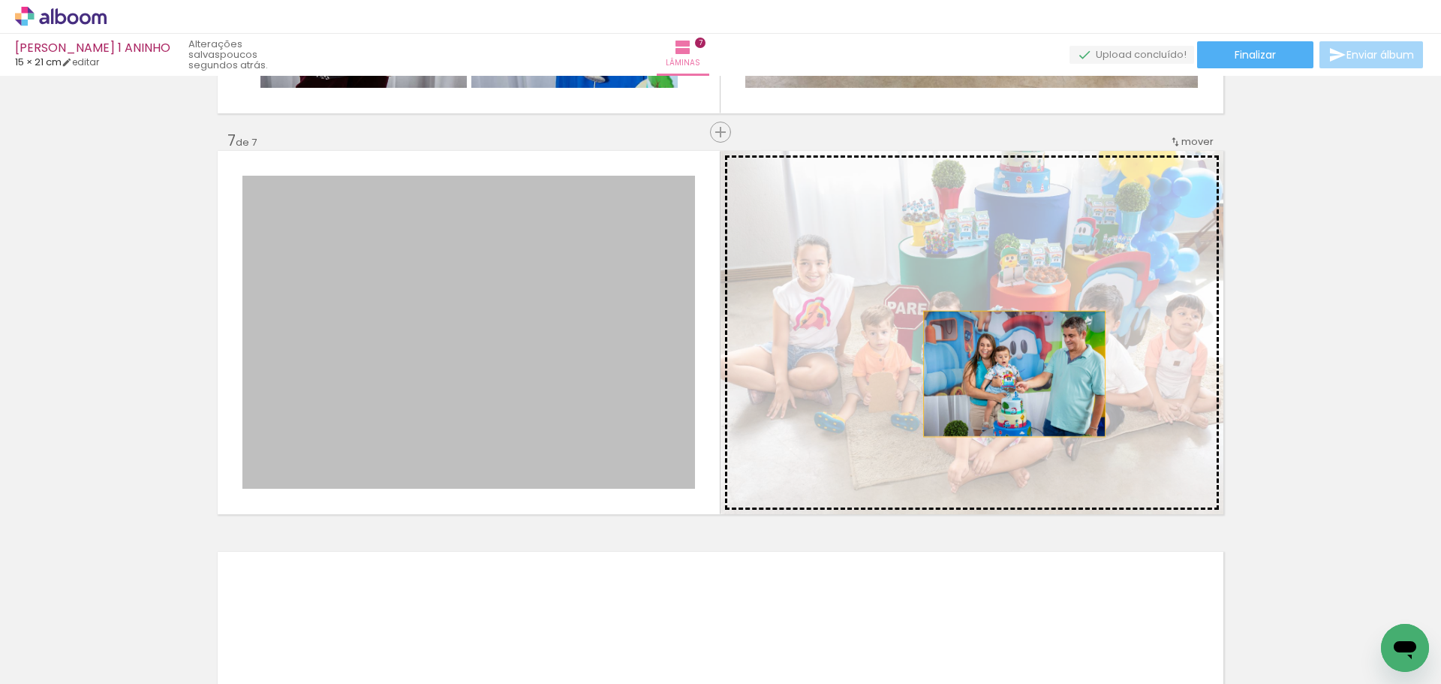
drag, startPoint x: 544, startPoint y: 374, endPoint x: 990, endPoint y: 373, distance: 446.5
click at [0, 0] on slot at bounding box center [0, 0] width 0 height 0
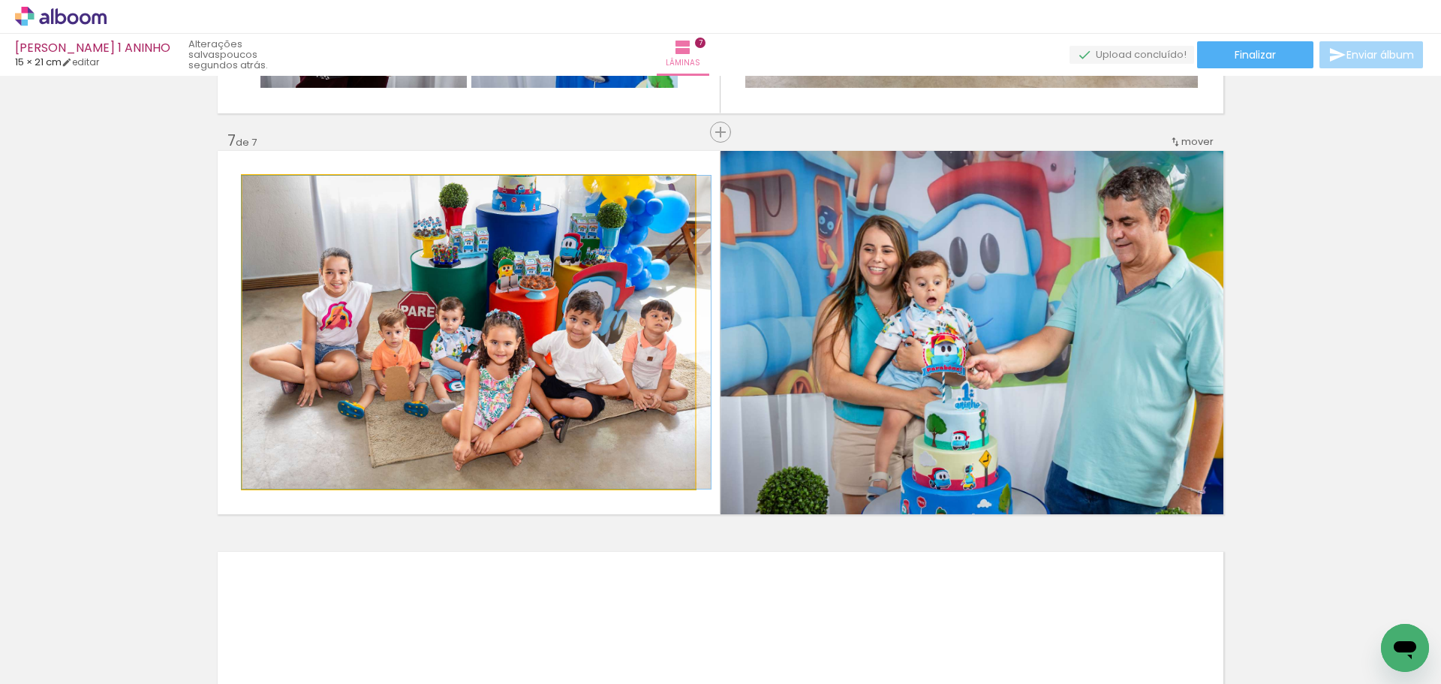
drag, startPoint x: 521, startPoint y: 356, endPoint x: 529, endPoint y: 357, distance: 7.5
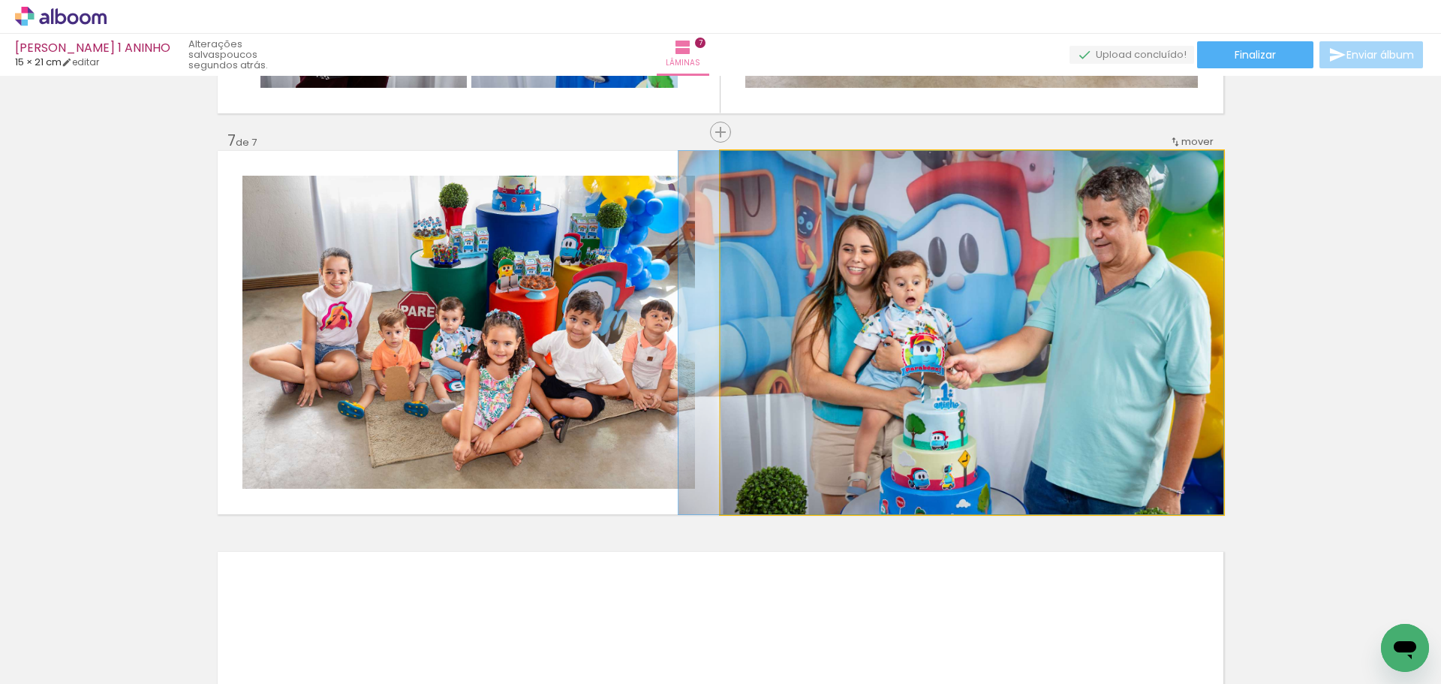
drag, startPoint x: 1051, startPoint y: 338, endPoint x: 1027, endPoint y: 338, distance: 24.0
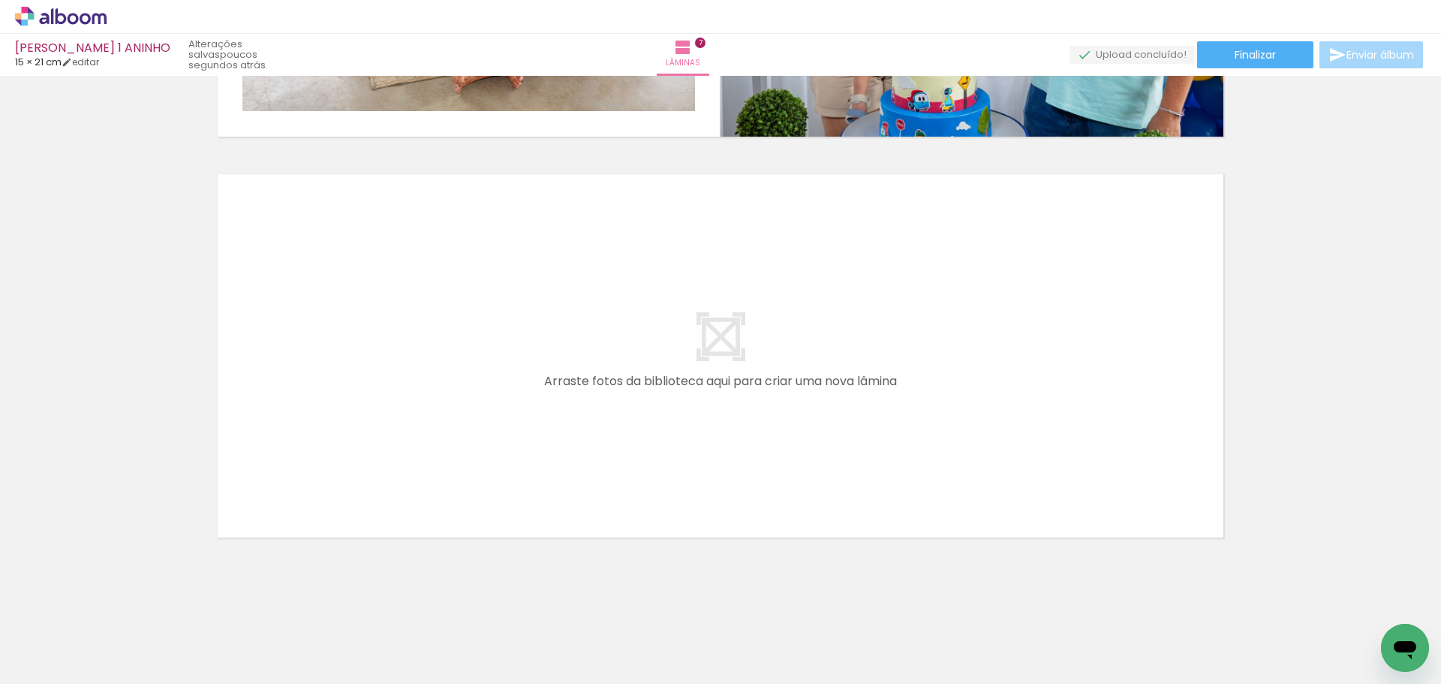
scroll to position [2675, 0]
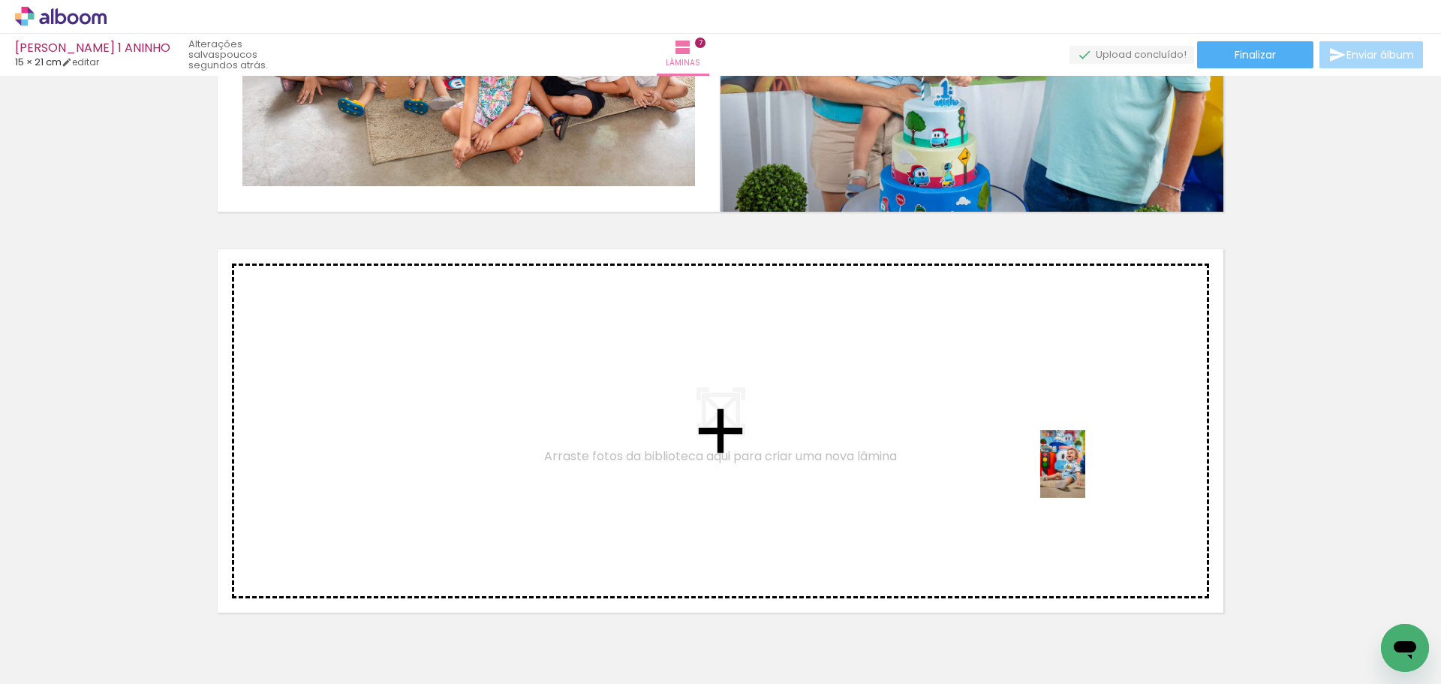
drag, startPoint x: 155, startPoint y: 645, endPoint x: 1085, endPoint y: 475, distance: 945.1
click at [1085, 475] on quentale-workspace at bounding box center [720, 342] width 1441 height 684
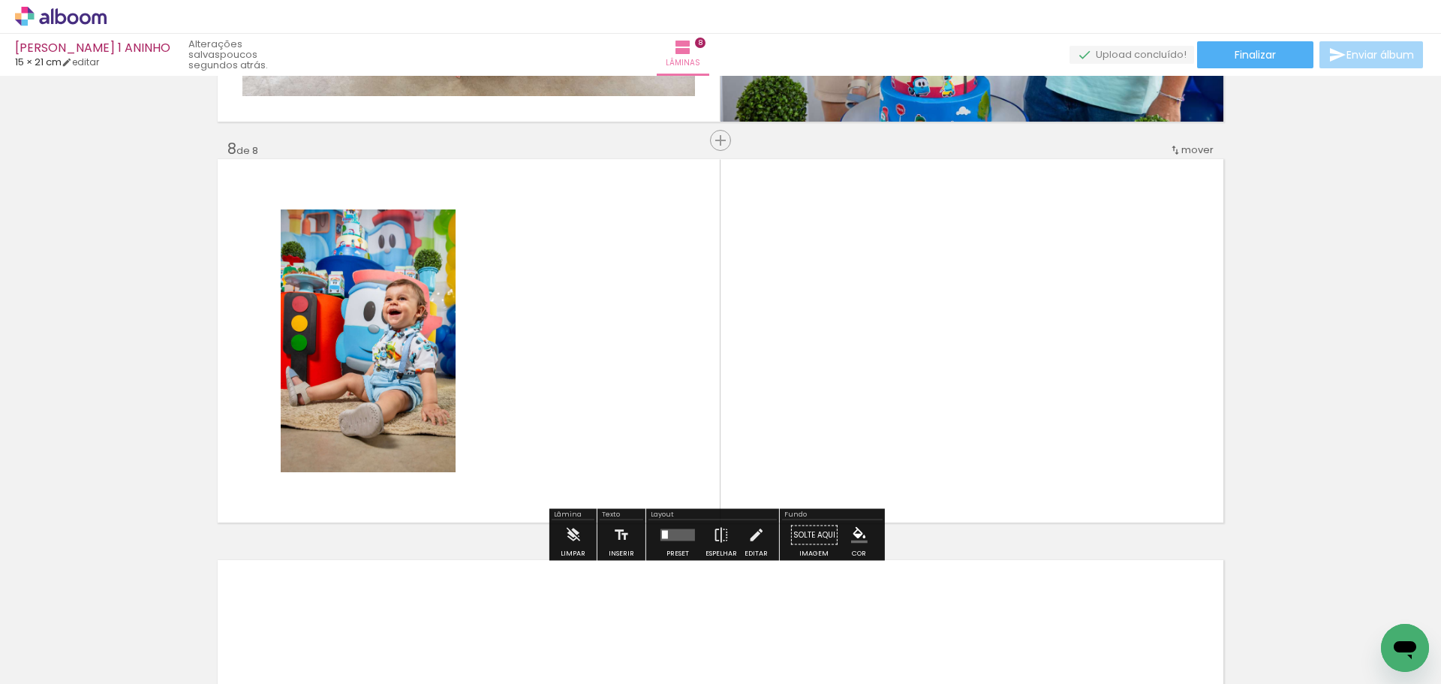
scroll to position [2773, 0]
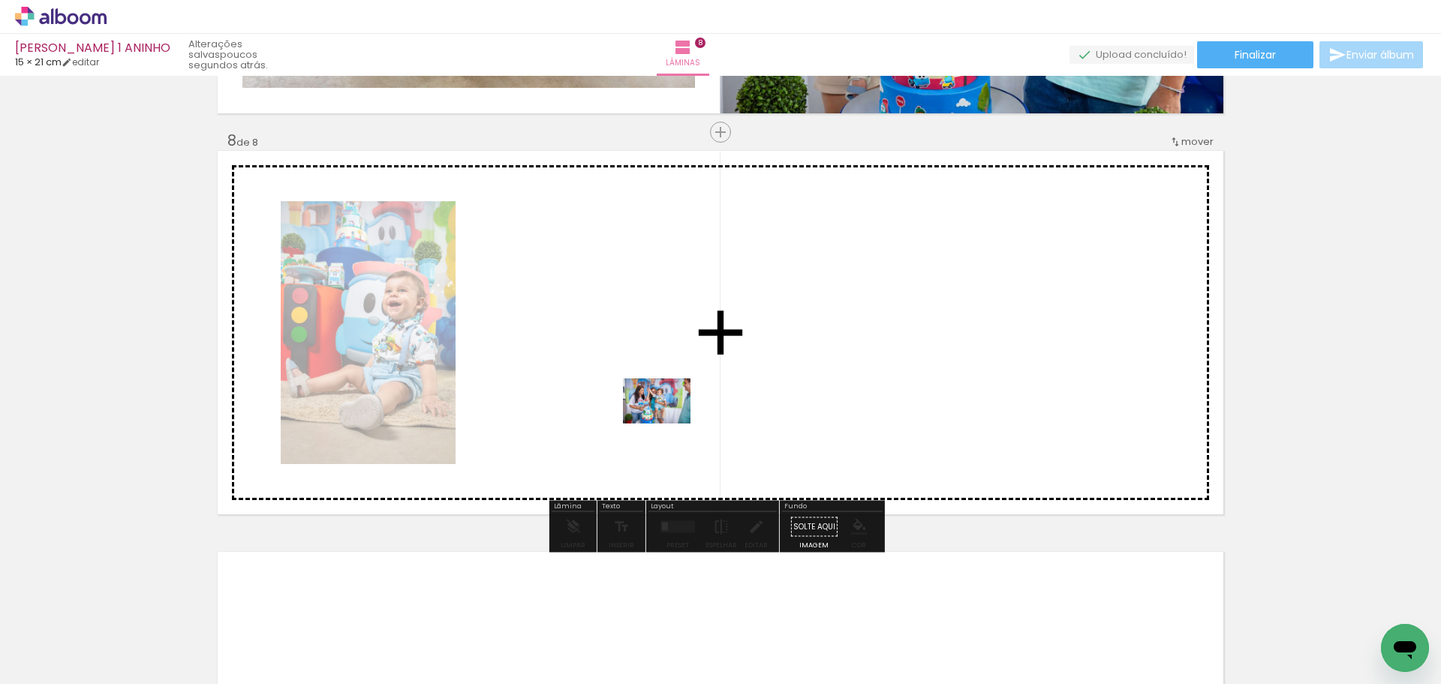
drag, startPoint x: 832, startPoint y: 636, endPoint x: 667, endPoint y: 422, distance: 270.7
click at [667, 422] on quentale-workspace at bounding box center [720, 342] width 1441 height 684
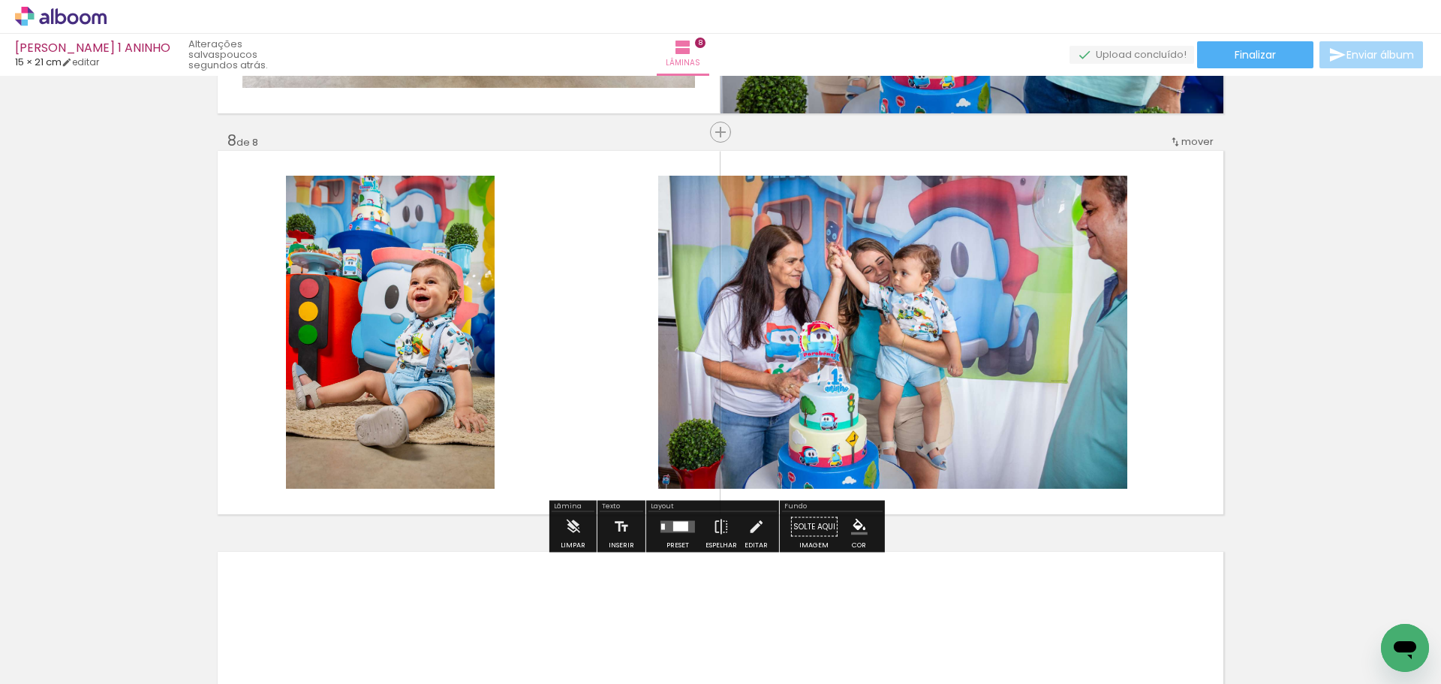
click at [681, 532] on quentale-layouter at bounding box center [677, 527] width 35 height 12
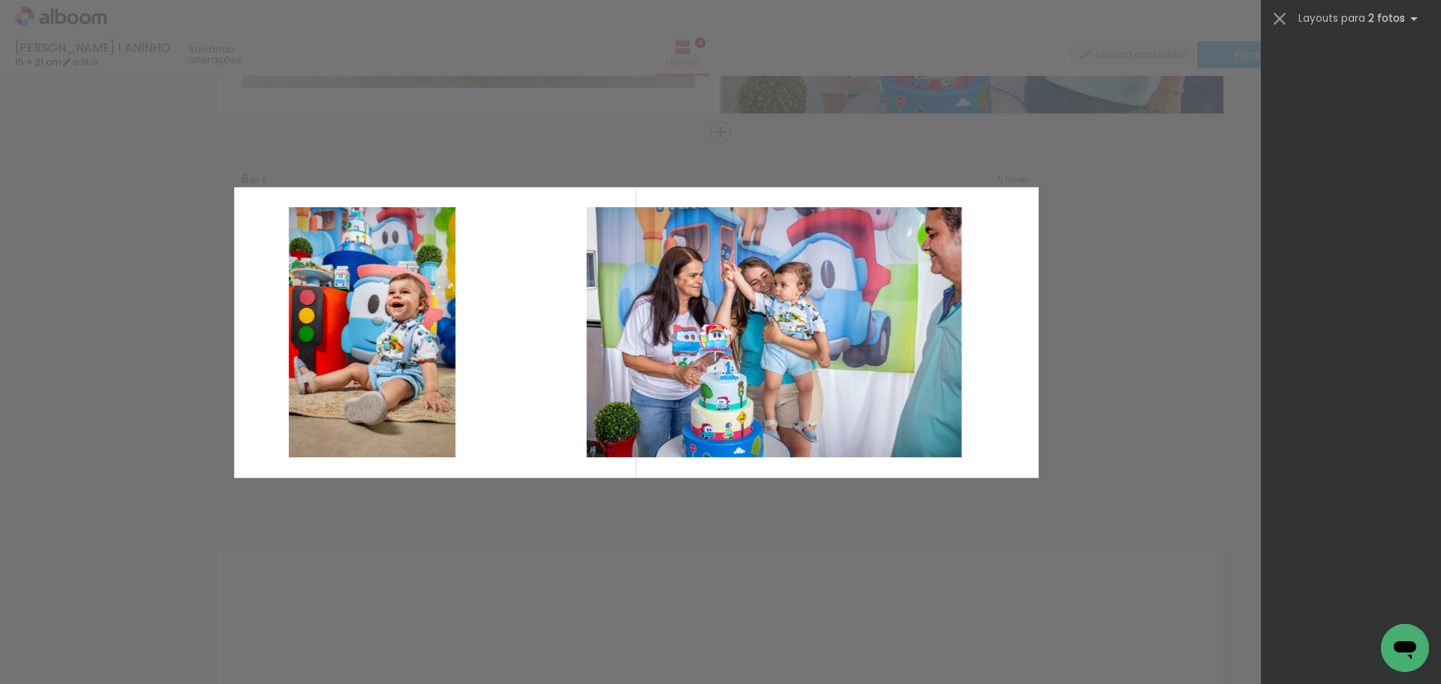
scroll to position [0, 0]
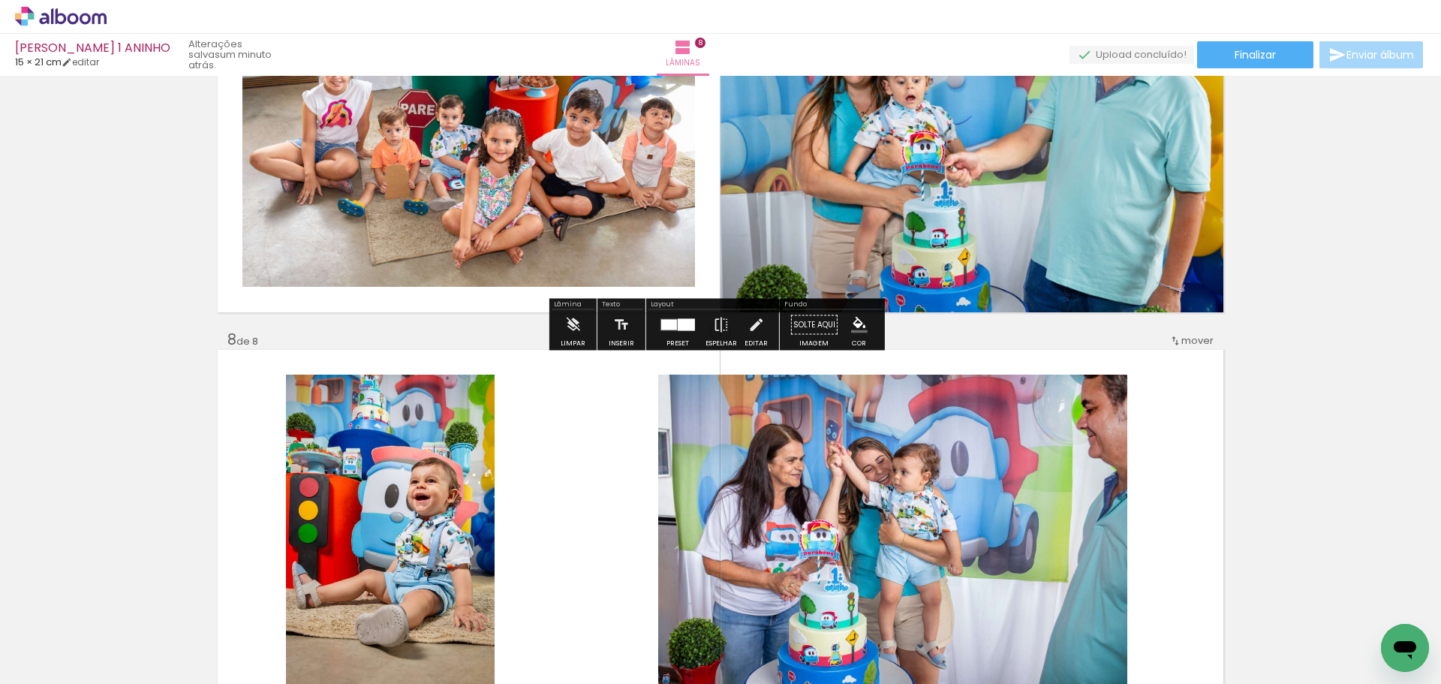
scroll to position [2548, 0]
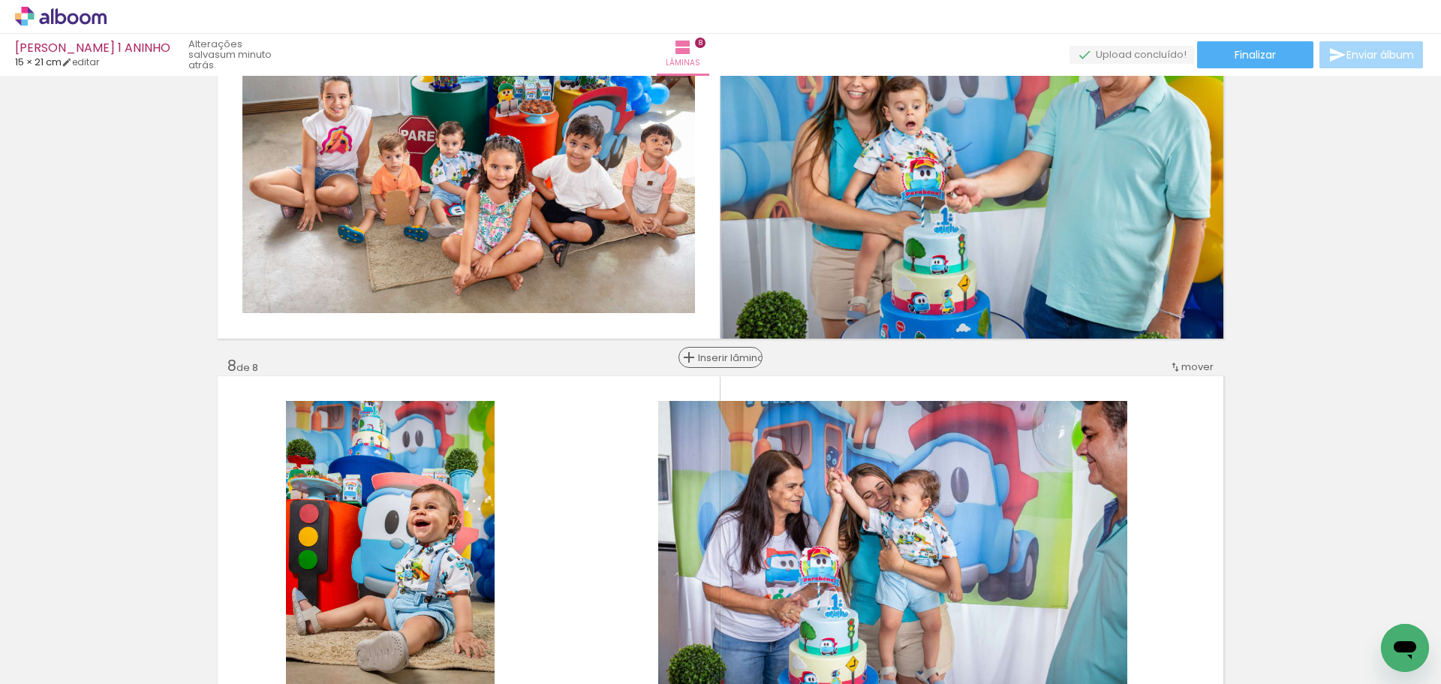
click at [723, 358] on span "Inserir lâmina" at bounding box center [727, 358] width 59 height 10
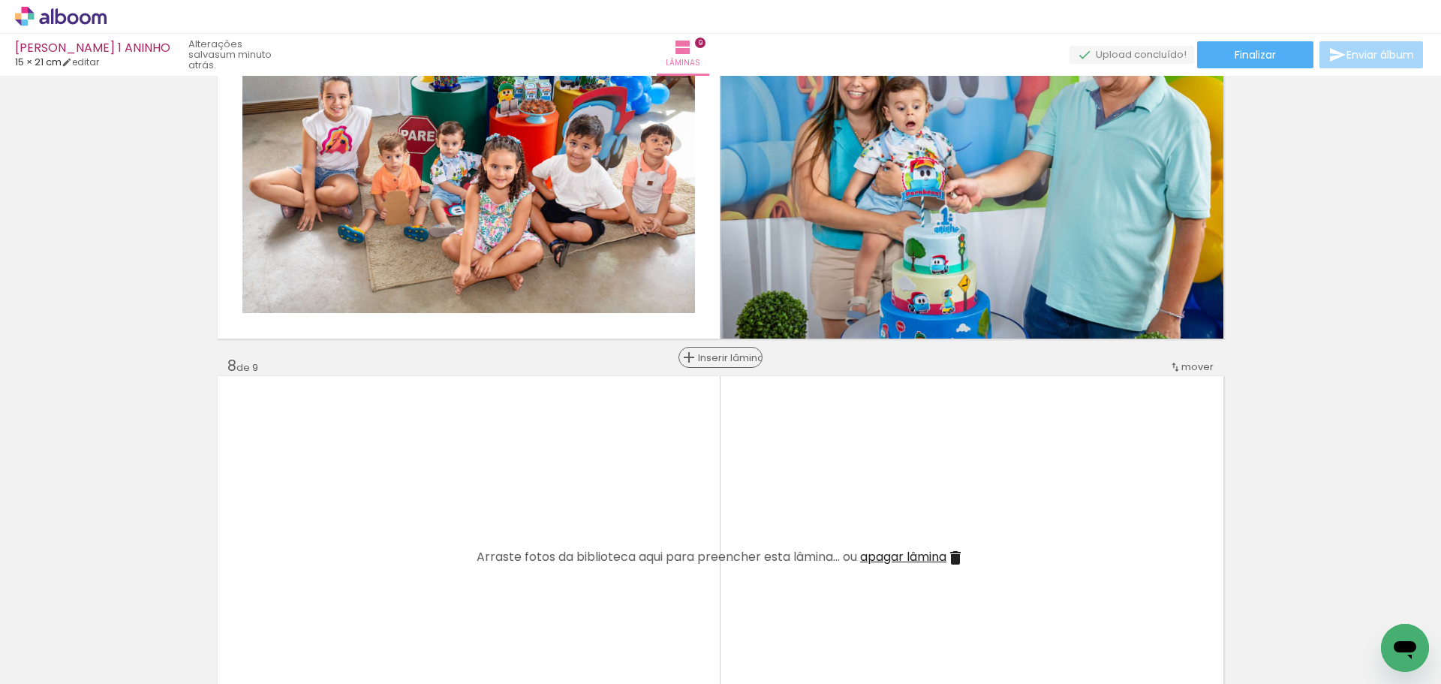
click at [711, 356] on span "Inserir lâmina" at bounding box center [727, 358] width 59 height 10
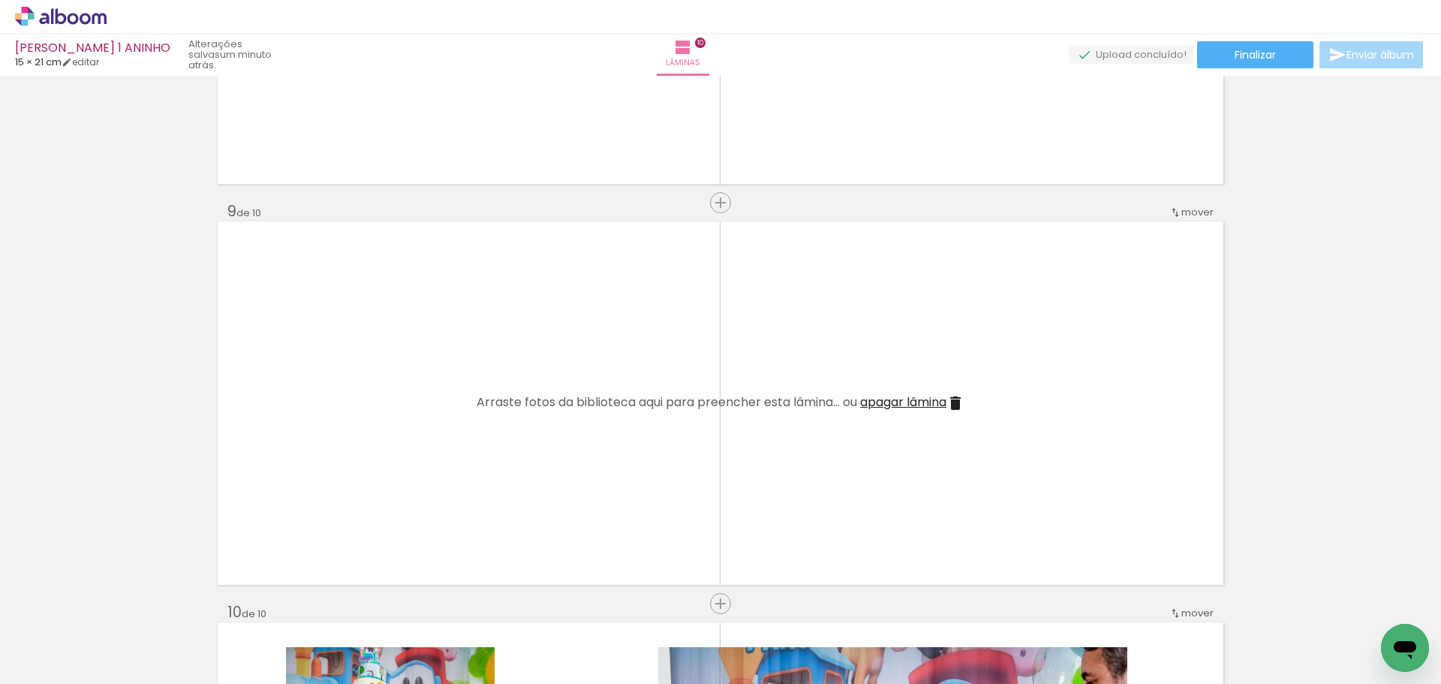
scroll to position [3148, 0]
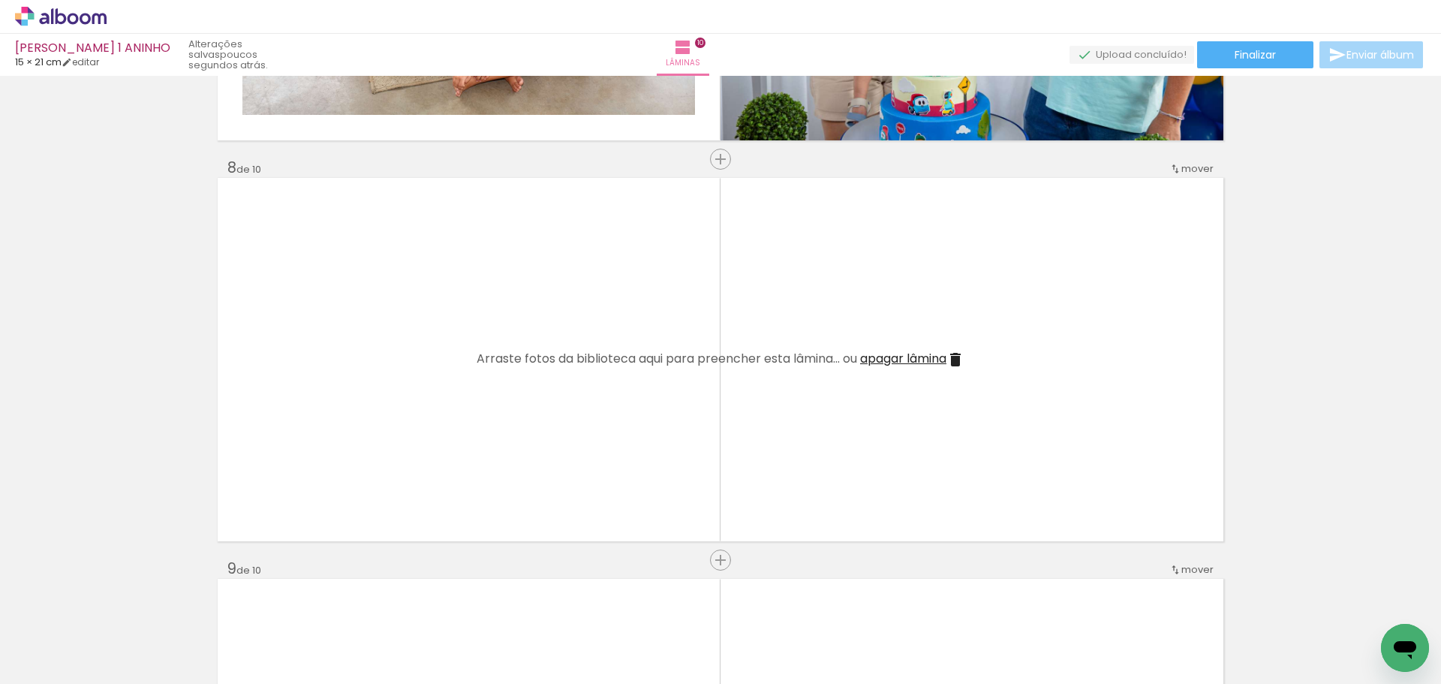
scroll to position [2773, 0]
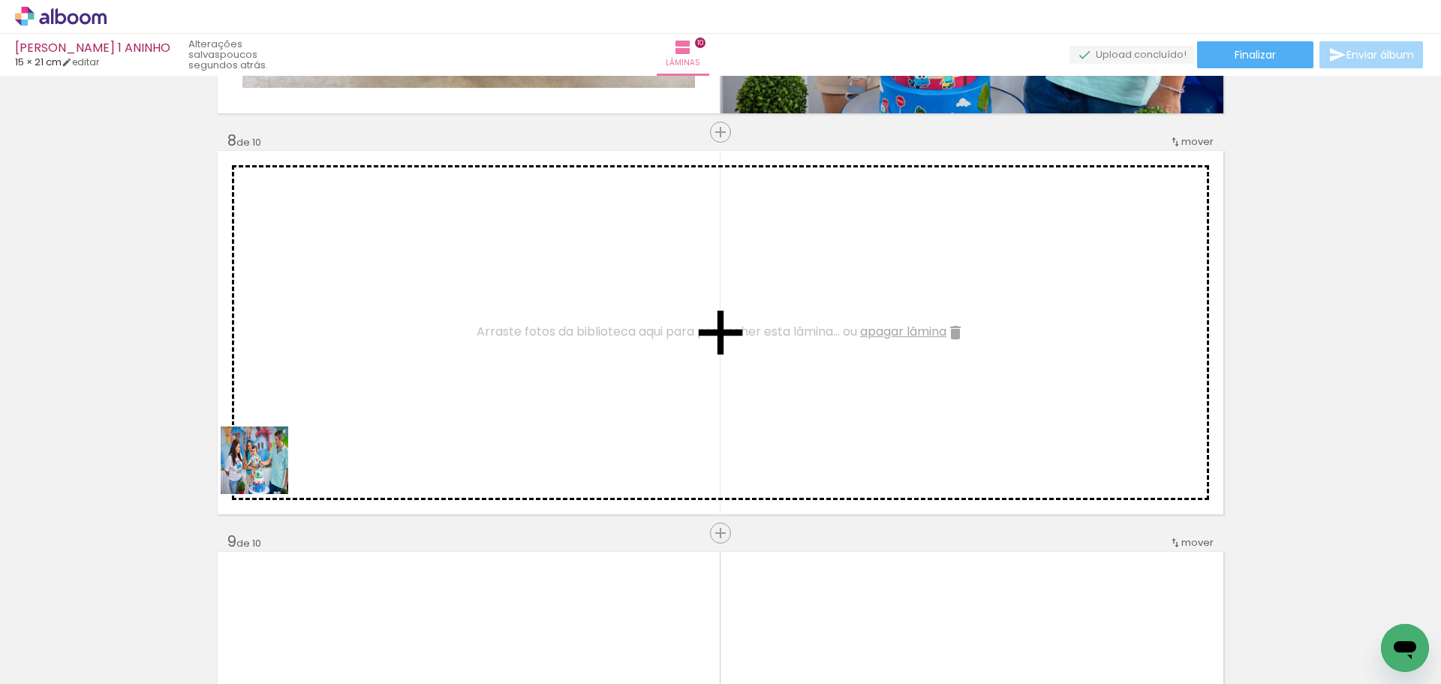
drag, startPoint x: 171, startPoint y: 640, endPoint x: 307, endPoint y: 401, distance: 274.6
click at [307, 401] on quentale-workspace at bounding box center [720, 342] width 1441 height 684
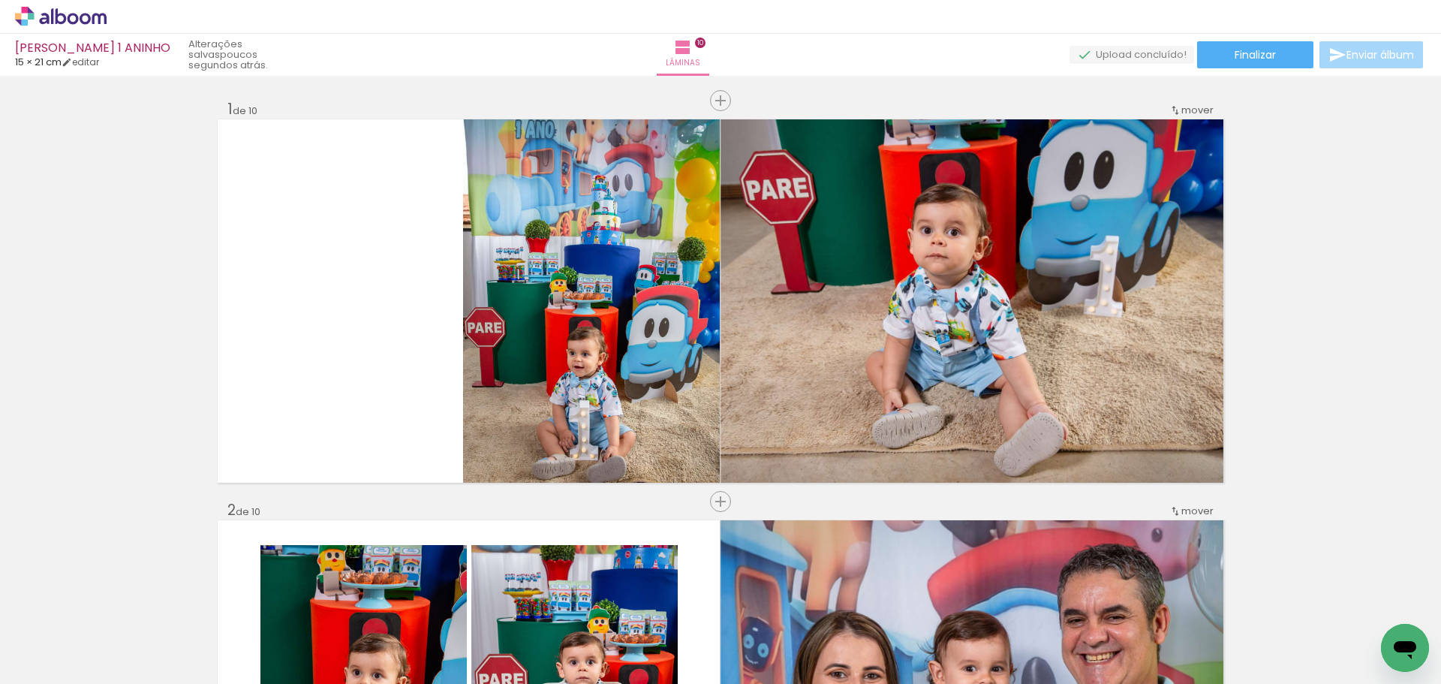
scroll to position [31124, 0]
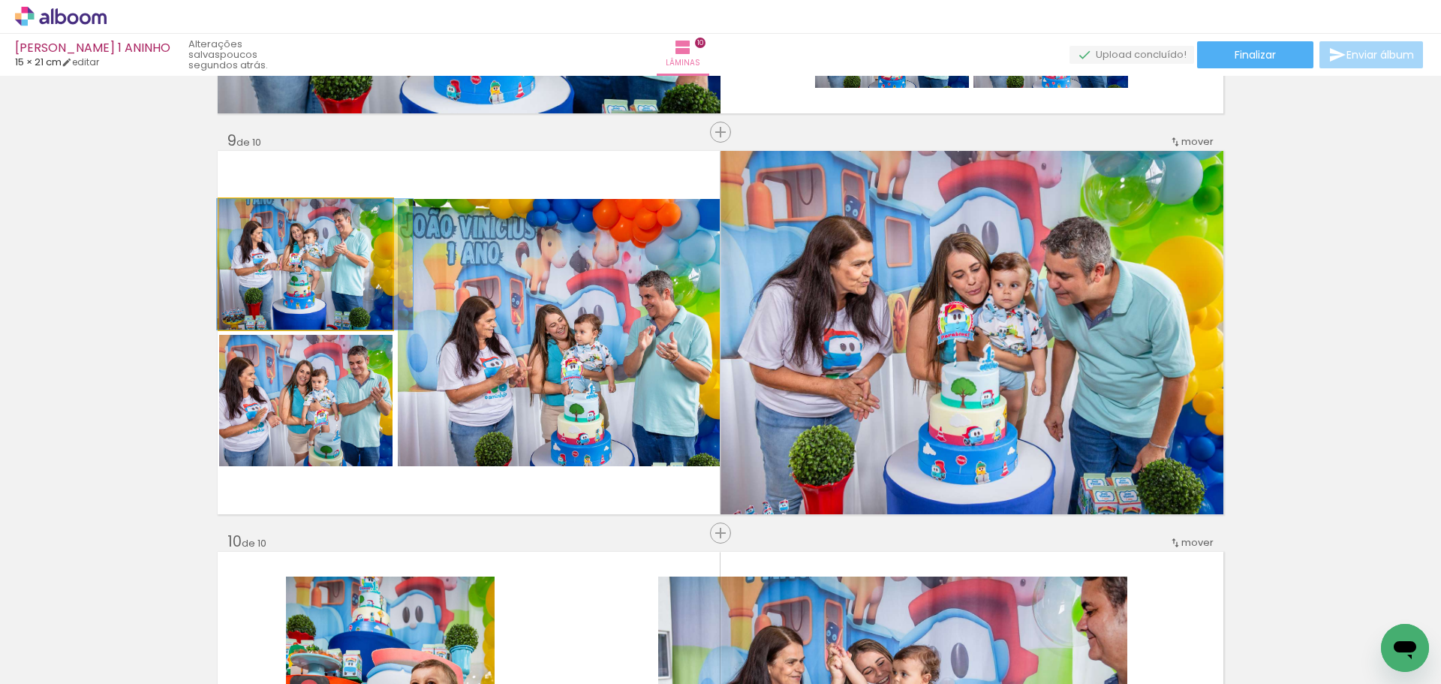
drag, startPoint x: 305, startPoint y: 274, endPoint x: 314, endPoint y: 275, distance: 9.1
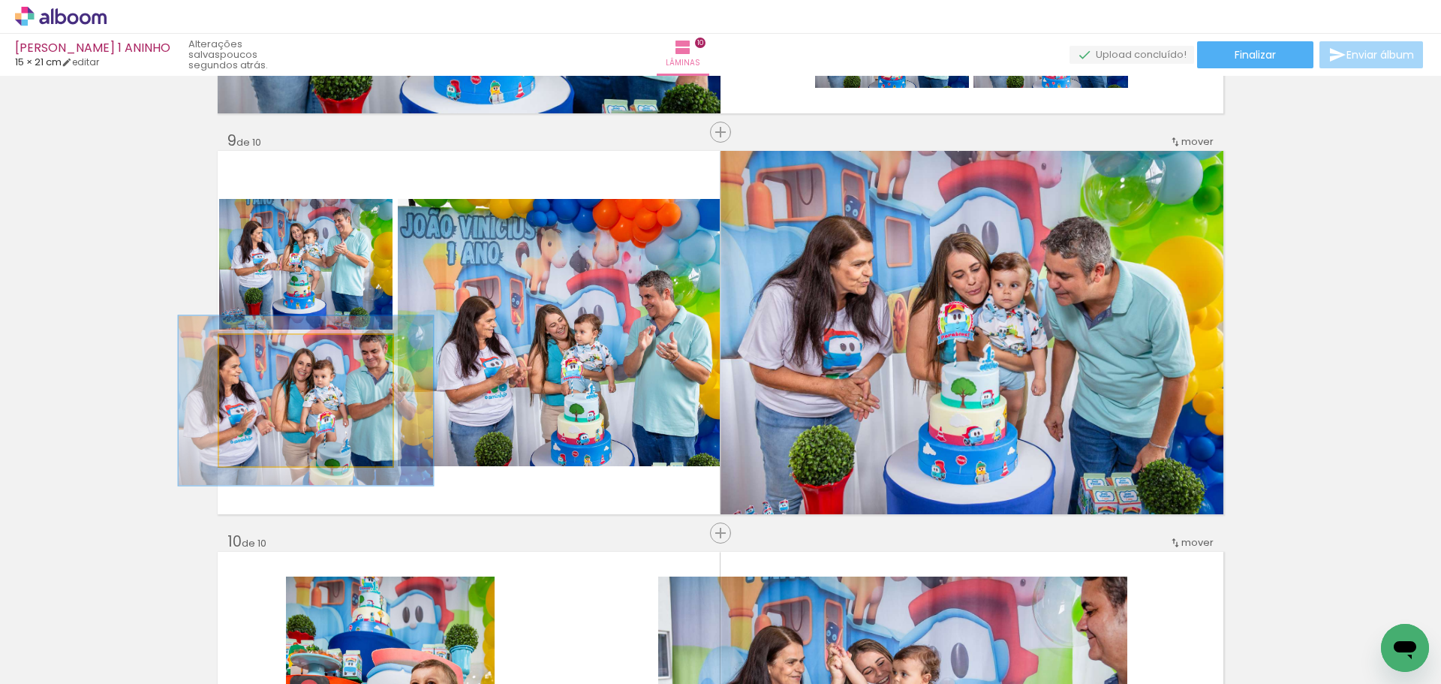
drag, startPoint x: 252, startPoint y: 352, endPoint x: 267, endPoint y: 352, distance: 15.0
type paper-slider "129"
click at [267, 352] on div at bounding box center [270, 351] width 14 height 14
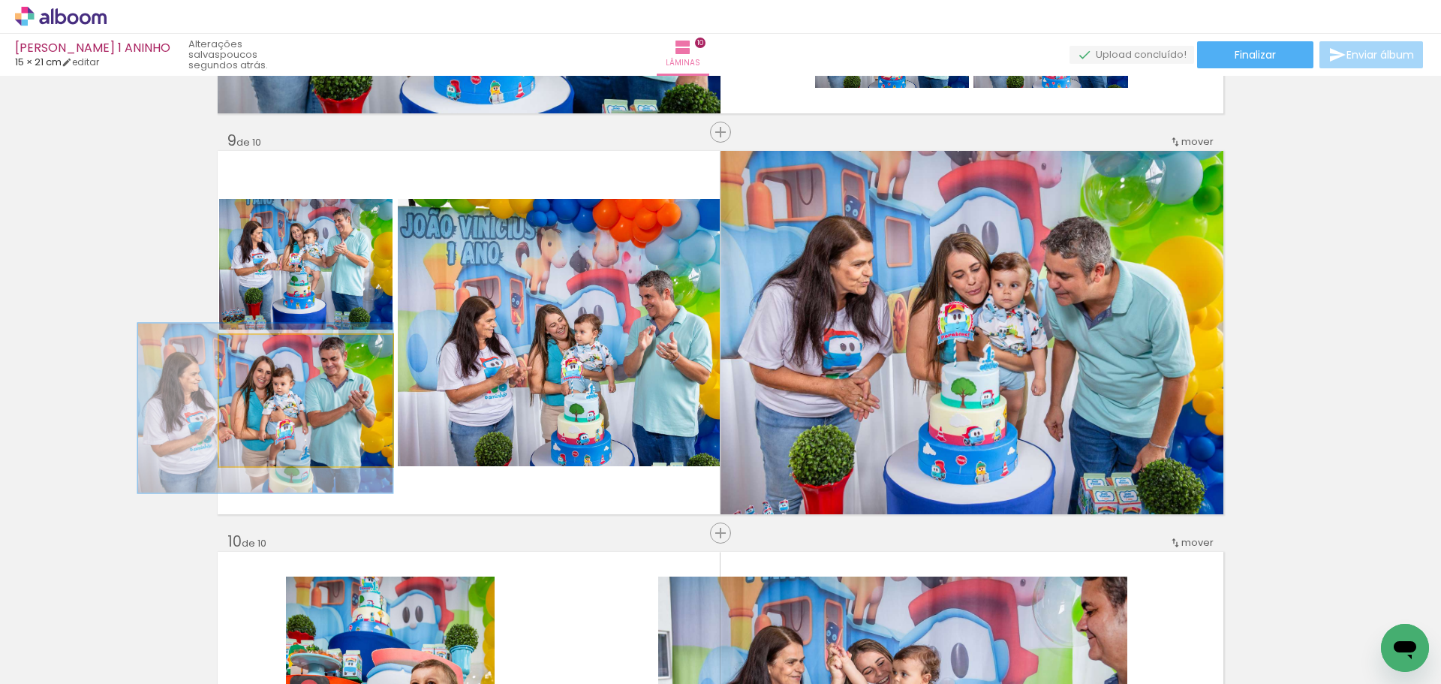
drag, startPoint x: 337, startPoint y: 393, endPoint x: 293, endPoint y: 401, distance: 44.2
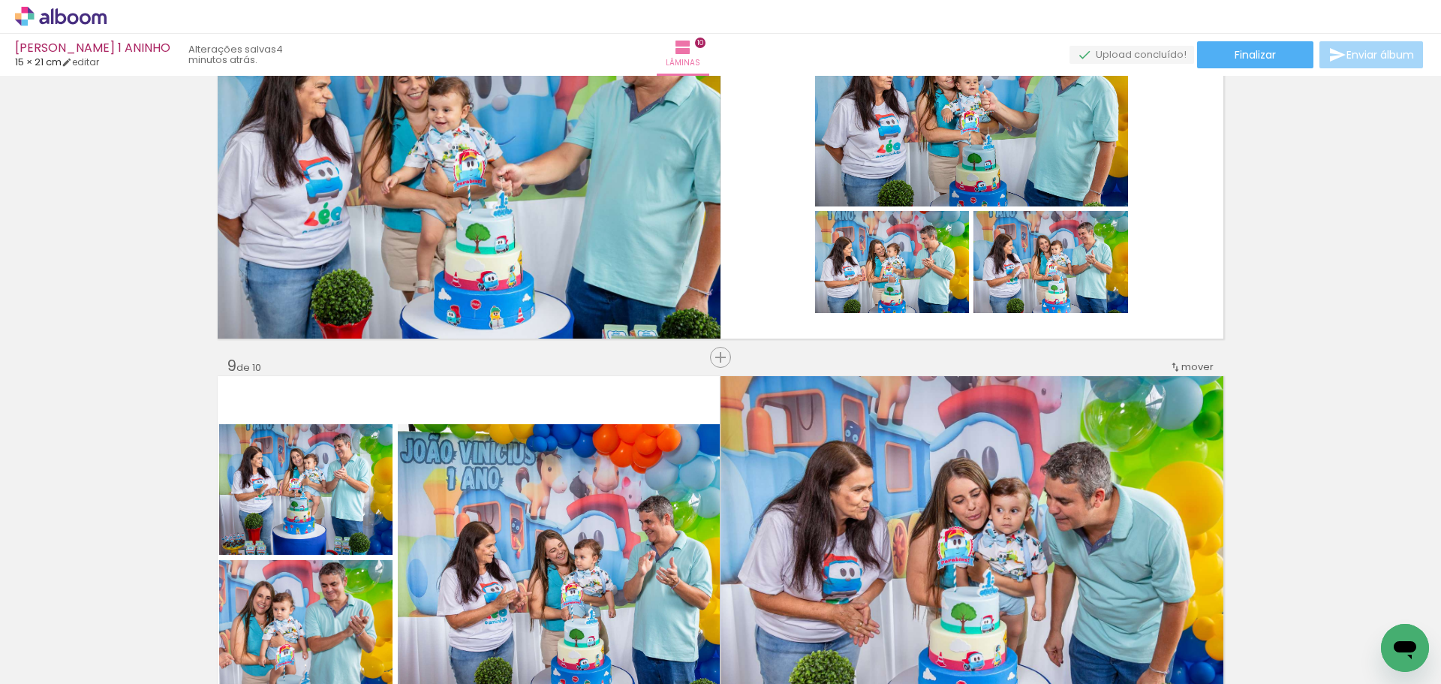
scroll to position [3024, 0]
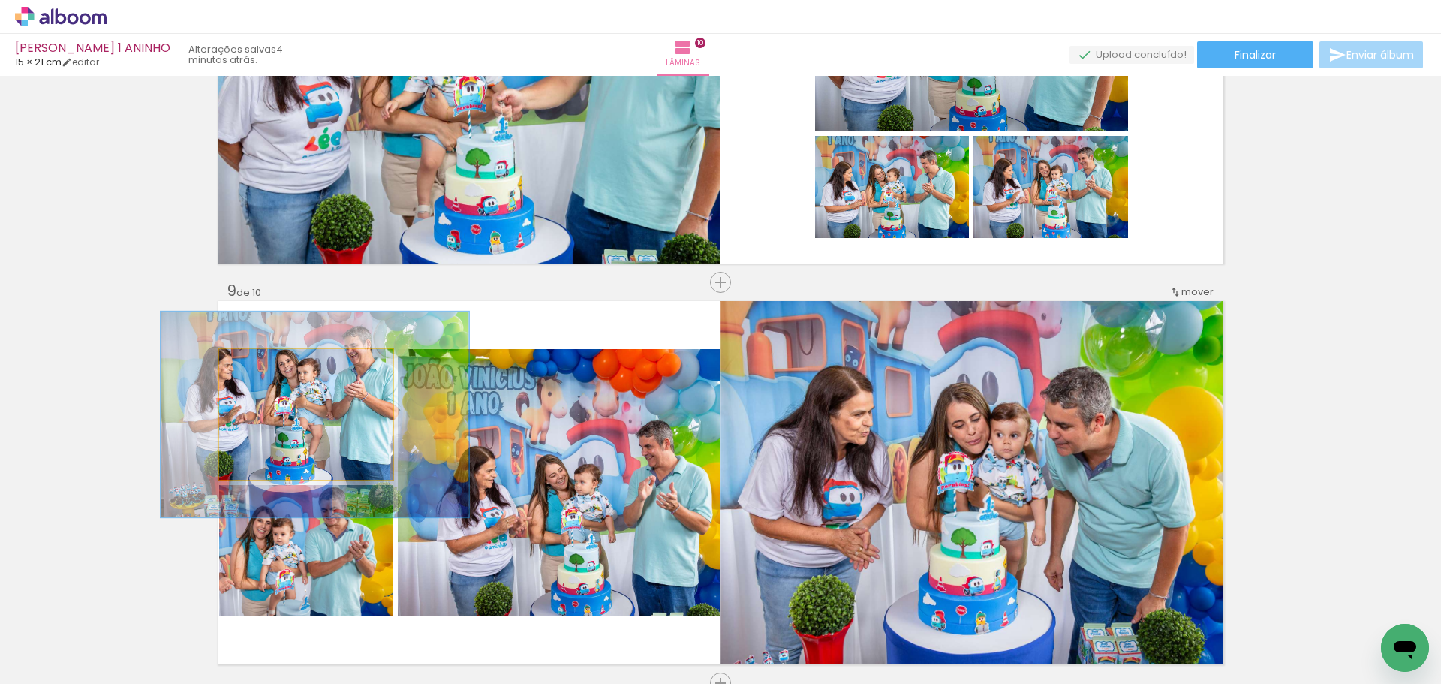
drag, startPoint x: 253, startPoint y: 370, endPoint x: 284, endPoint y: 380, distance: 33.2
click at [284, 381] on quentale-photo at bounding box center [306, 414] width 174 height 131
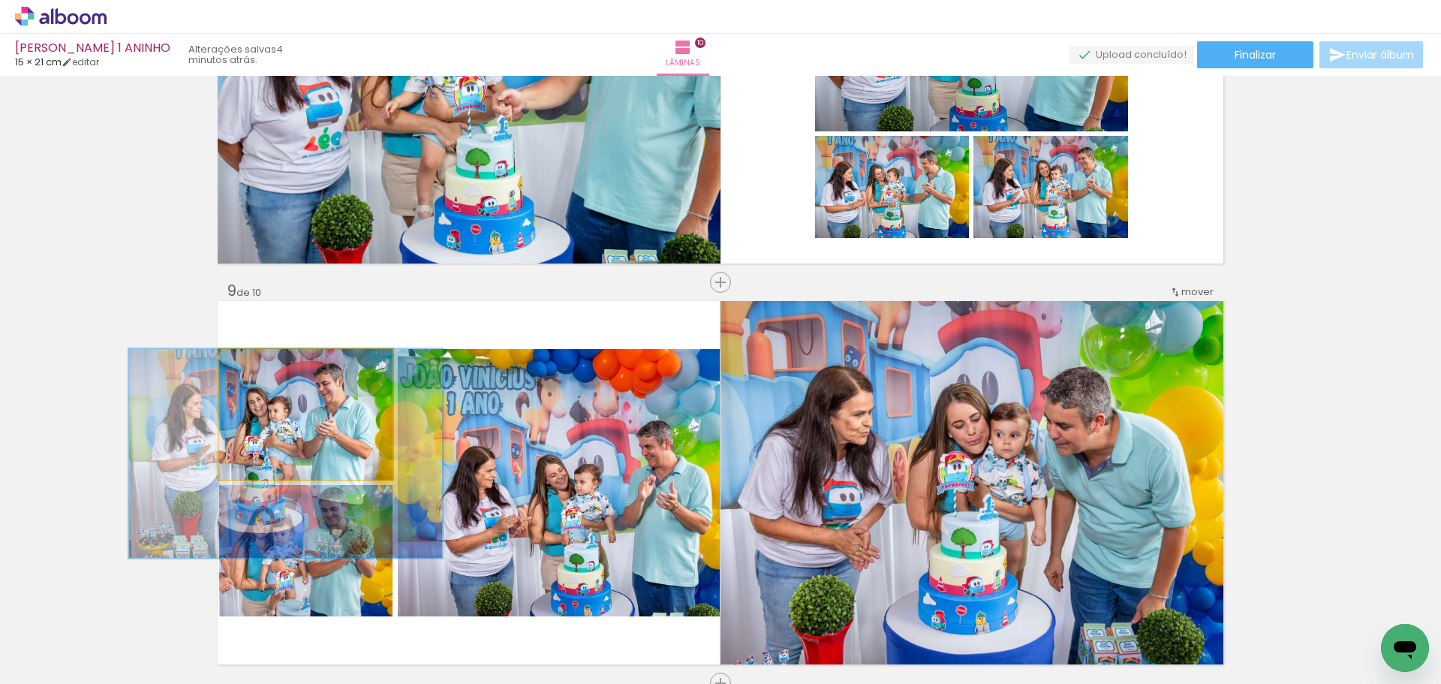
drag, startPoint x: 335, startPoint y: 397, endPoint x: 258, endPoint y: 397, distance: 77.3
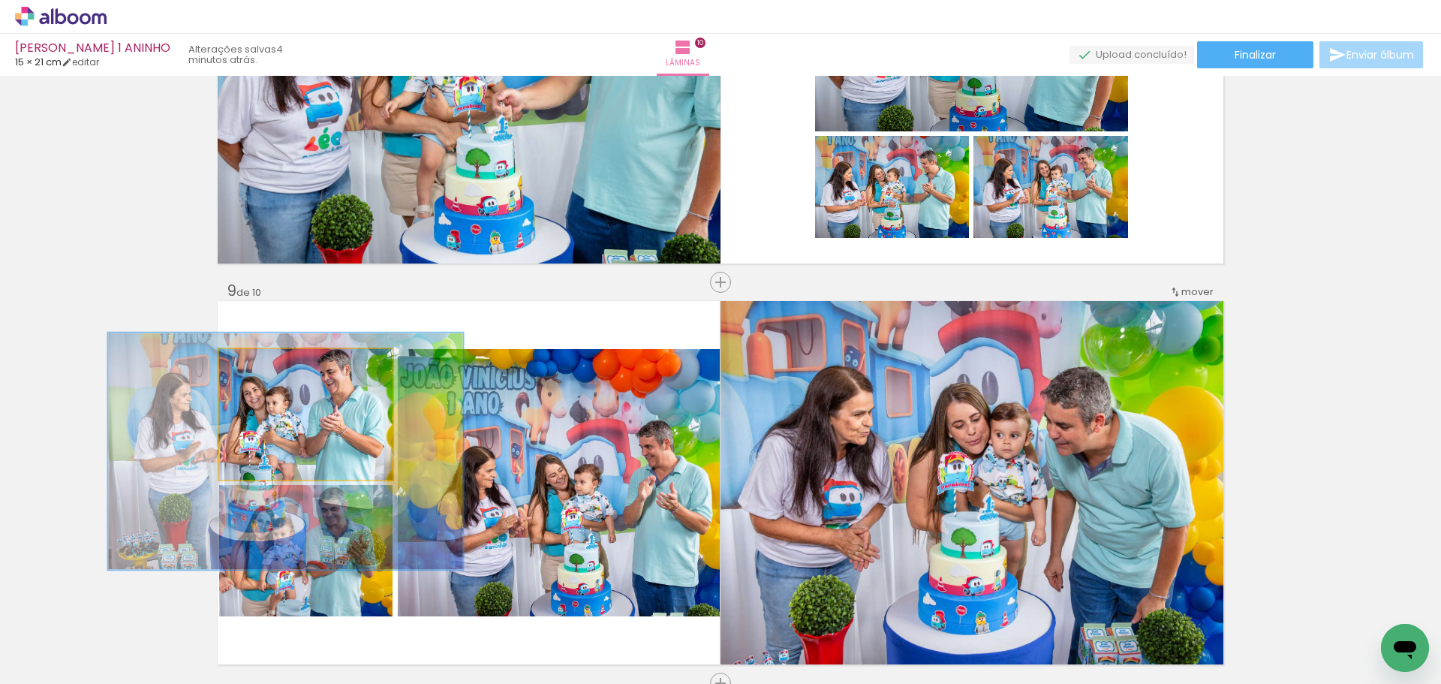
drag, startPoint x: 282, startPoint y: 368, endPoint x: 294, endPoint y: 368, distance: 12.0
type paper-slider "181"
click at [295, 368] on div at bounding box center [302, 365] width 14 height 14
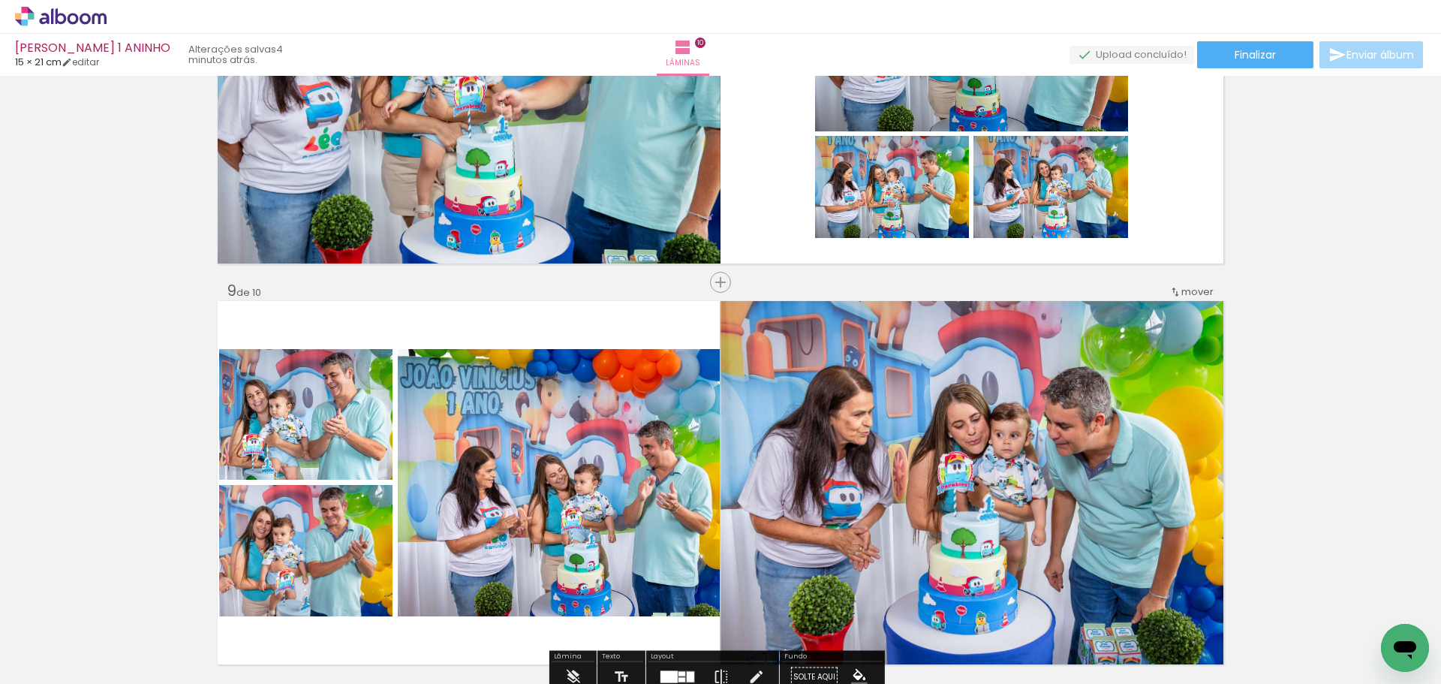
scroll to position [3099, 0]
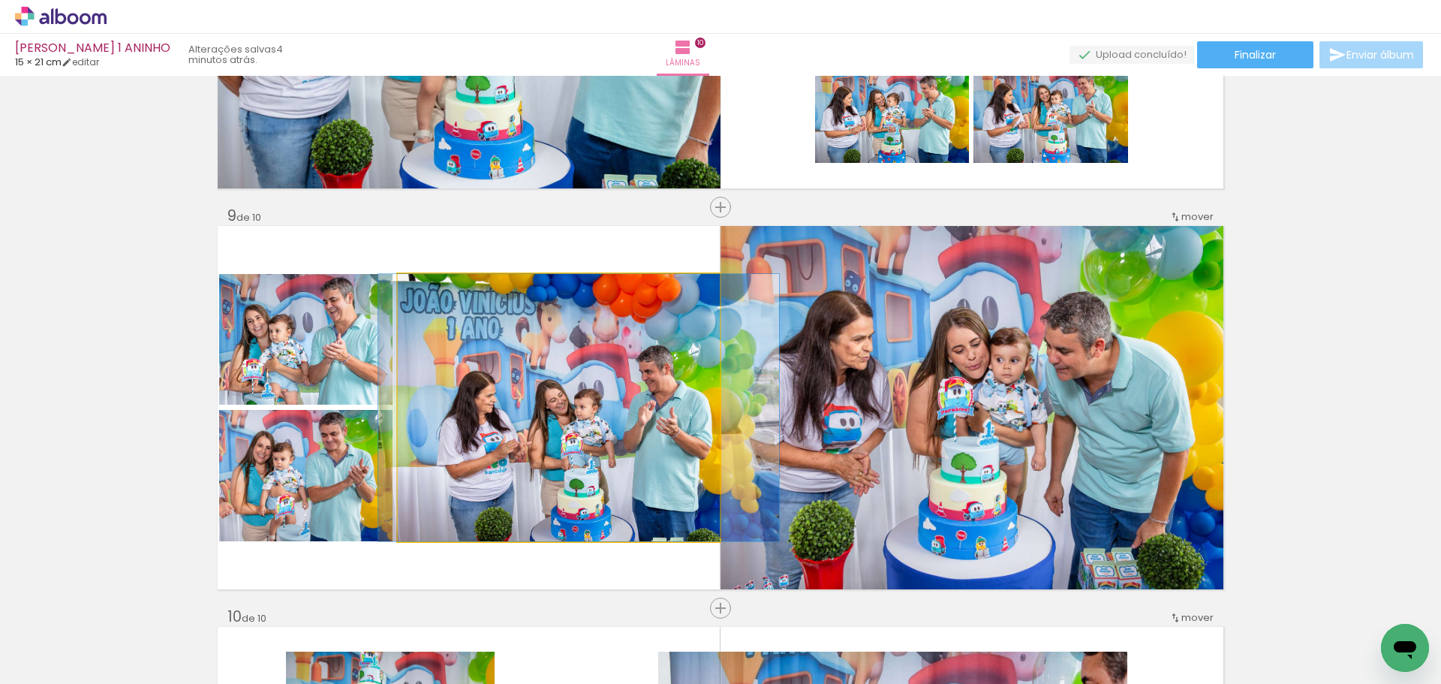
click at [618, 418] on quentale-photo at bounding box center [559, 407] width 323 height 267
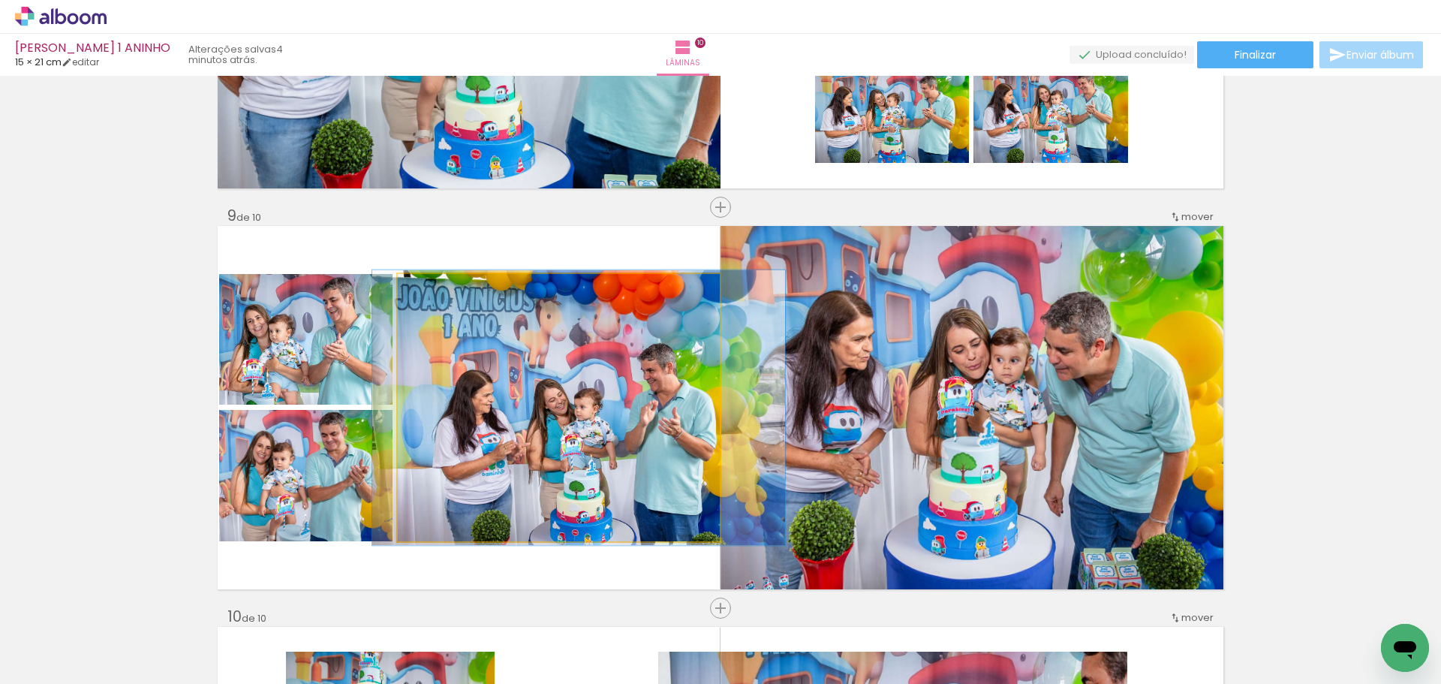
type paper-slider "103"
click at [429, 292] on div at bounding box center [435, 290] width 14 height 14
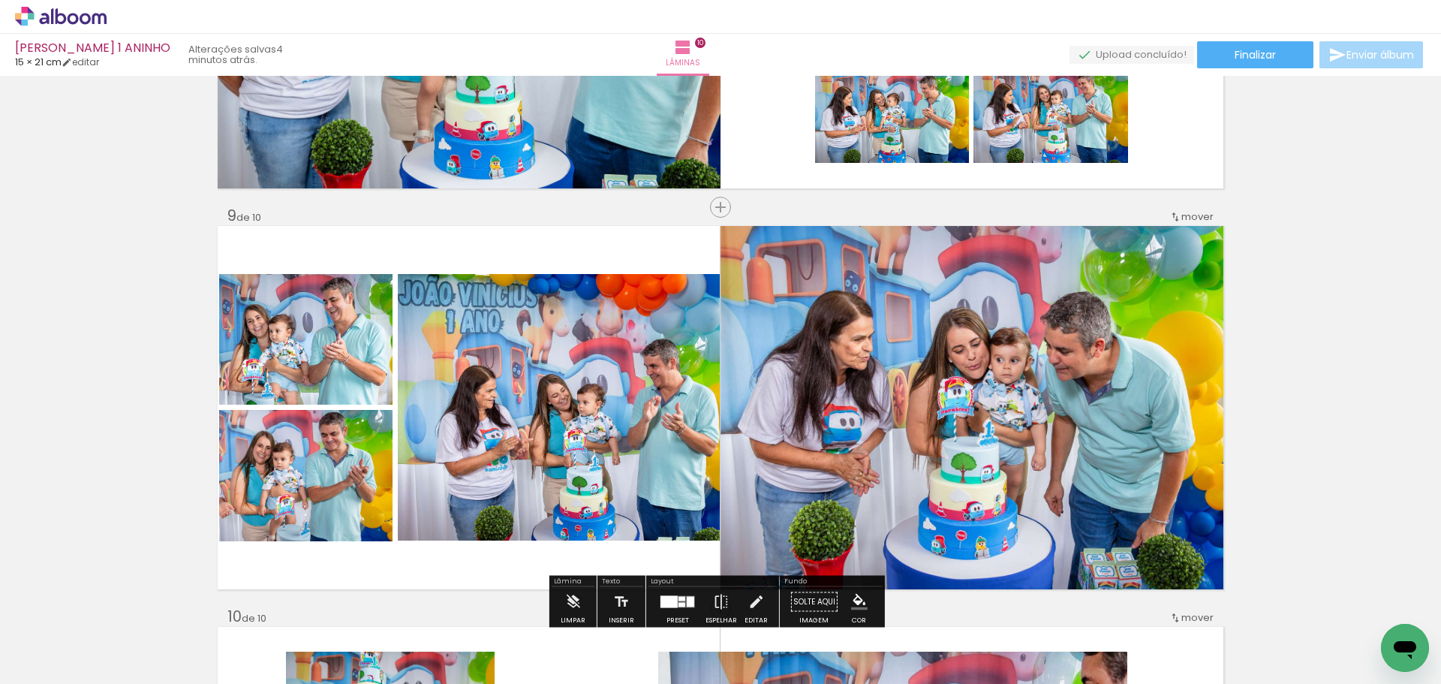
scroll to position [3174, 0]
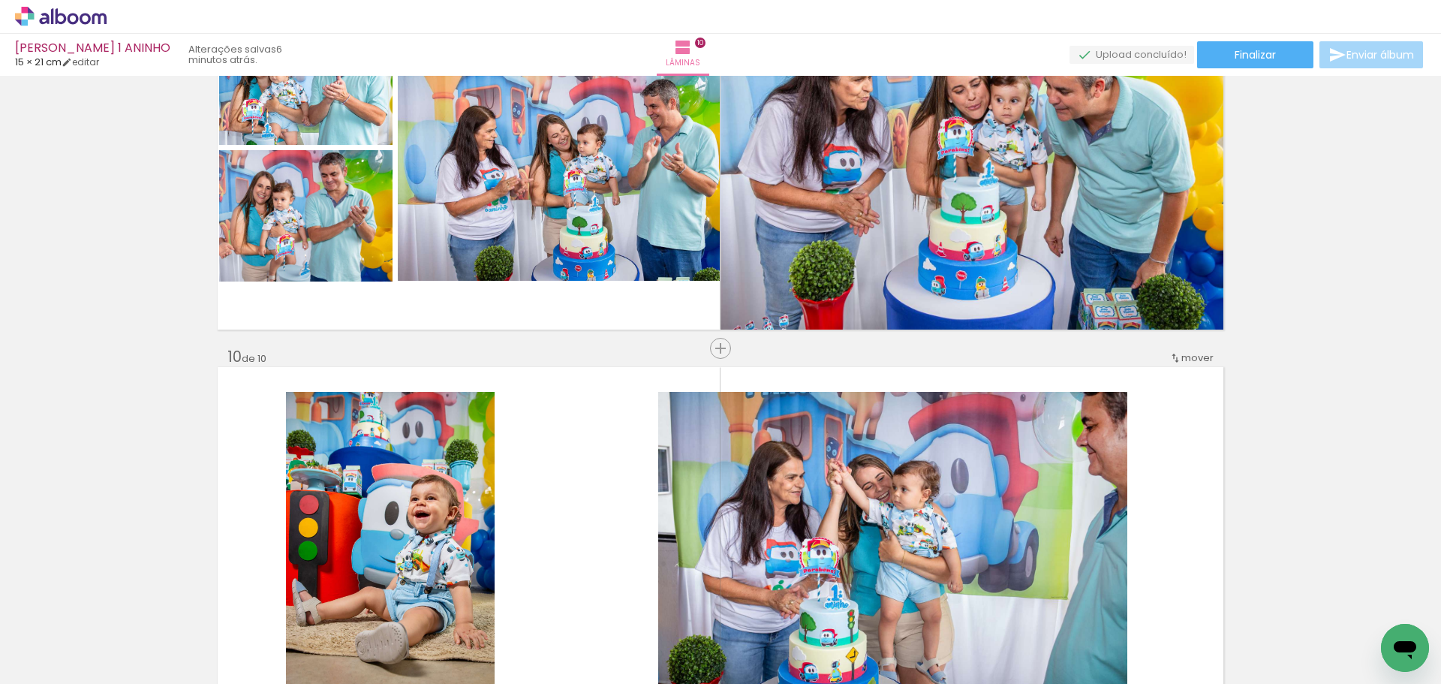
scroll to position [3268, 0]
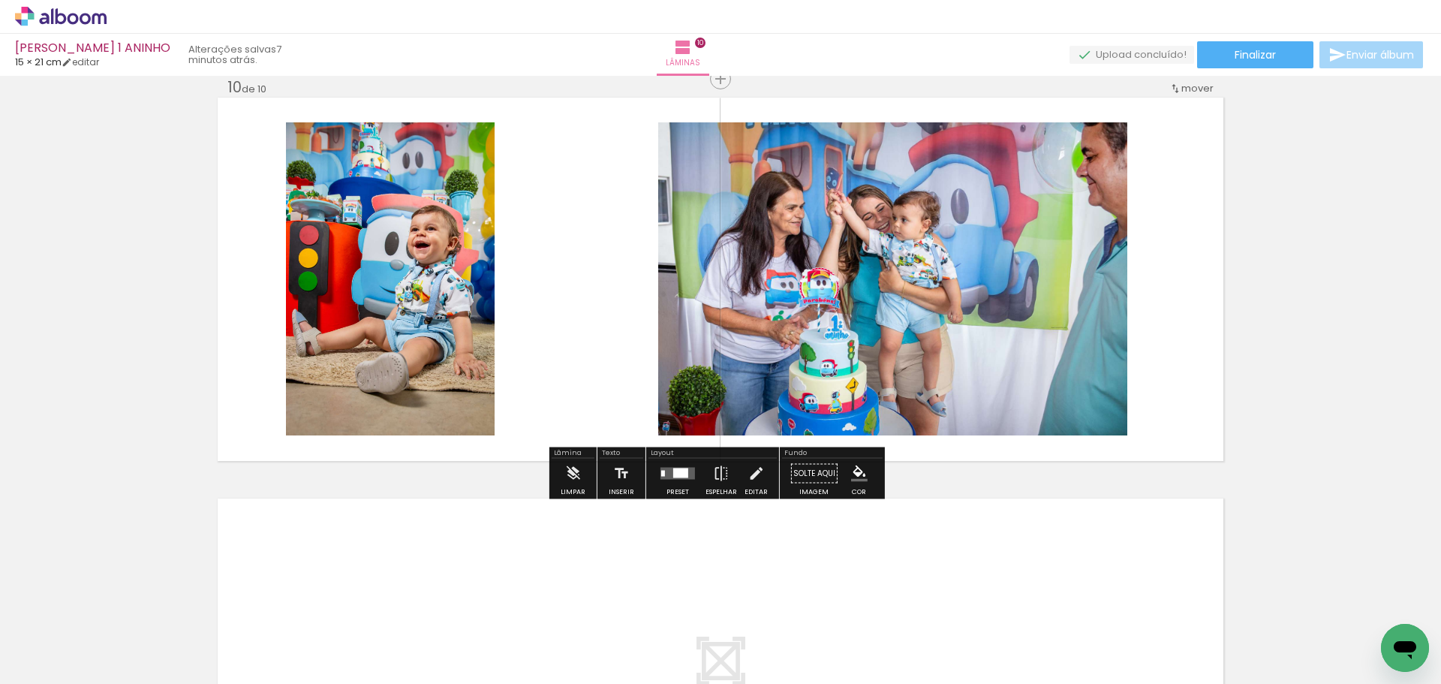
scroll to position [3657, 0]
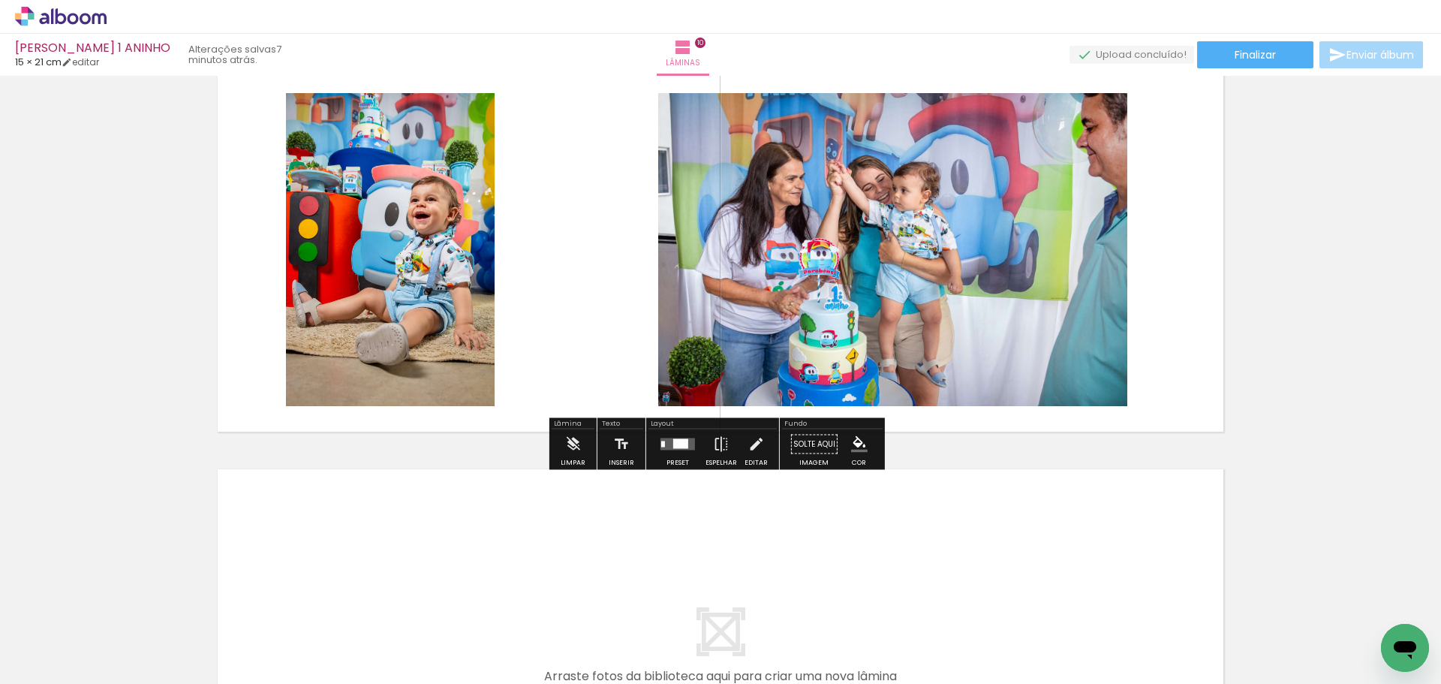
click at [666, 439] on quentale-layouter at bounding box center [677, 444] width 35 height 12
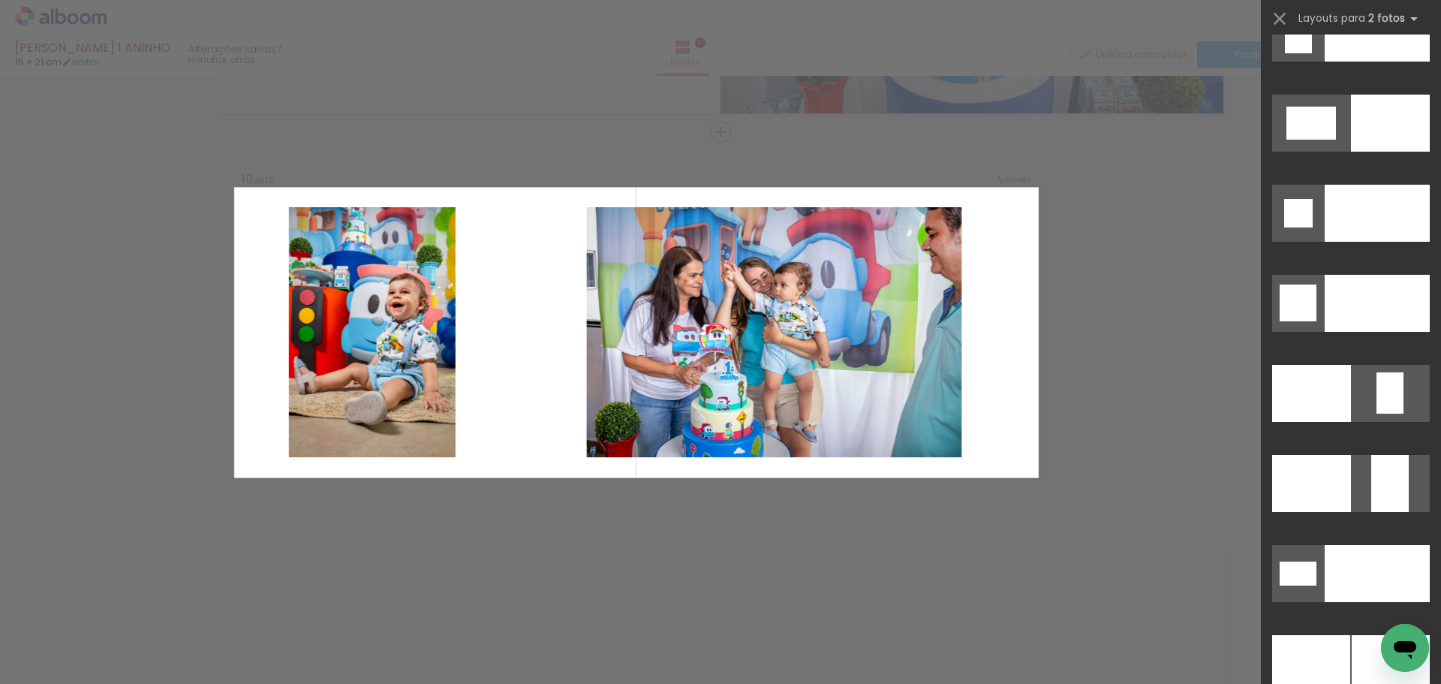
scroll to position [6179, 0]
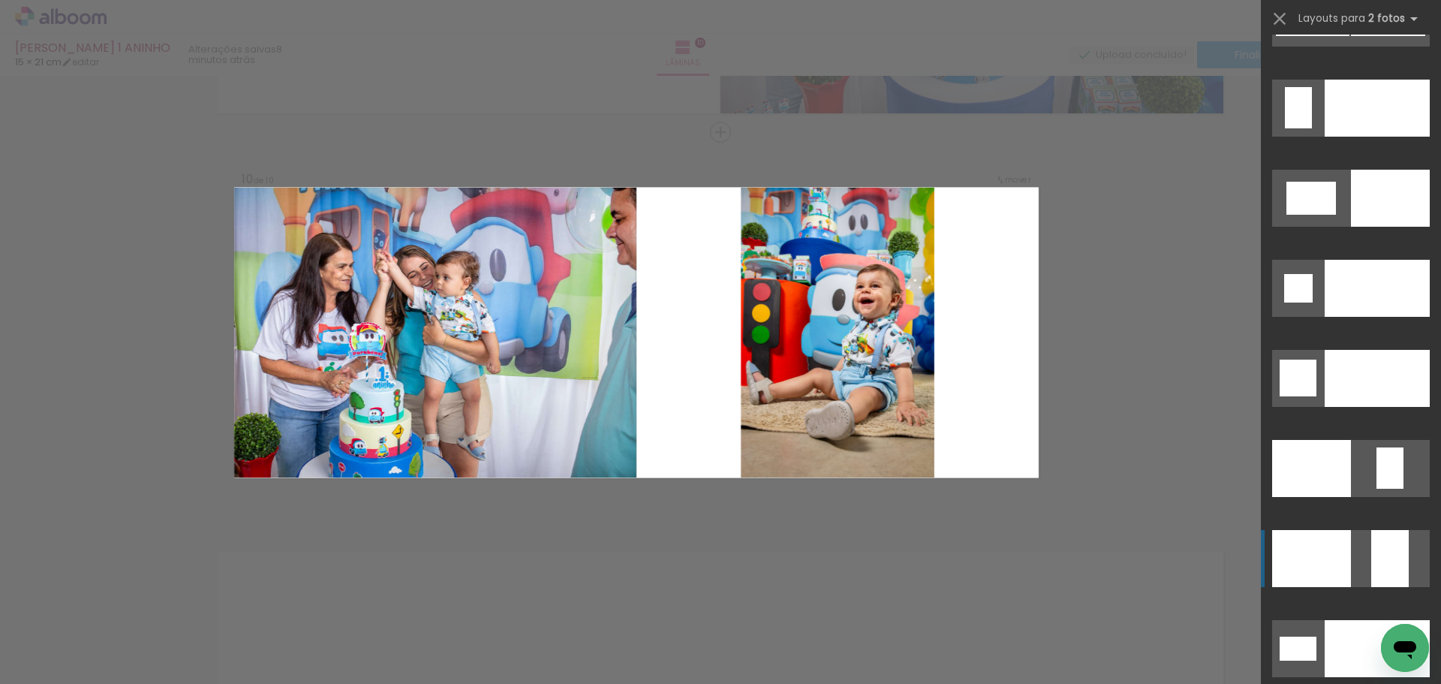
click at [1331, 497] on div at bounding box center [1311, 468] width 79 height 57
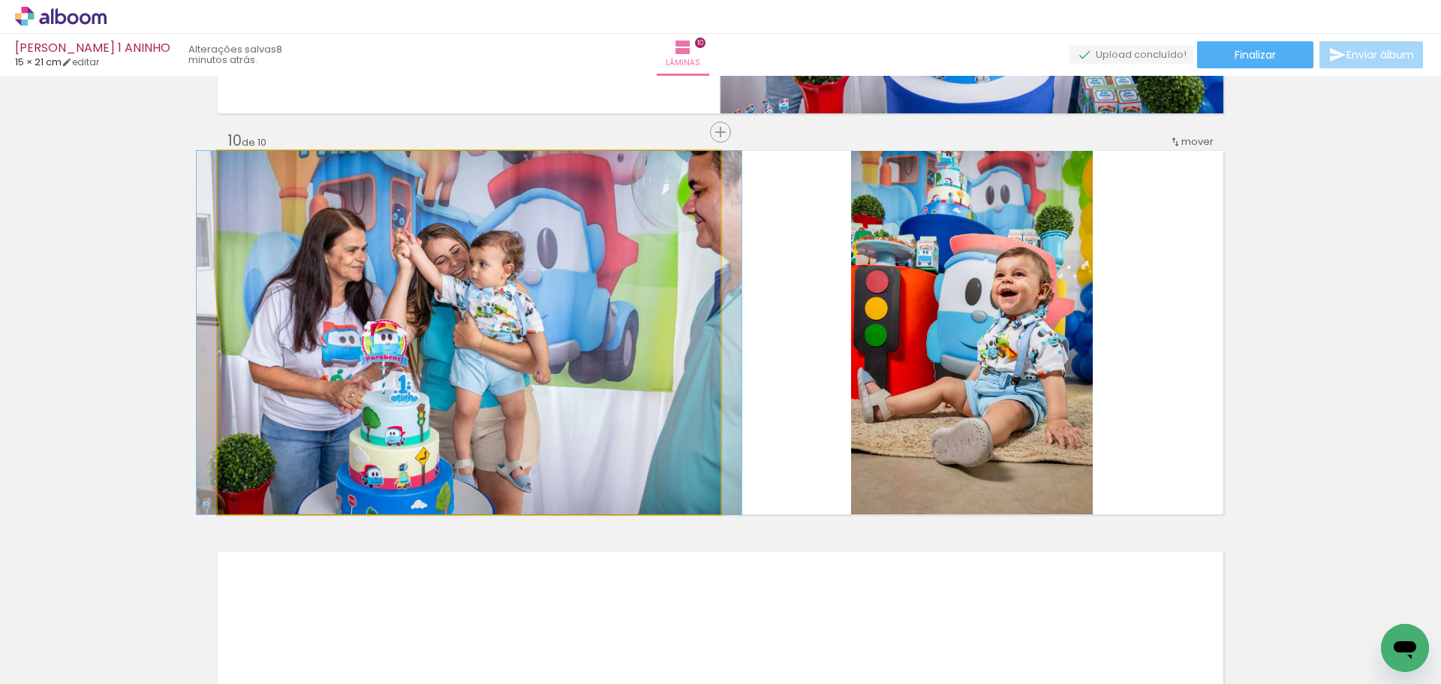
click at [249, 166] on div at bounding box center [253, 167] width 14 height 14
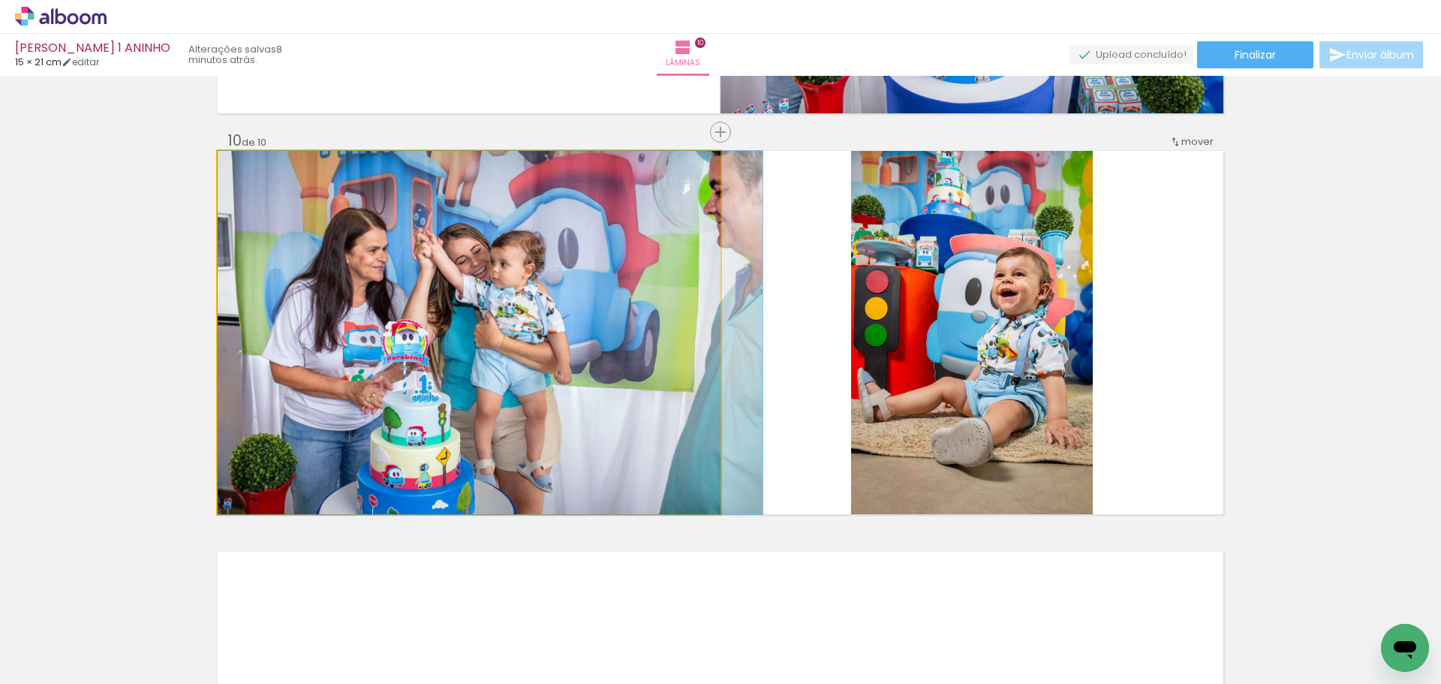
drag, startPoint x: 500, startPoint y: 259, endPoint x: 526, endPoint y: 263, distance: 25.9
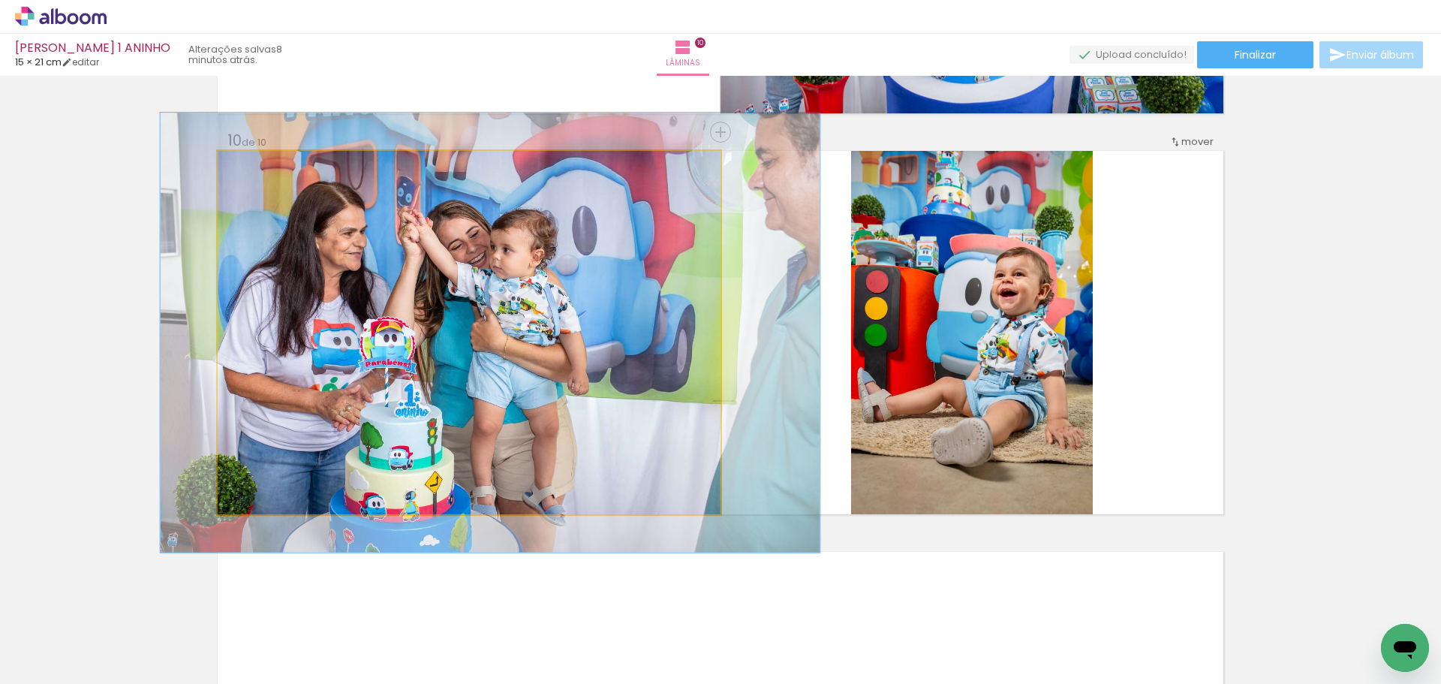
drag, startPoint x: 256, startPoint y: 164, endPoint x: 267, endPoint y: 165, distance: 11.3
type paper-slider "121"
click at [267, 165] on div at bounding box center [264, 167] width 24 height 24
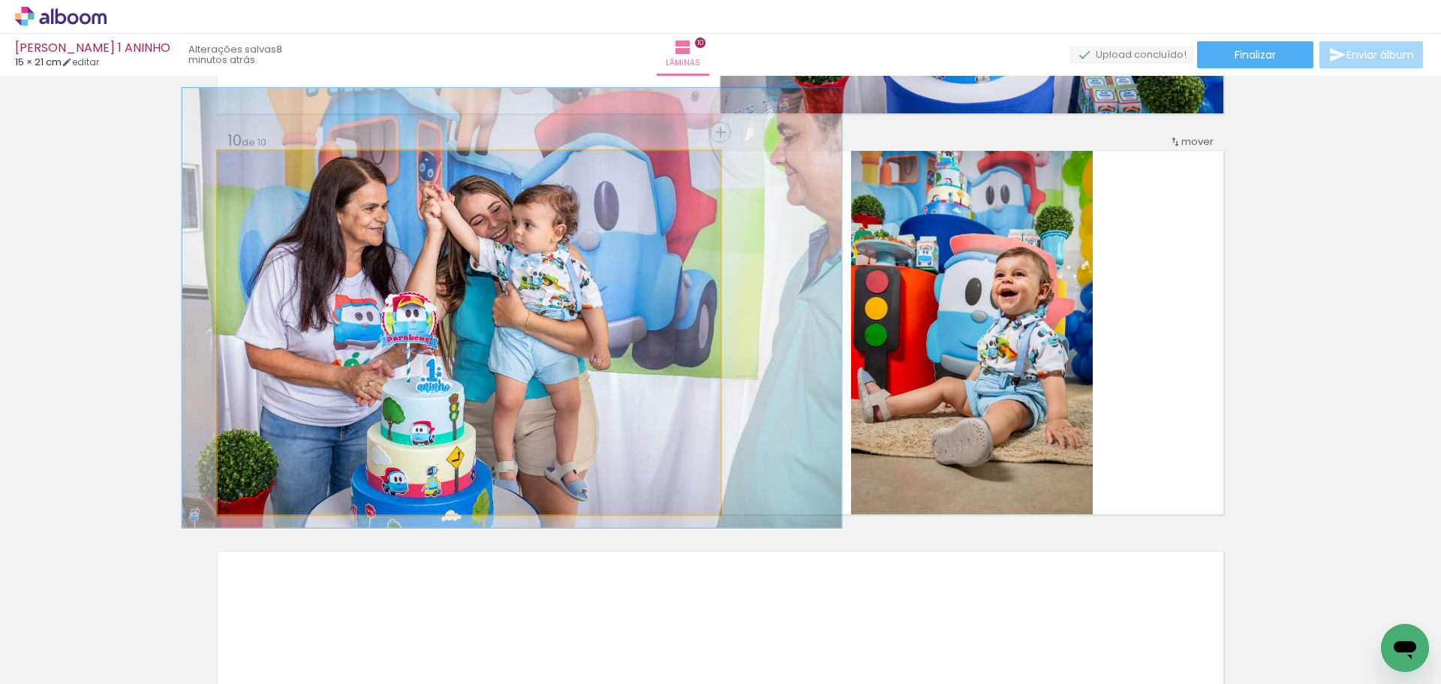
drag, startPoint x: 514, startPoint y: 283, endPoint x: 530, endPoint y: 258, distance: 29.8
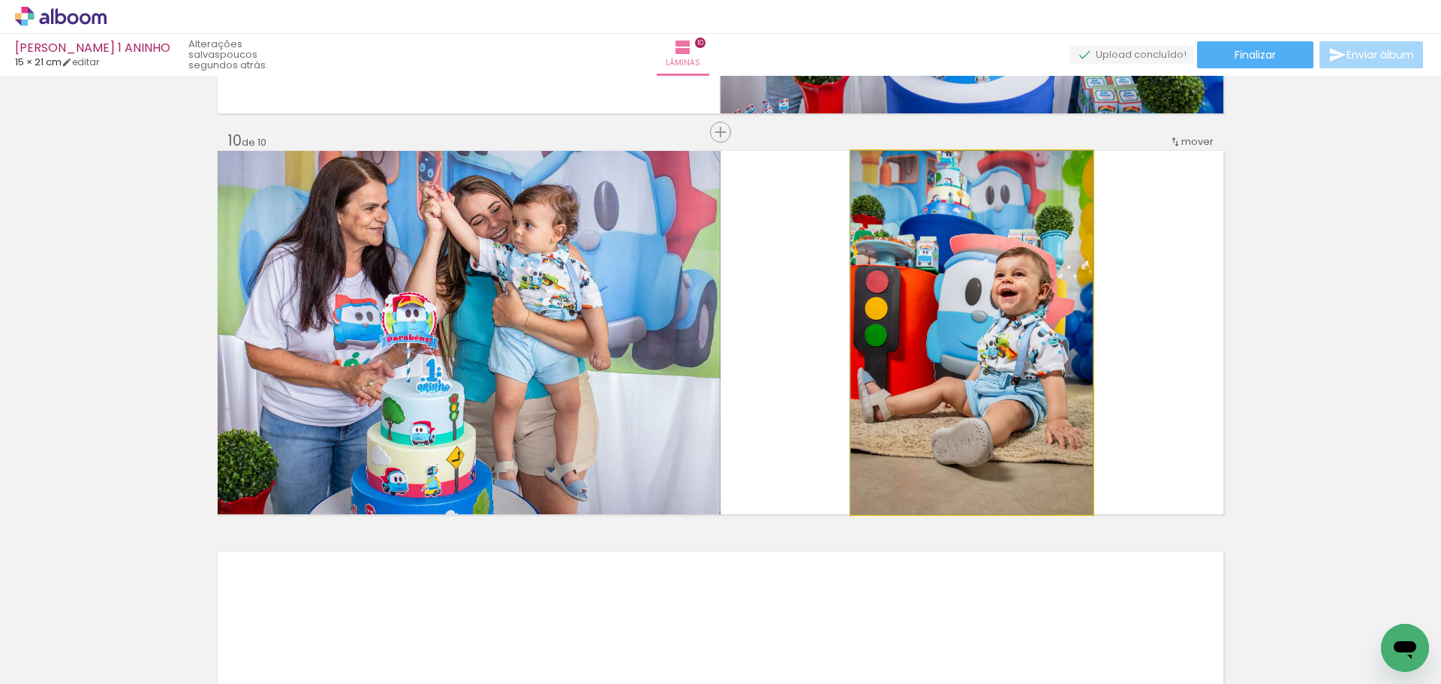
click at [939, 323] on quentale-photo at bounding box center [972, 332] width 242 height 363
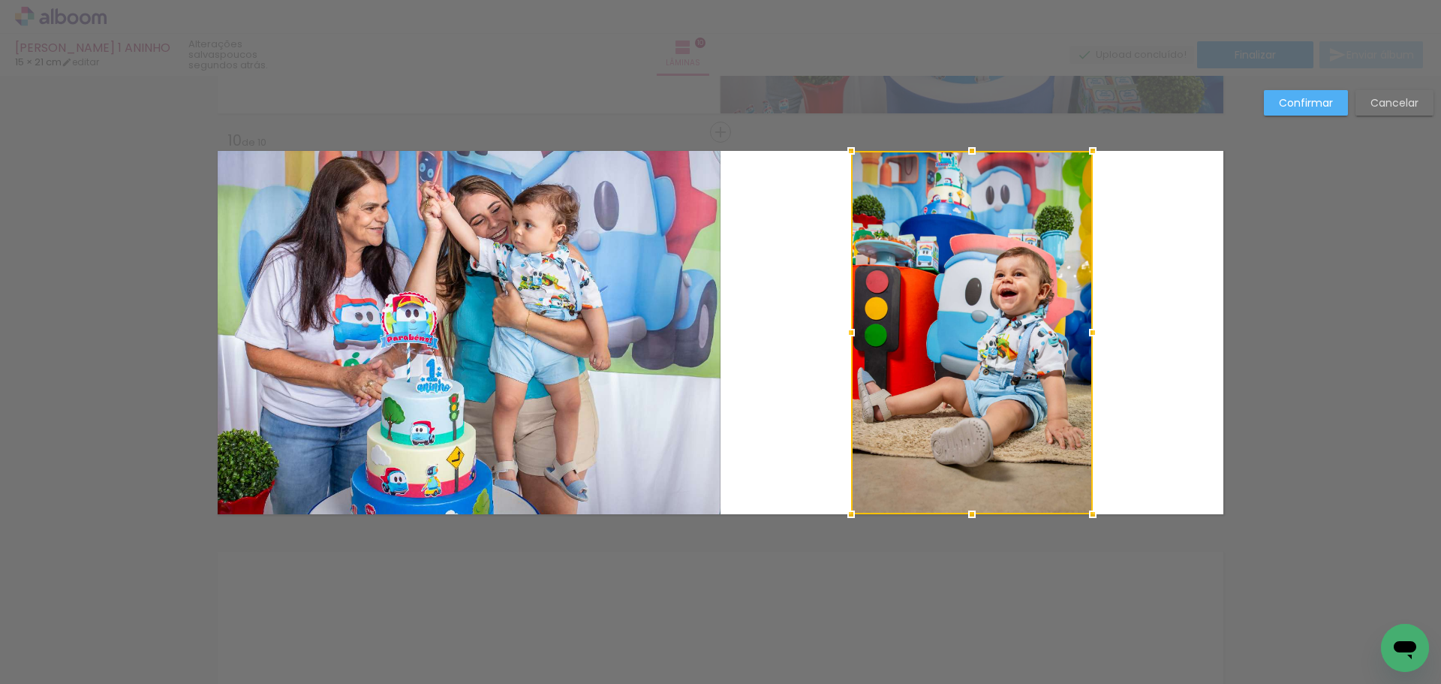
click at [939, 323] on div at bounding box center [972, 332] width 242 height 363
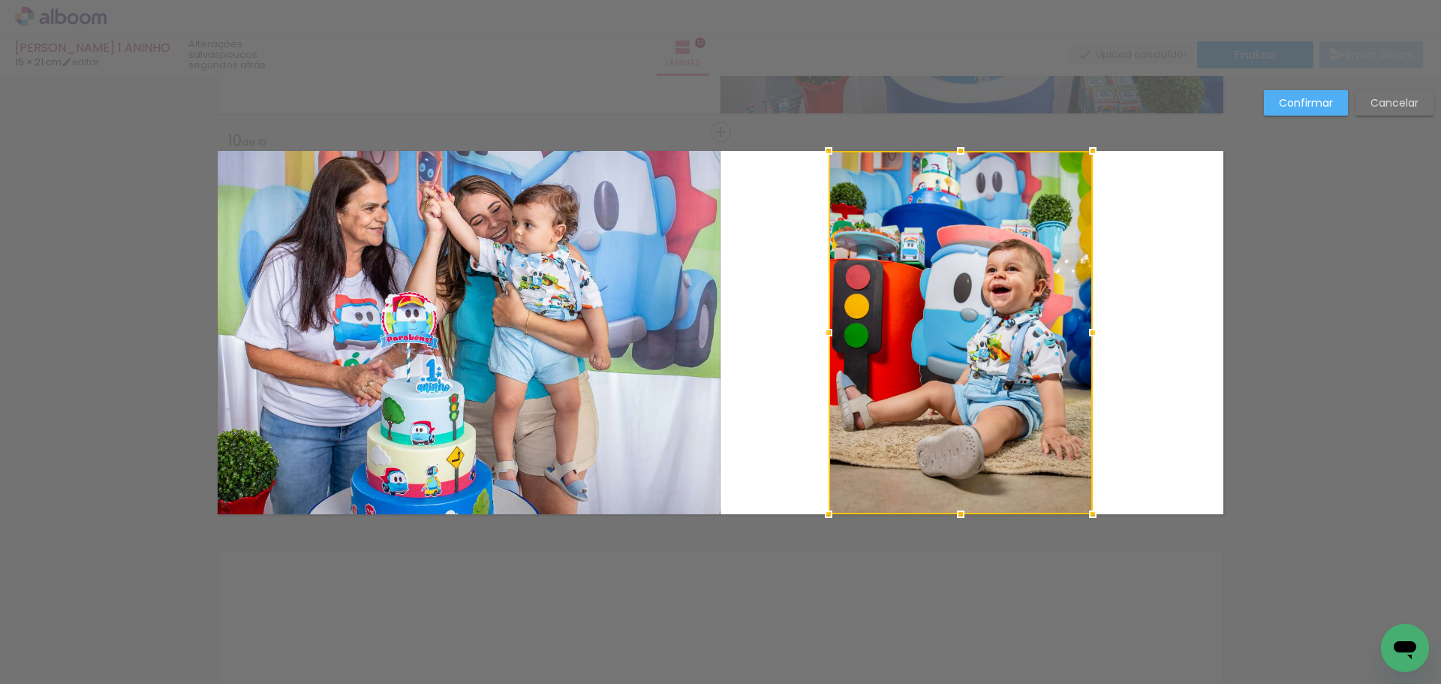
drag, startPoint x: 849, startPoint y: 337, endPoint x: 826, endPoint y: 332, distance: 23.8
click at [826, 332] on div at bounding box center [828, 332] width 30 height 30
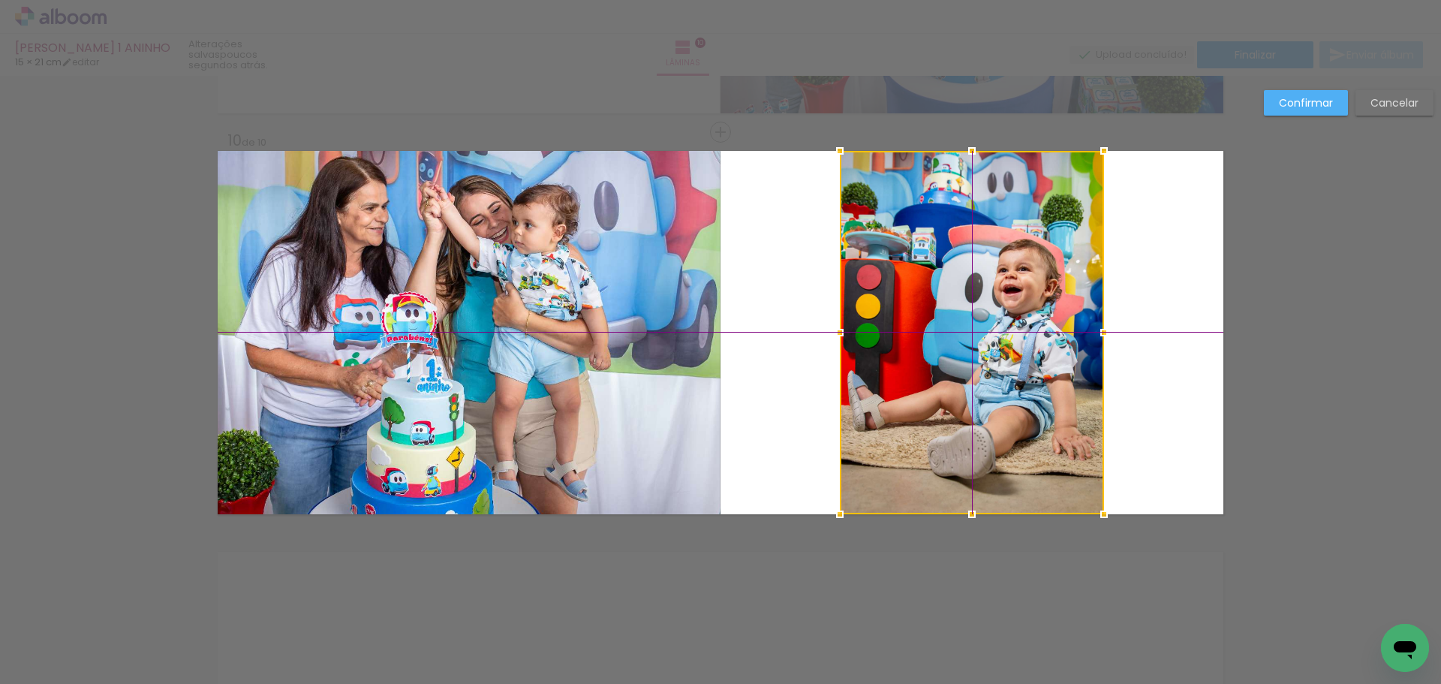
drag, startPoint x: 970, startPoint y: 305, endPoint x: 970, endPoint y: 323, distance: 18.0
click at [970, 323] on div at bounding box center [972, 332] width 264 height 363
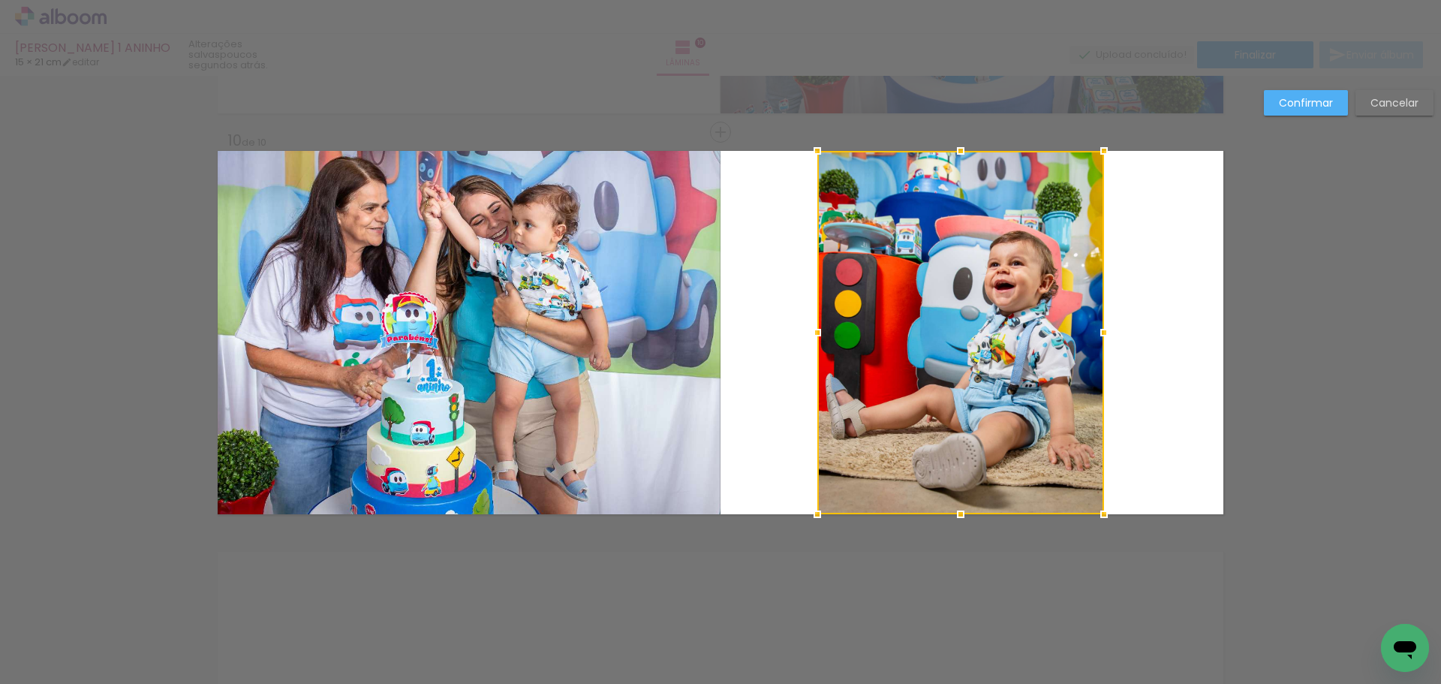
drag, startPoint x: 835, startPoint y: 335, endPoint x: 824, endPoint y: 334, distance: 11.3
click at [824, 334] on div at bounding box center [817, 332] width 30 height 30
click at [0, 0] on slot "Confirmar" at bounding box center [0, 0] width 0 height 0
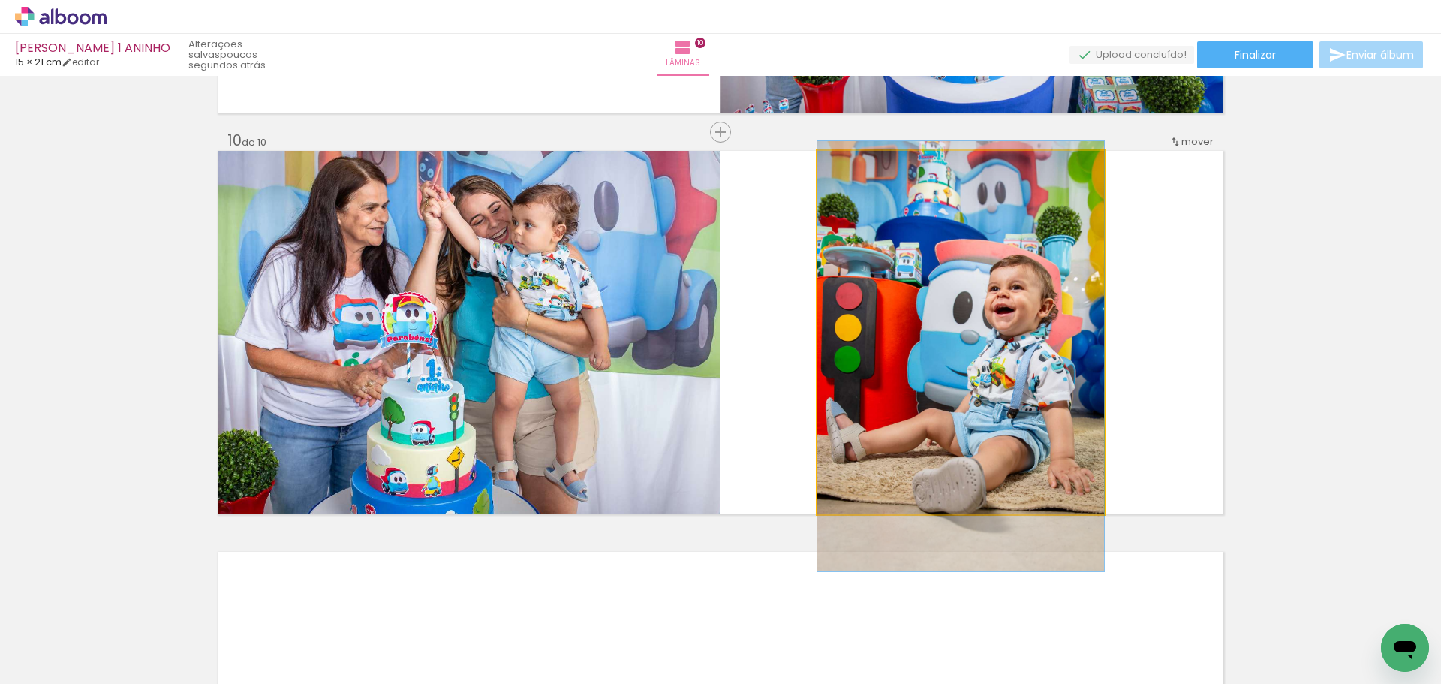
drag, startPoint x: 1020, startPoint y: 232, endPoint x: 1017, endPoint y: 240, distance: 8.8
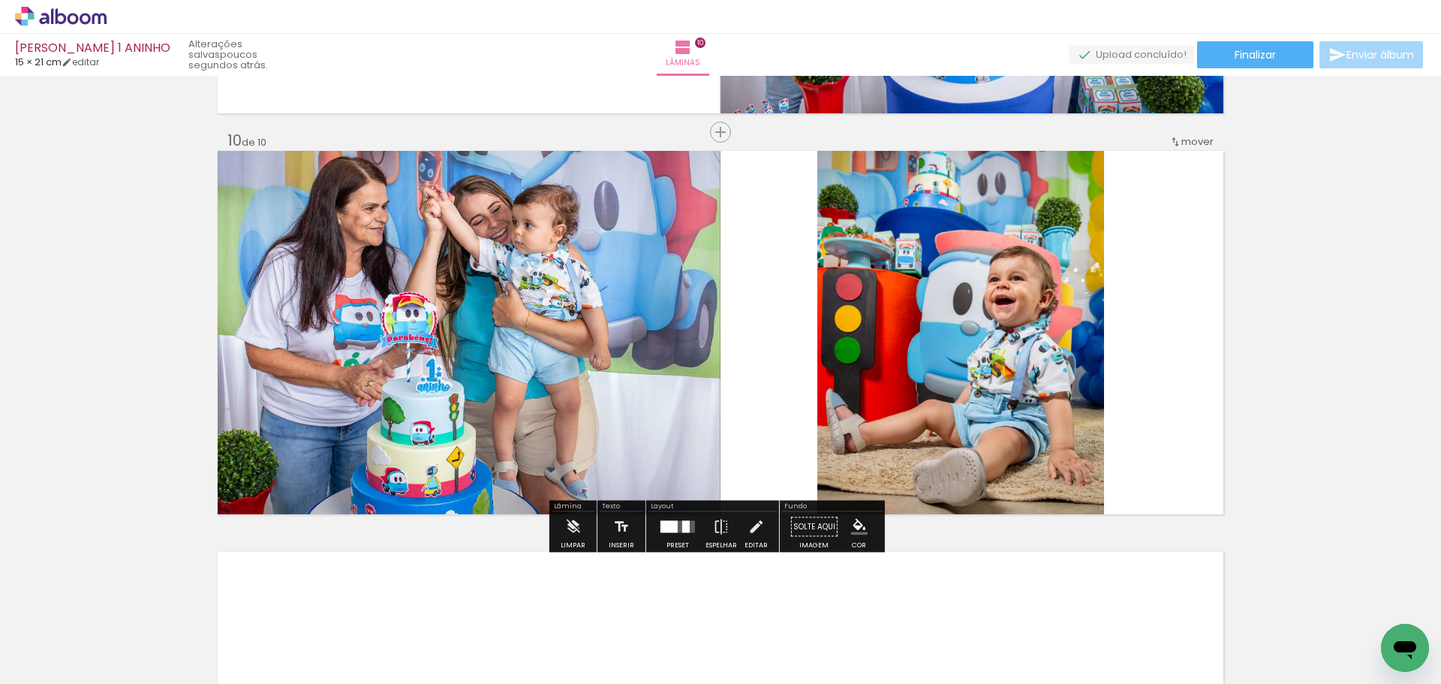
click at [982, 274] on quentale-photo at bounding box center [960, 332] width 287 height 363
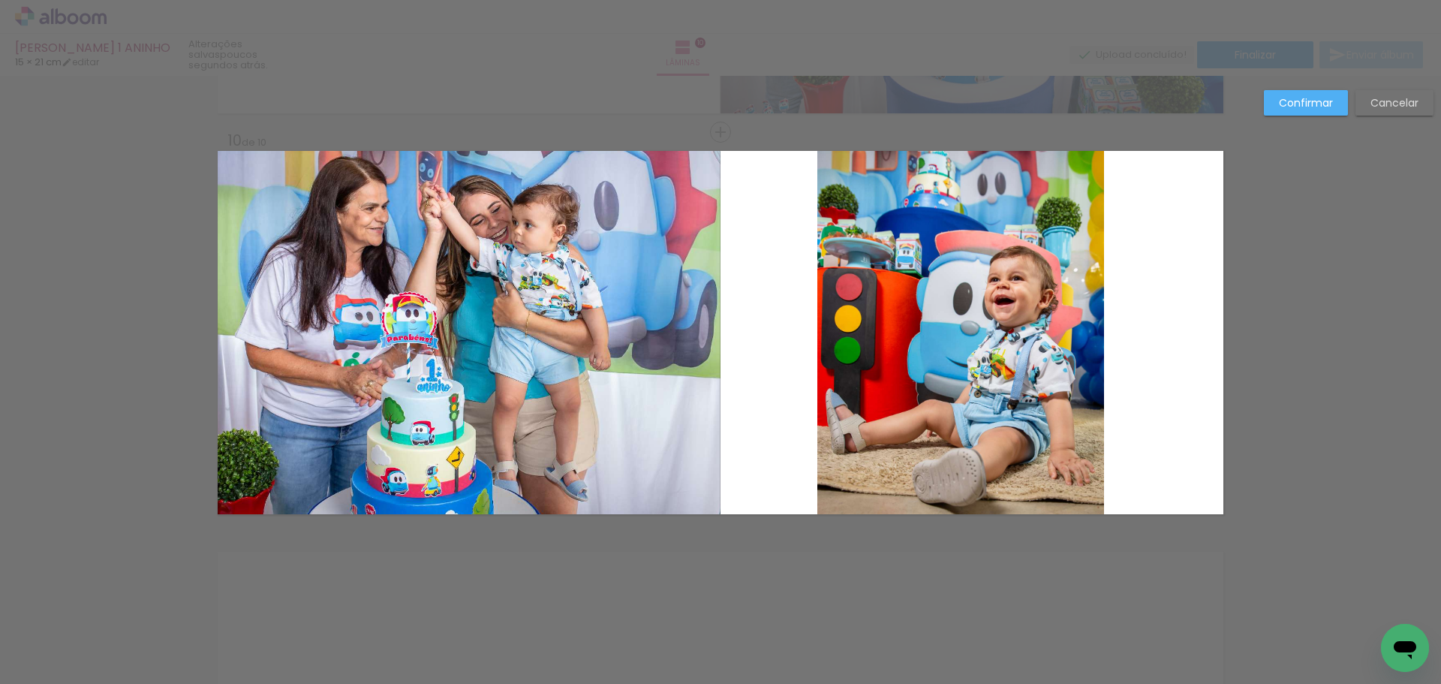
click at [943, 296] on quentale-photo at bounding box center [960, 332] width 287 height 363
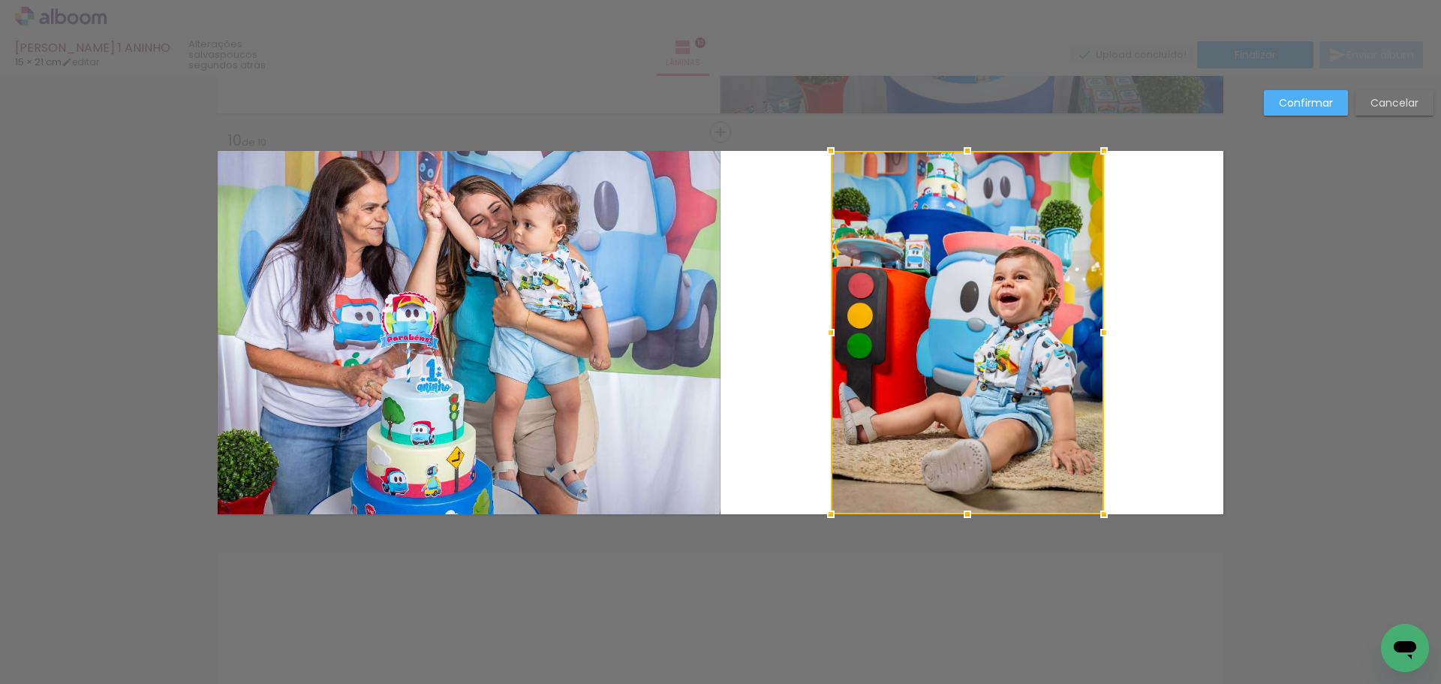
drag, startPoint x: 820, startPoint y: 334, endPoint x: 834, endPoint y: 335, distance: 13.6
click at [834, 335] on div at bounding box center [831, 332] width 30 height 30
click at [1271, 100] on paper-button "Confirmar" at bounding box center [1306, 103] width 84 height 26
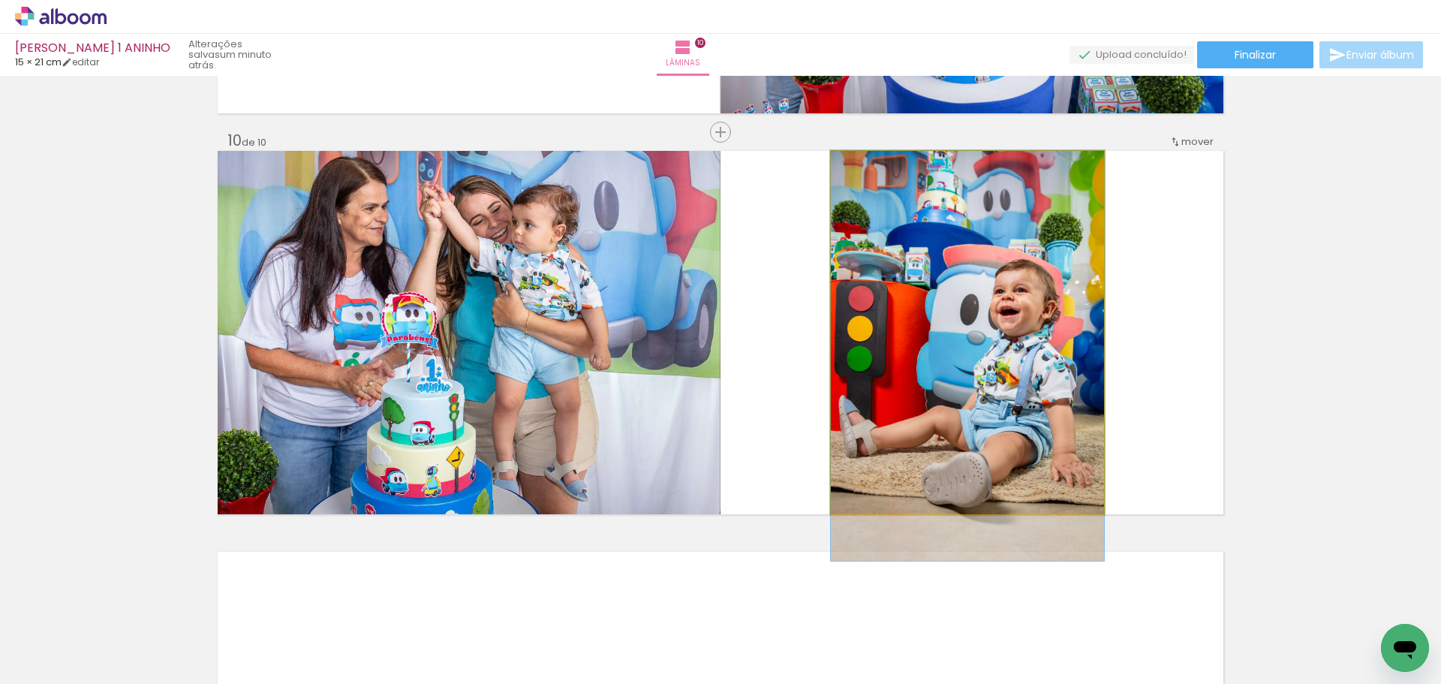
drag, startPoint x: 992, startPoint y: 286, endPoint x: 991, endPoint y: 308, distance: 21.8
drag, startPoint x: 1030, startPoint y: 284, endPoint x: 1029, endPoint y: 296, distance: 12.0
click at [994, 310] on quentale-photo at bounding box center [967, 332] width 273 height 363
click at [975, 315] on quentale-photo at bounding box center [967, 332] width 273 height 363
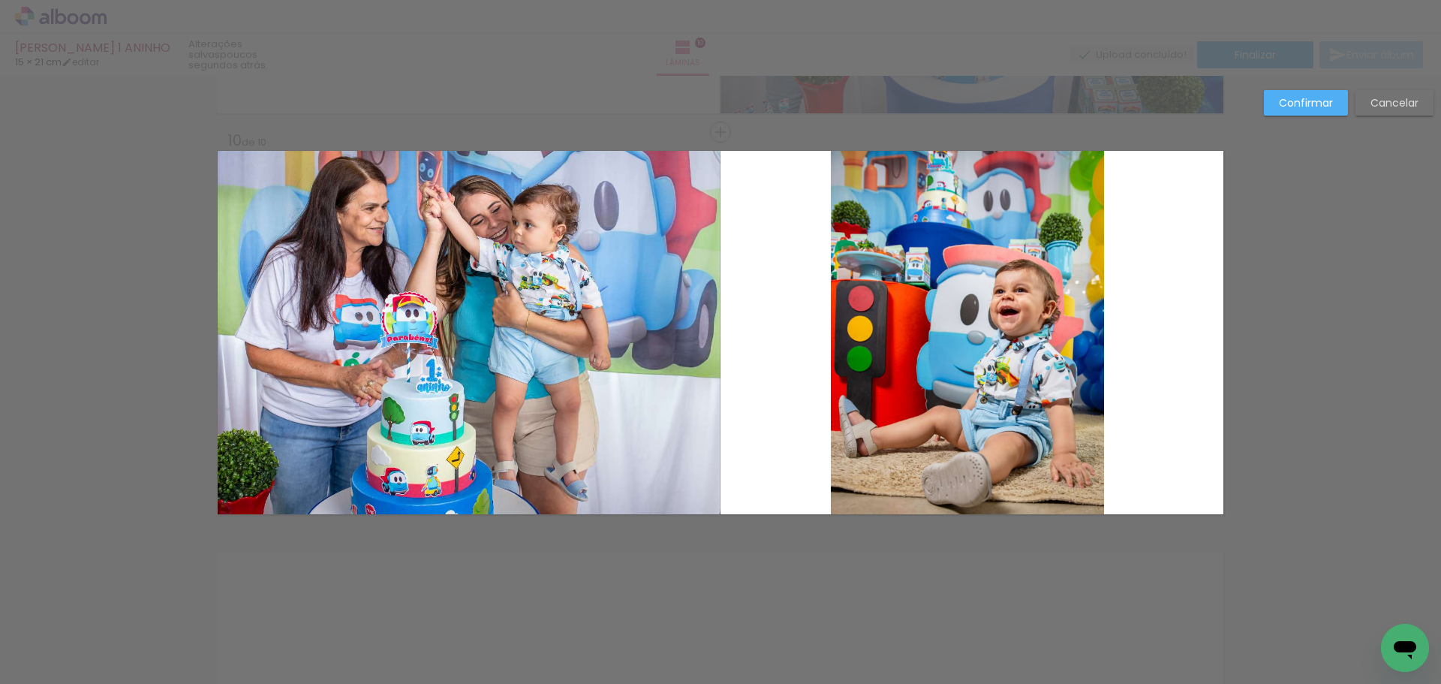
click at [974, 317] on quentale-photo at bounding box center [967, 332] width 273 height 363
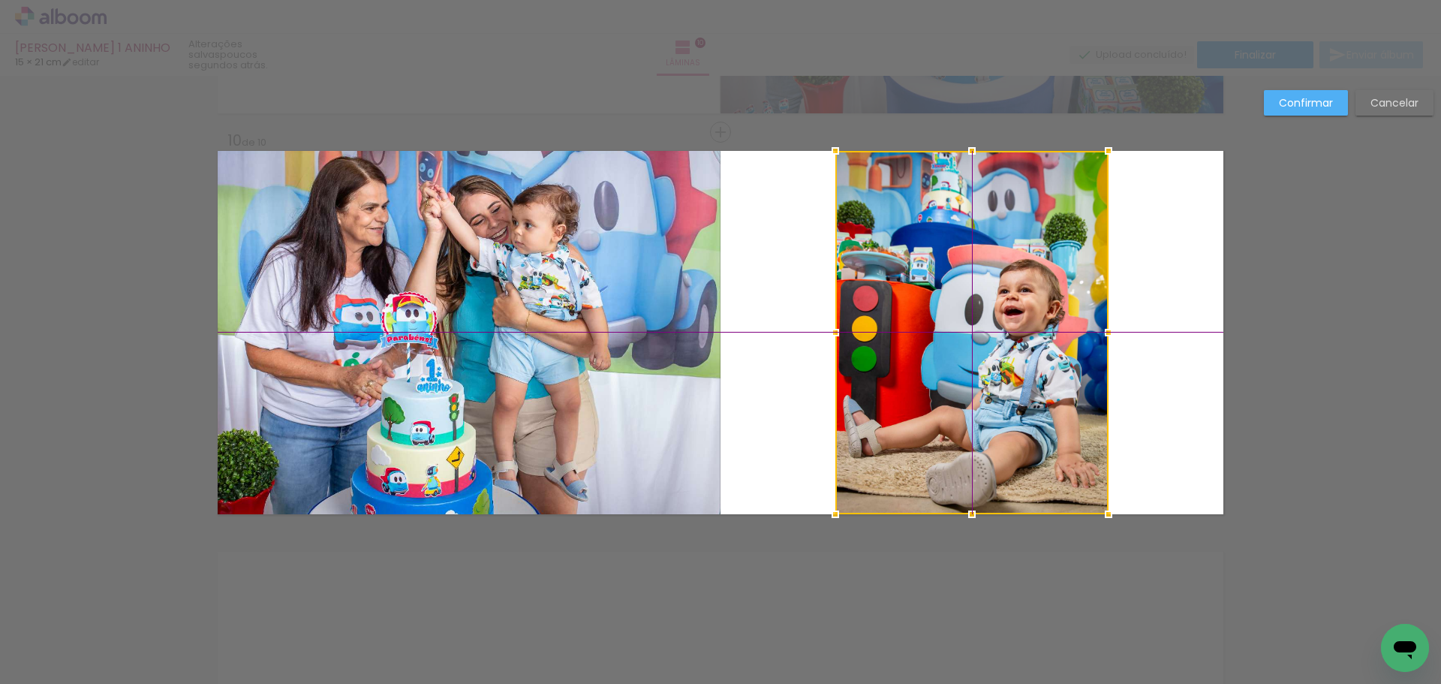
click at [982, 326] on div at bounding box center [971, 332] width 273 height 363
click at [0, 0] on slot "Confirmar" at bounding box center [0, 0] width 0 height 0
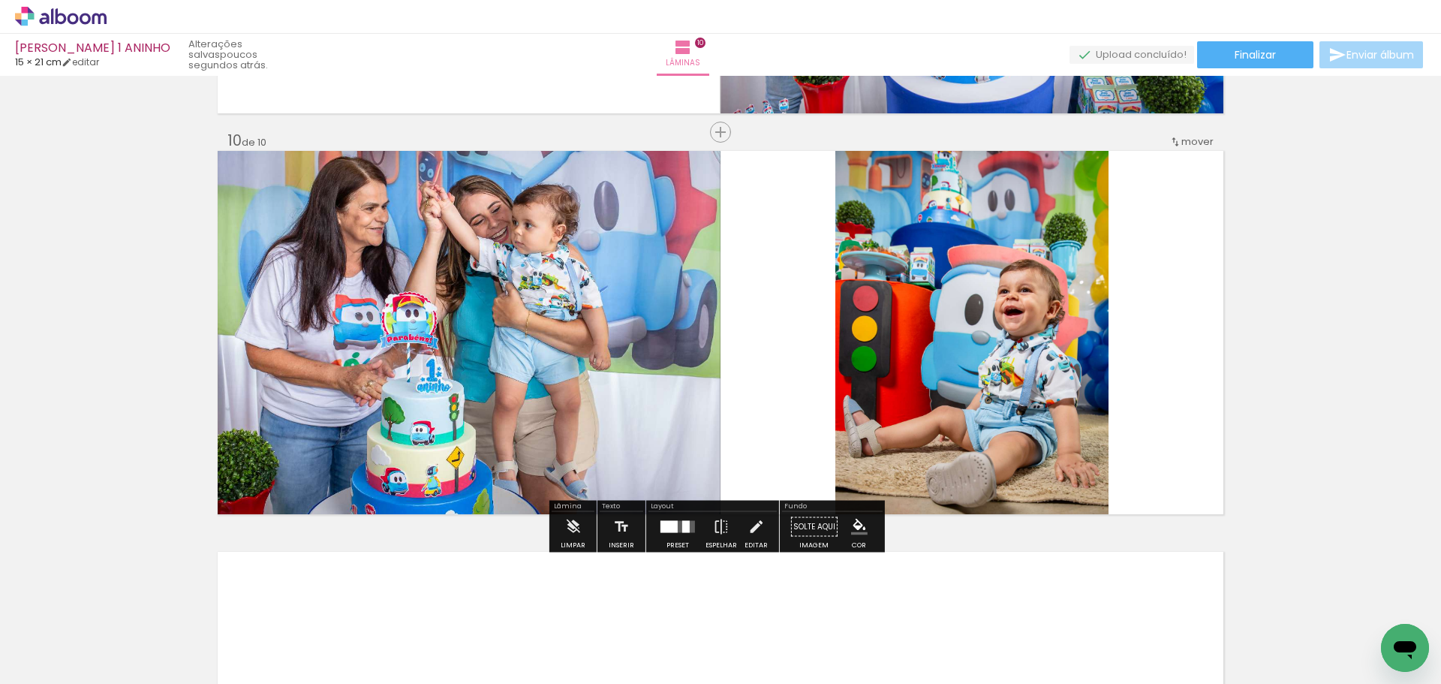
click at [1202, 311] on quentale-layouter at bounding box center [720, 332] width 1005 height 363
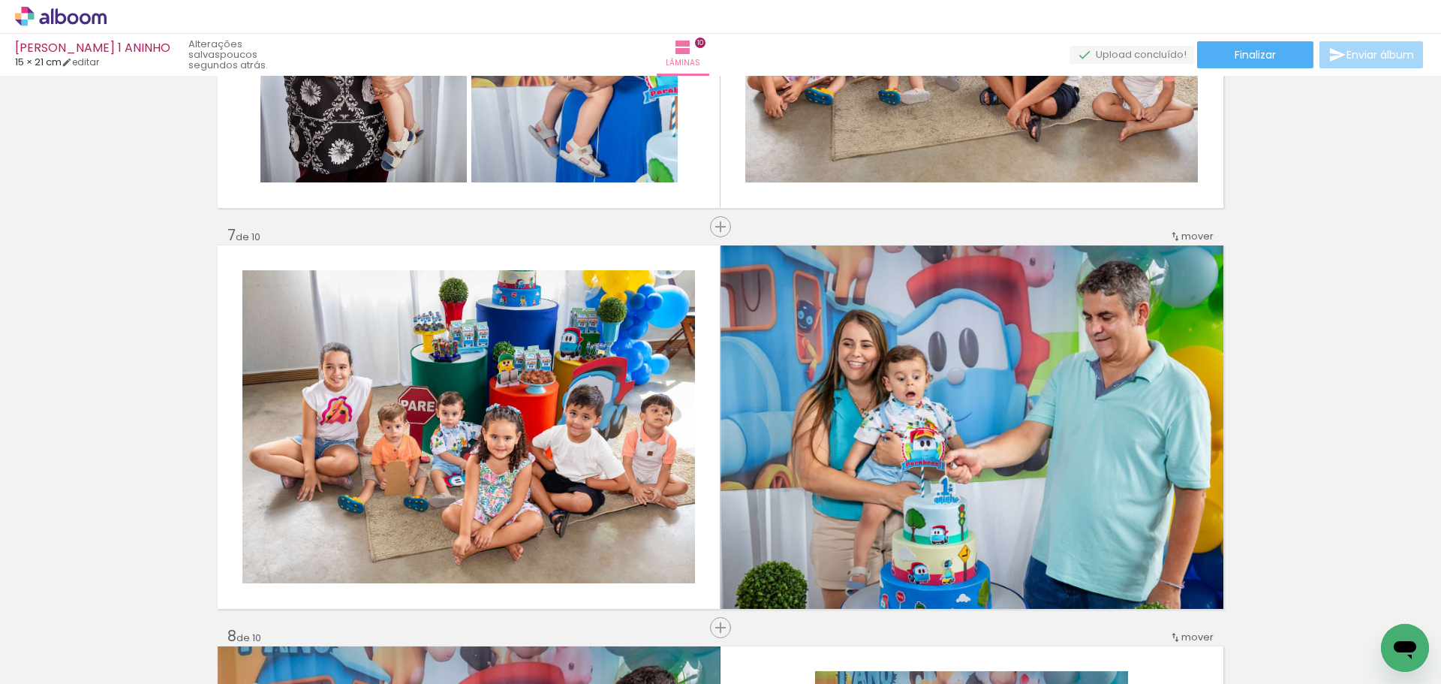
scroll to position [1695, 0]
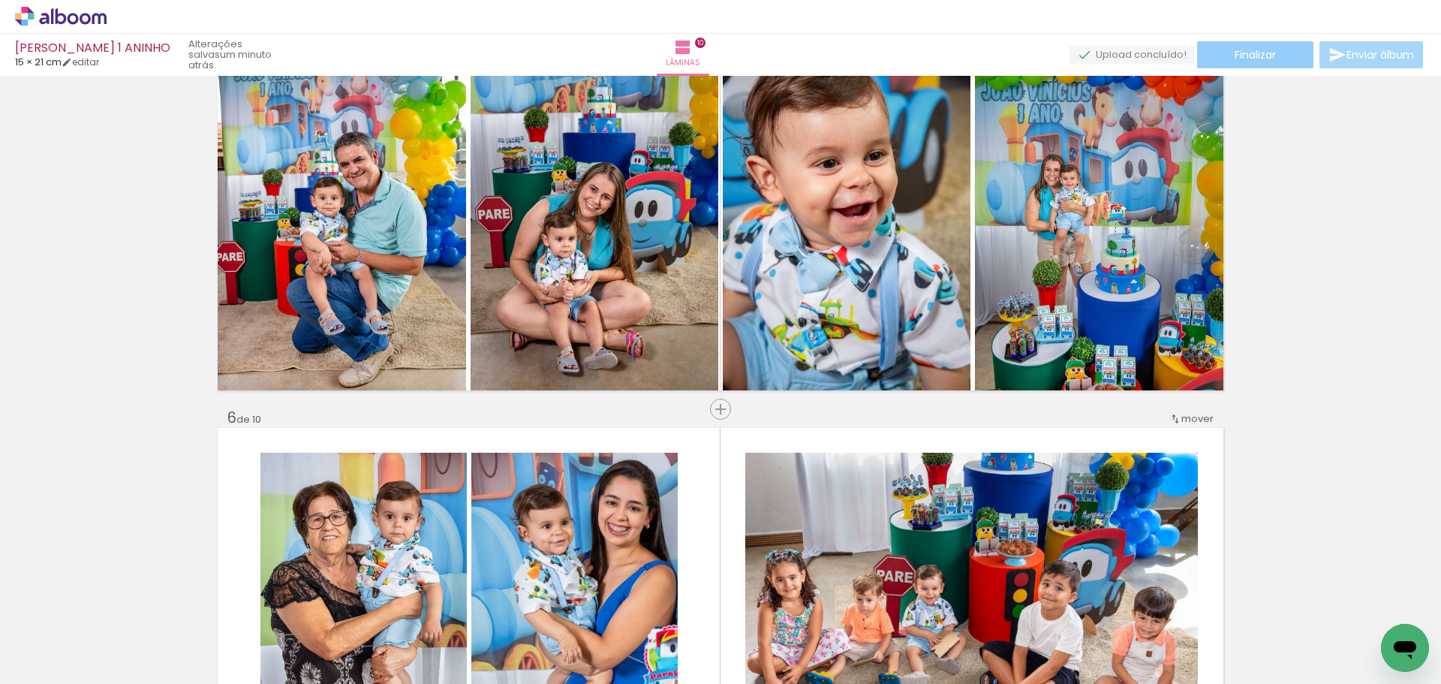
click at [1262, 50] on span "Finalizar" at bounding box center [1254, 55] width 41 height 11
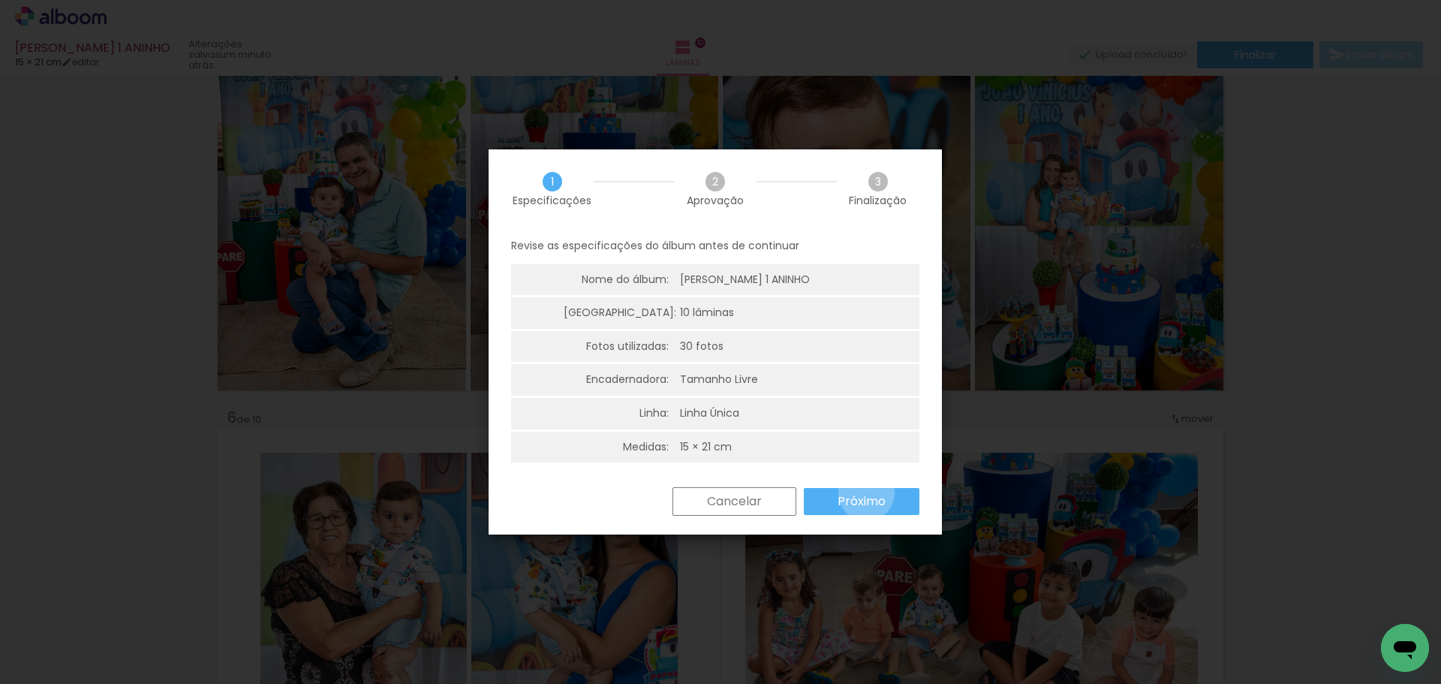
click at [0, 0] on slot "Próximo" at bounding box center [0, 0] width 0 height 0
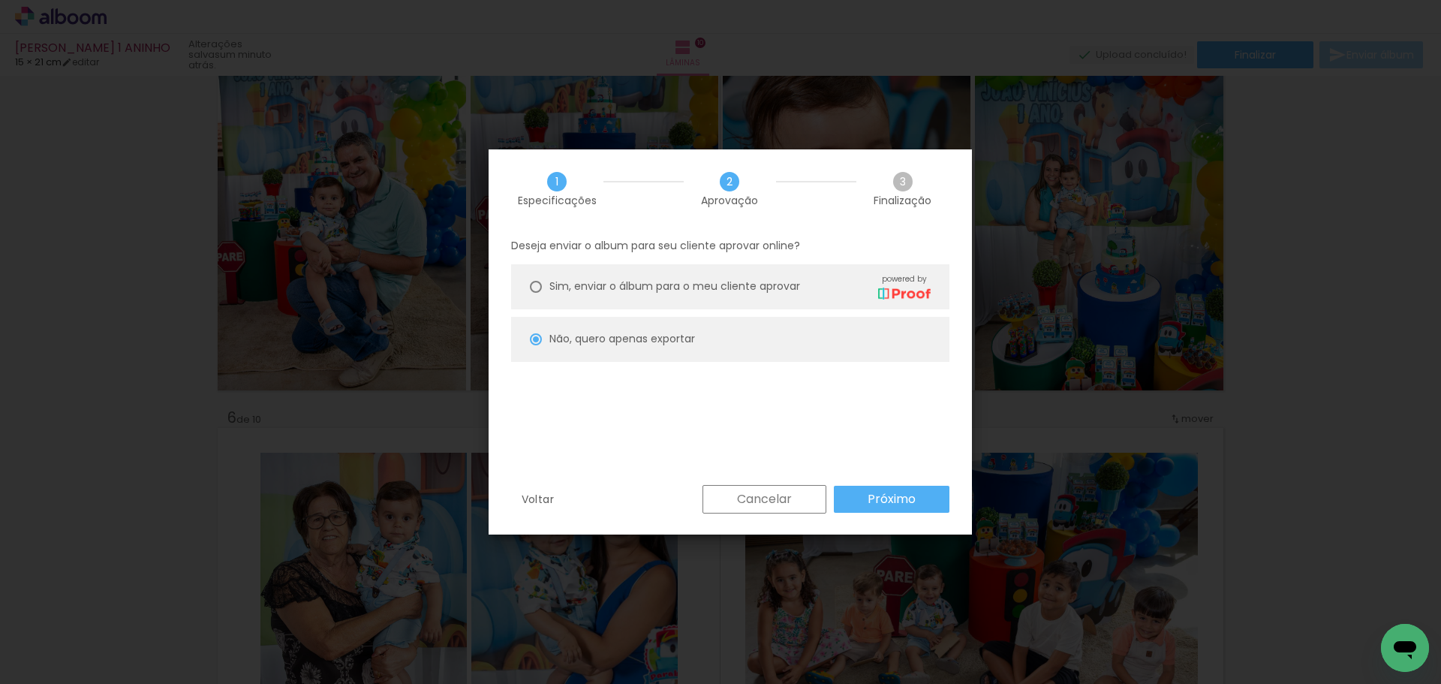
drag, startPoint x: 573, startPoint y: 282, endPoint x: 588, endPoint y: 287, distance: 15.0
click at [575, 283] on span "Sim, enviar o álbum para o meu cliente aprovar" at bounding box center [674, 286] width 251 height 16
type paper-radio-button "on"
click at [0, 0] on slot "Próximo" at bounding box center [0, 0] width 0 height 0
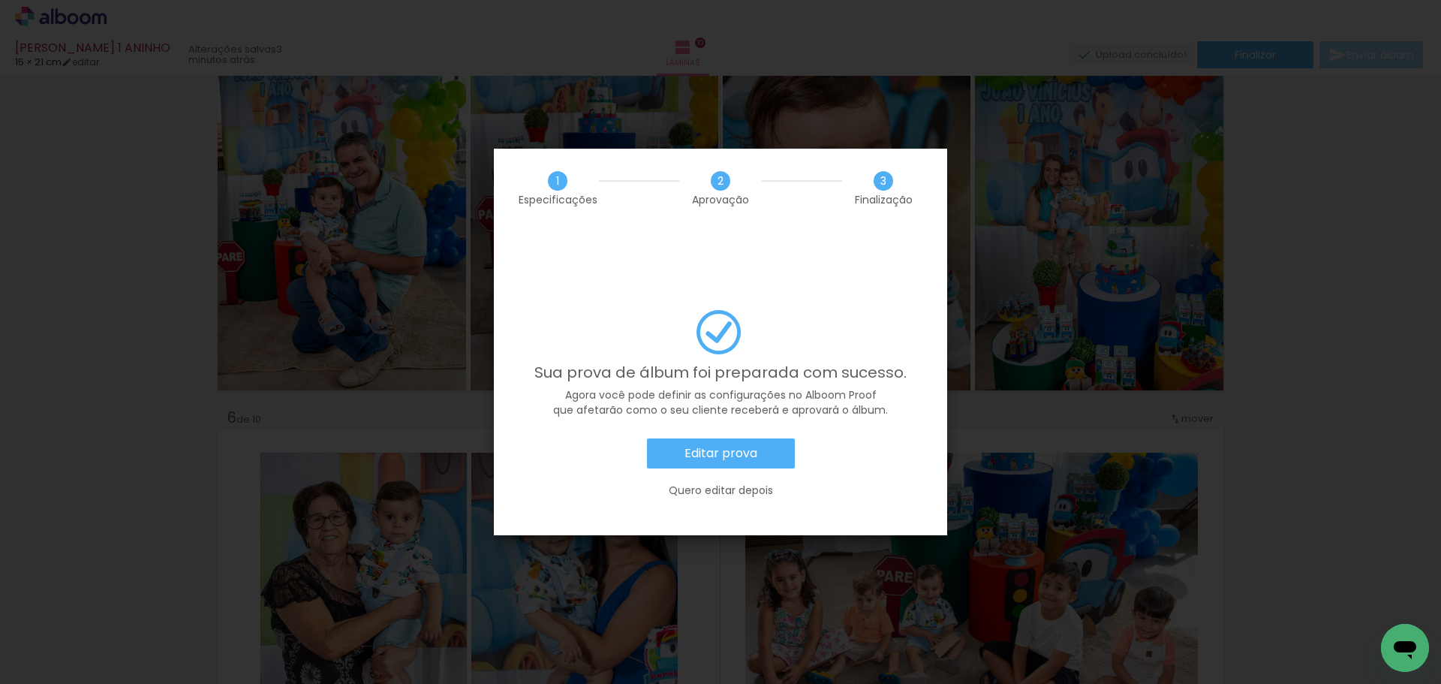
click at [0, 0] on slot "Editar prova" at bounding box center [0, 0] width 0 height 0
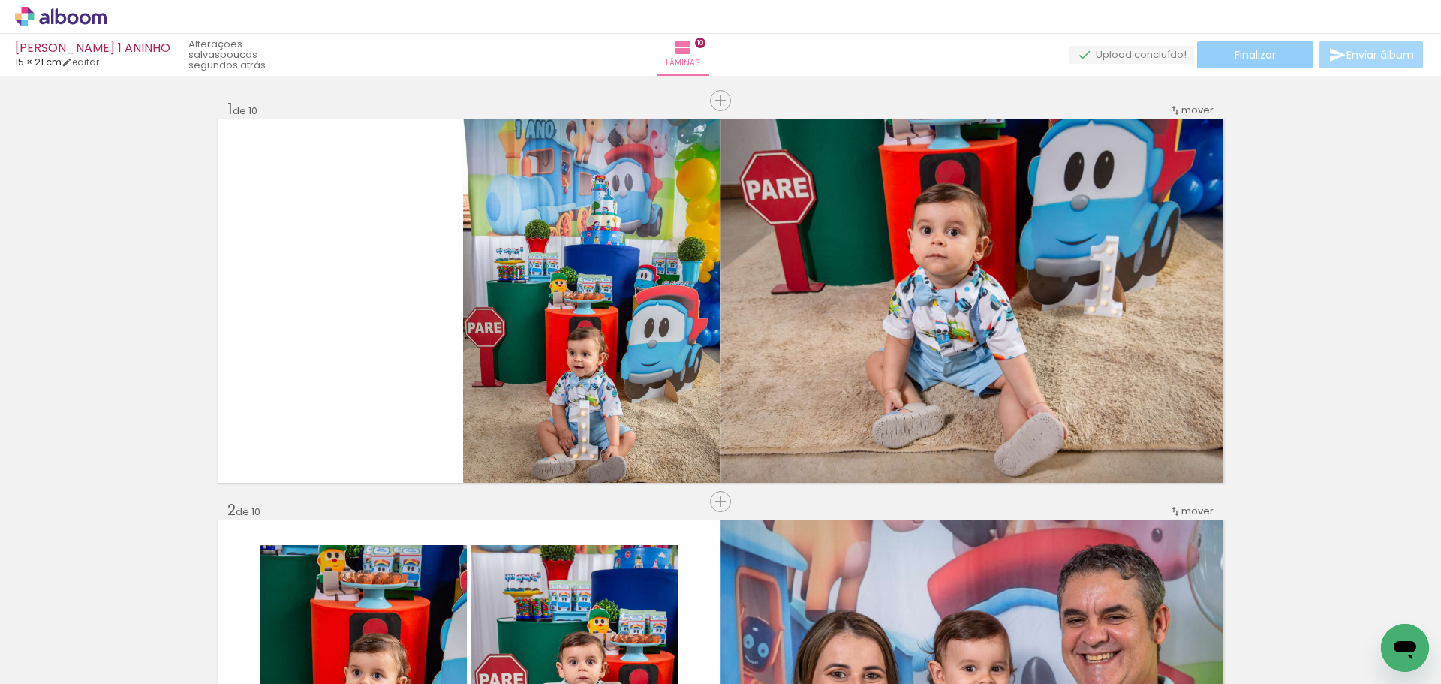
click at [1221, 61] on paper-button "Finalizar" at bounding box center [1255, 54] width 116 height 27
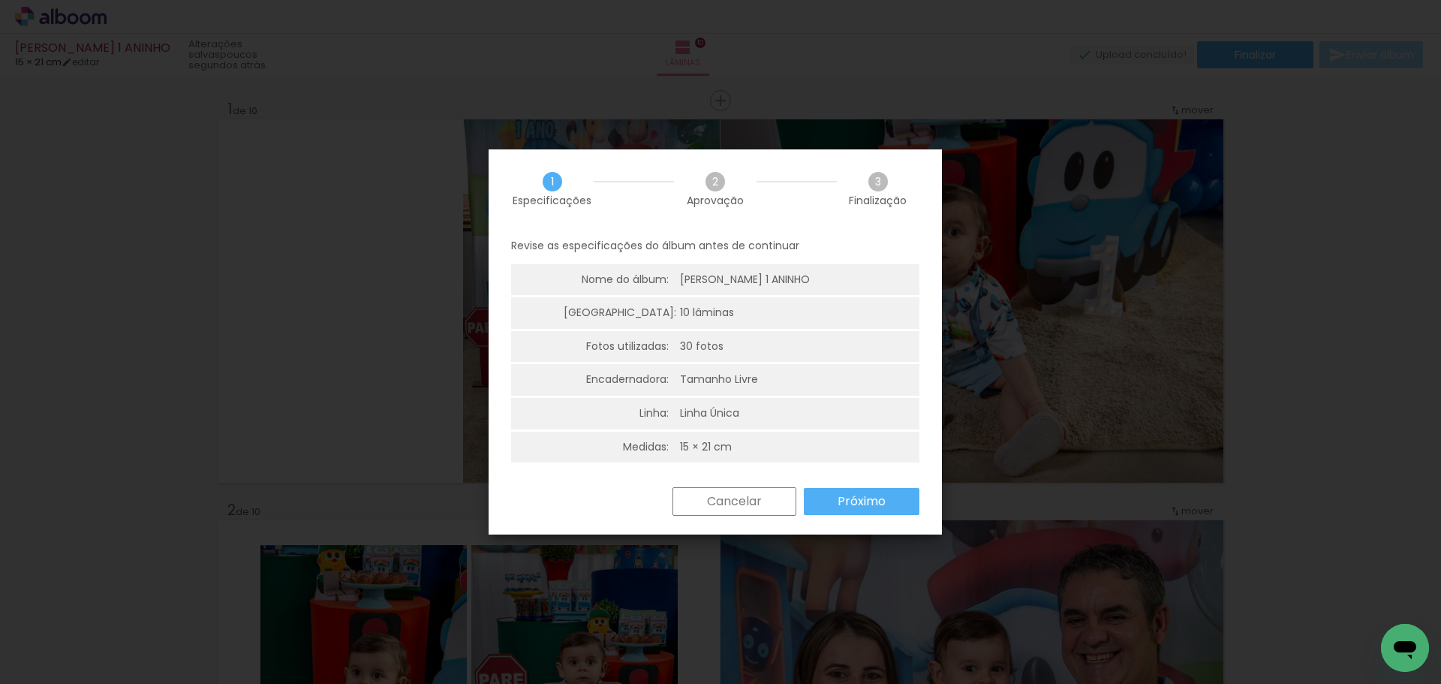
click at [832, 502] on paper-button "Próximo" at bounding box center [862, 501] width 116 height 27
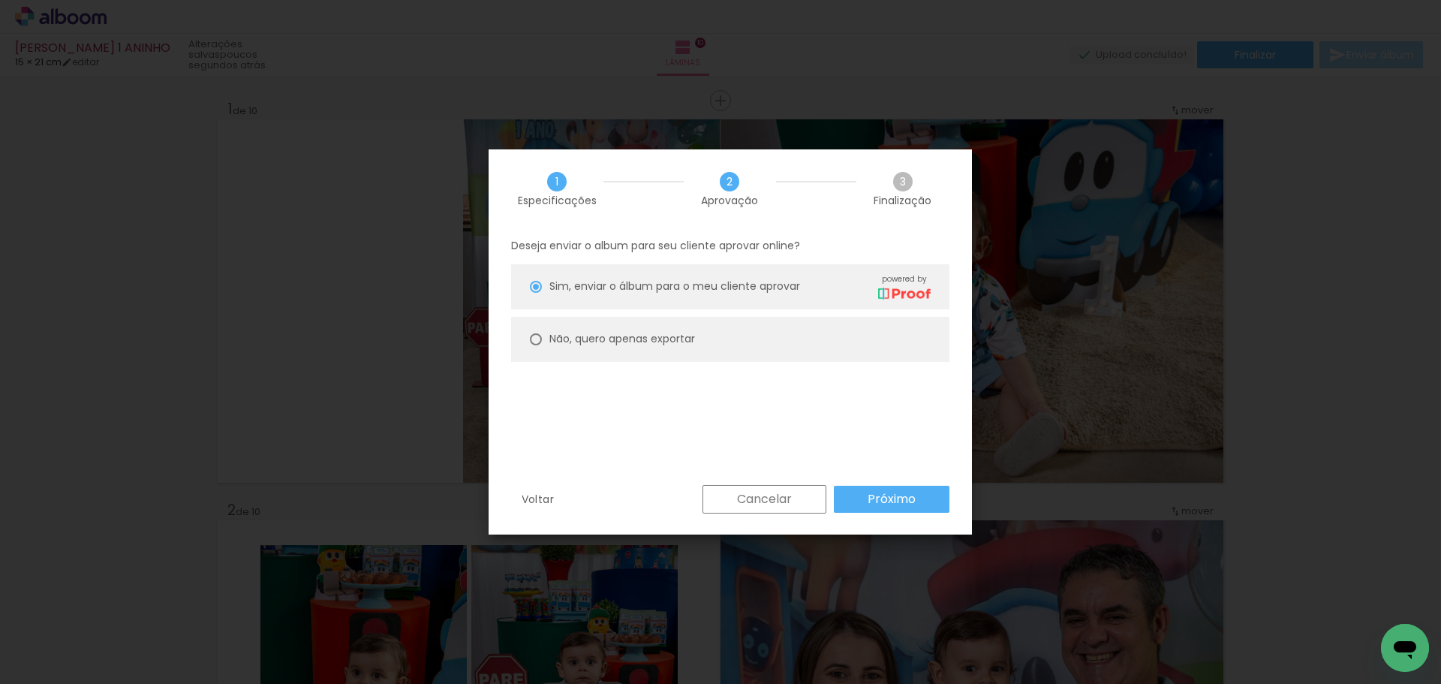
drag, startPoint x: 632, startPoint y: 341, endPoint x: 671, endPoint y: 377, distance: 53.1
click at [0, 0] on slot "Não, quero apenas exportar" at bounding box center [0, 0] width 0 height 0
type paper-radio-button "on"
click at [0, 0] on slot "Próximo" at bounding box center [0, 0] width 0 height 0
type input "Alta, 300 DPI"
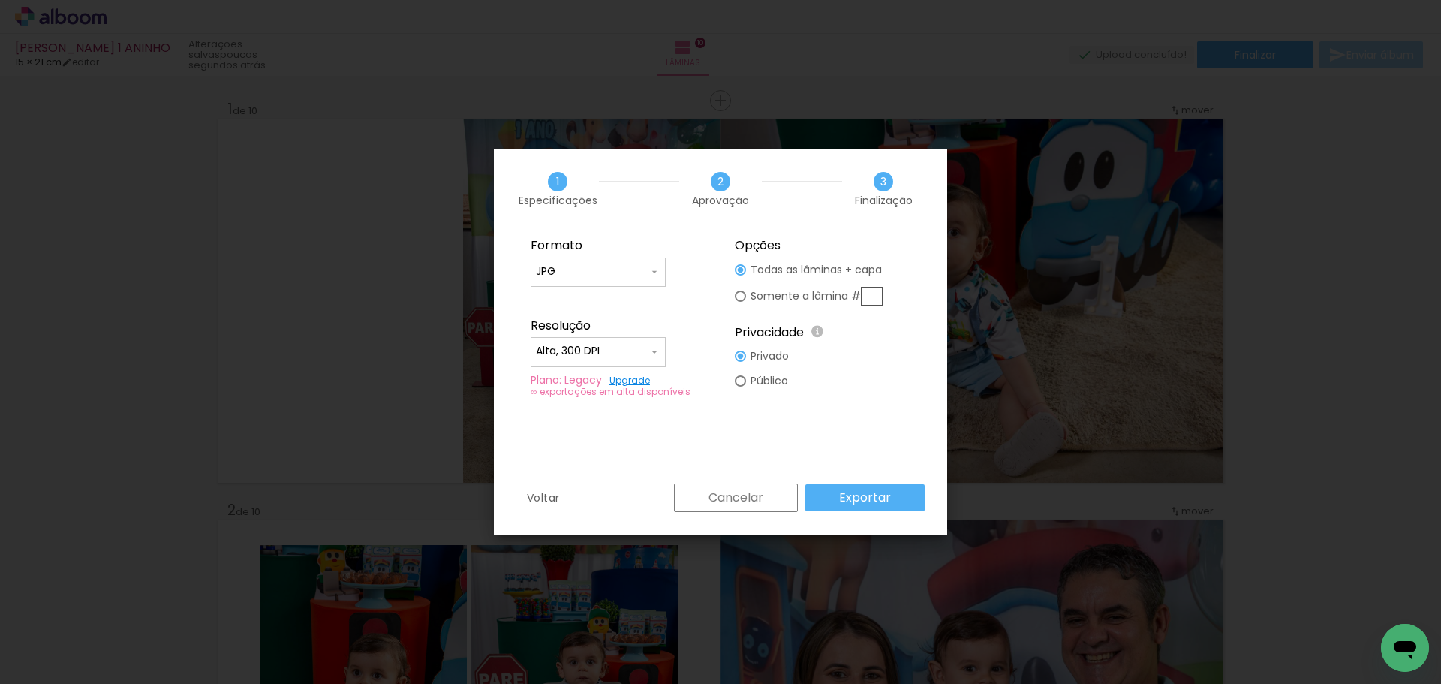
click at [0, 0] on slot "Exportar" at bounding box center [0, 0] width 0 height 0
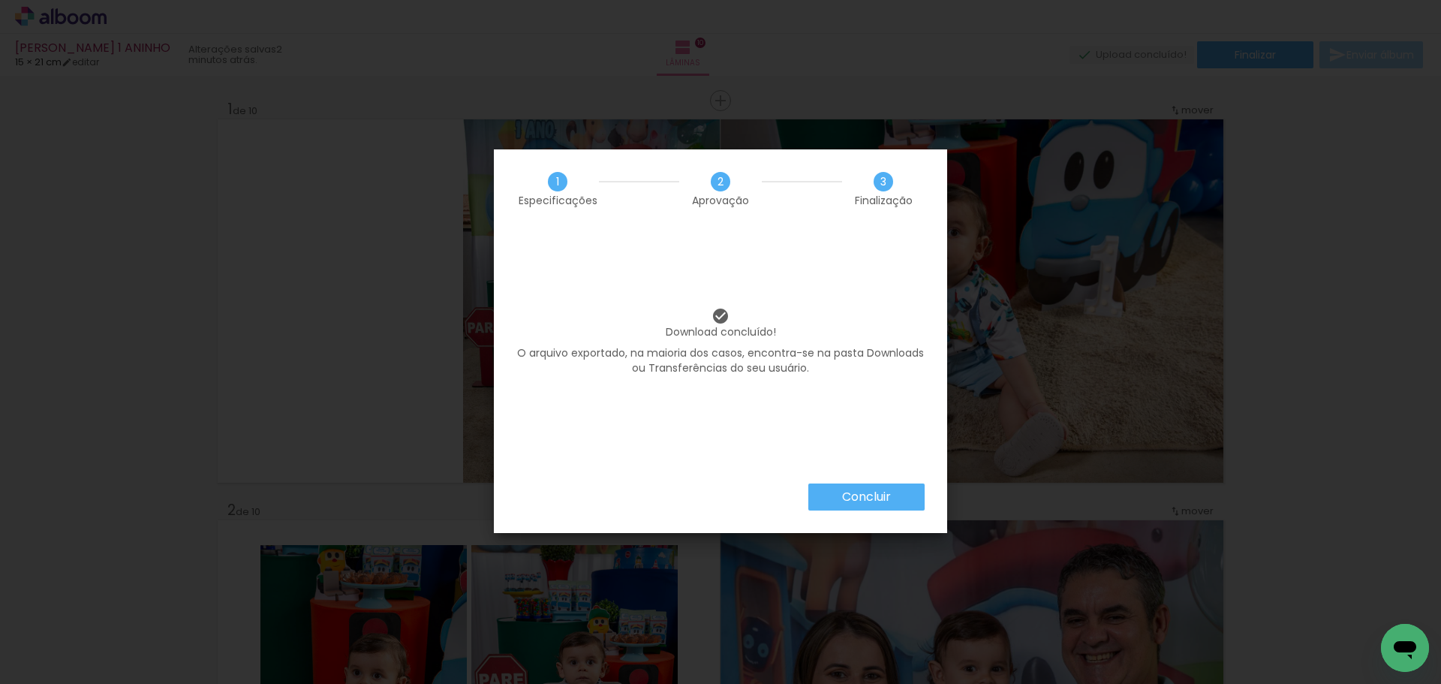
click at [0, 0] on slot "Concluir" at bounding box center [0, 0] width 0 height 0
